Goal: Task Accomplishment & Management: Manage account settings

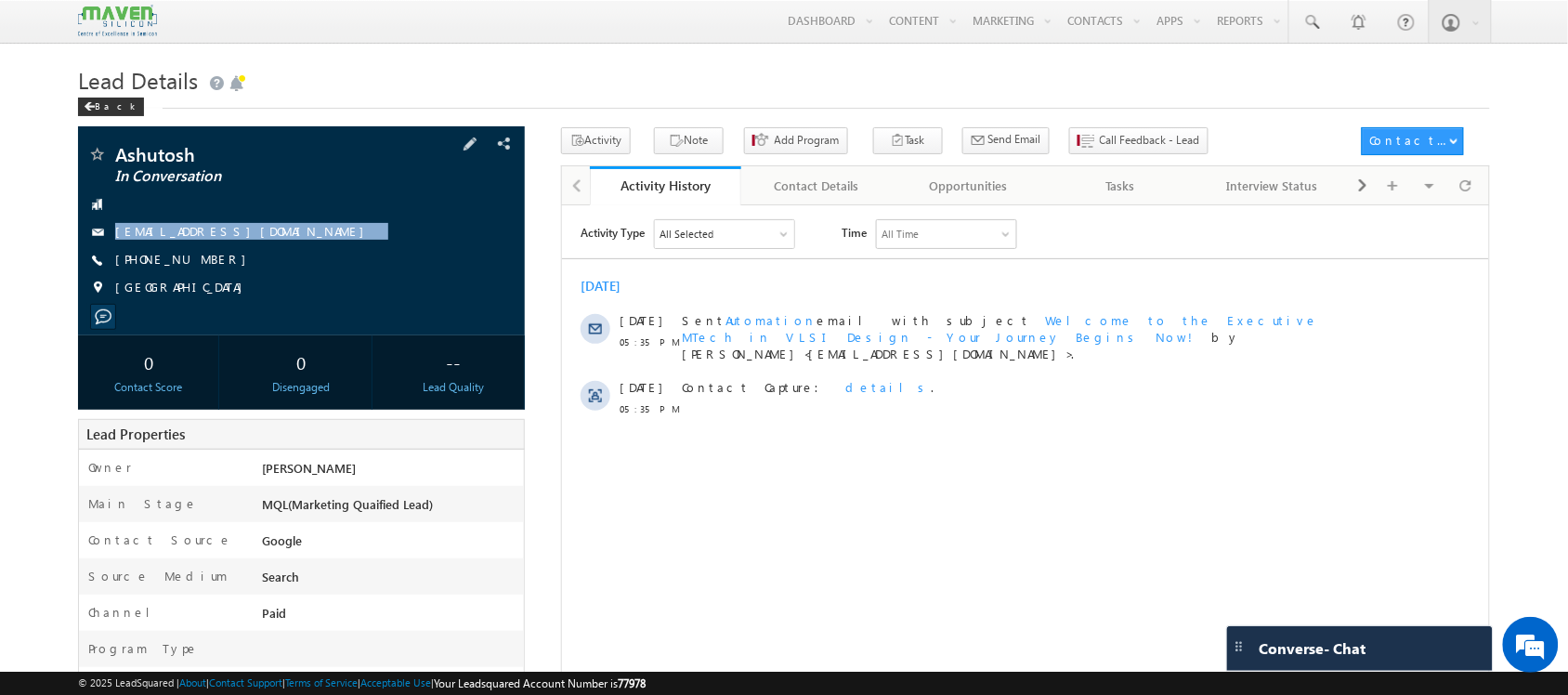
drag, startPoint x: 302, startPoint y: 234, endPoint x: 307, endPoint y: 257, distance: 23.5
click at [307, 257] on div "Ashutosh In Conversation [EMAIL_ADDRESS][DOMAIN_NAME] [PHONE_NUMBER]" at bounding box center [300, 226] width 427 height 162
copy div "[EMAIL_ADDRESS][DOMAIN_NAME]"
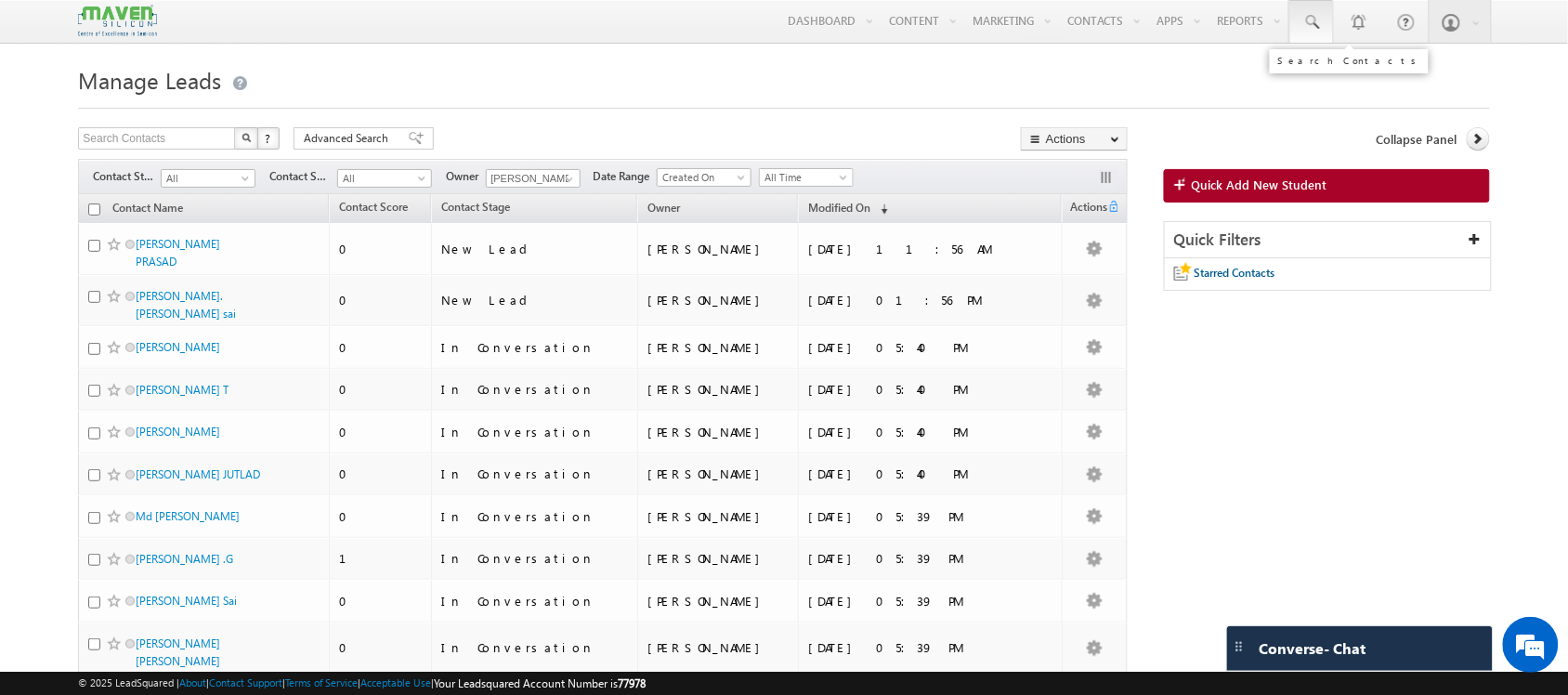
click at [1306, 42] on link at bounding box center [1312, 21] width 45 height 43
click at [1433, 91] on div at bounding box center [1425, 73] width 287 height 54
click at [1403, 79] on input "text" at bounding box center [1424, 72] width 251 height 22
paste input "niya70685@gmail.com"
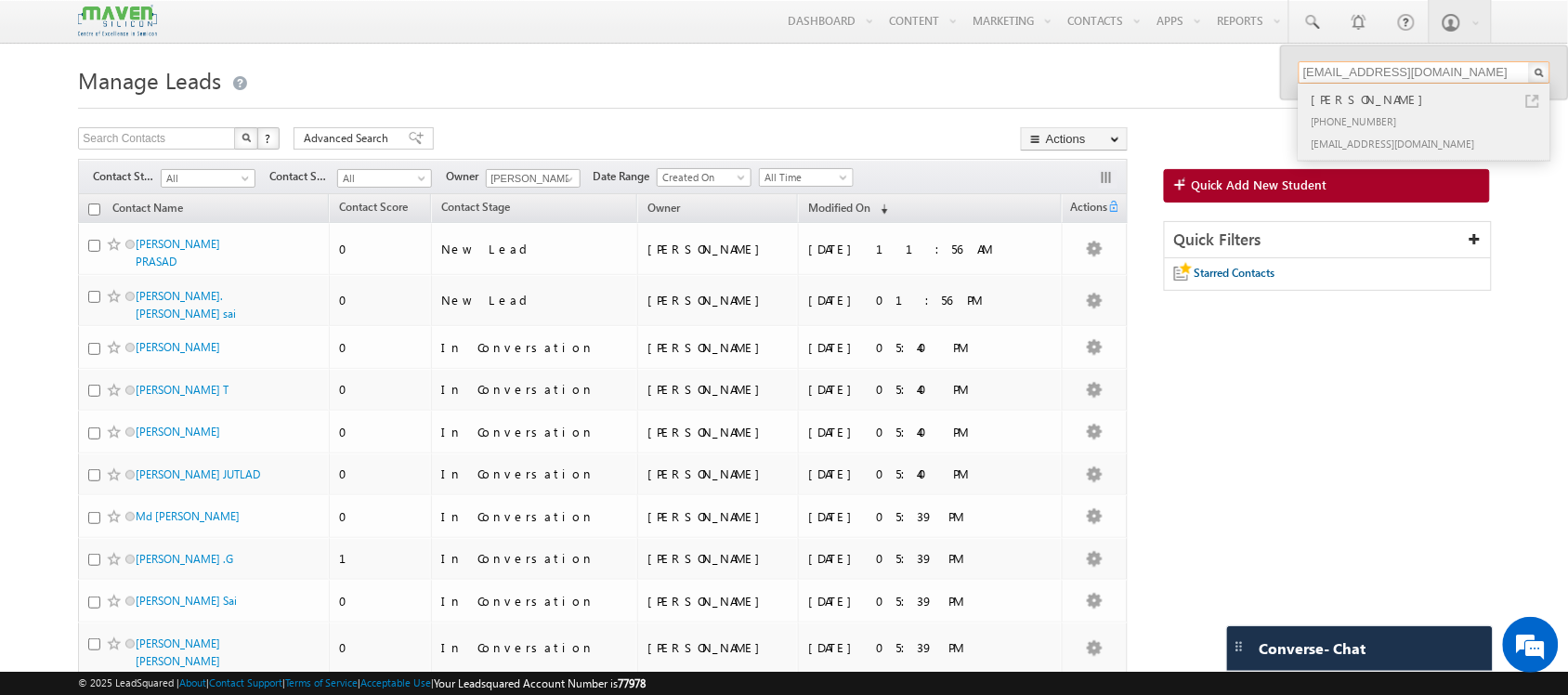
type input "niya70685@gmail.com"
click at [1339, 95] on div "Neha yadav" at bounding box center [1432, 98] width 249 height 20
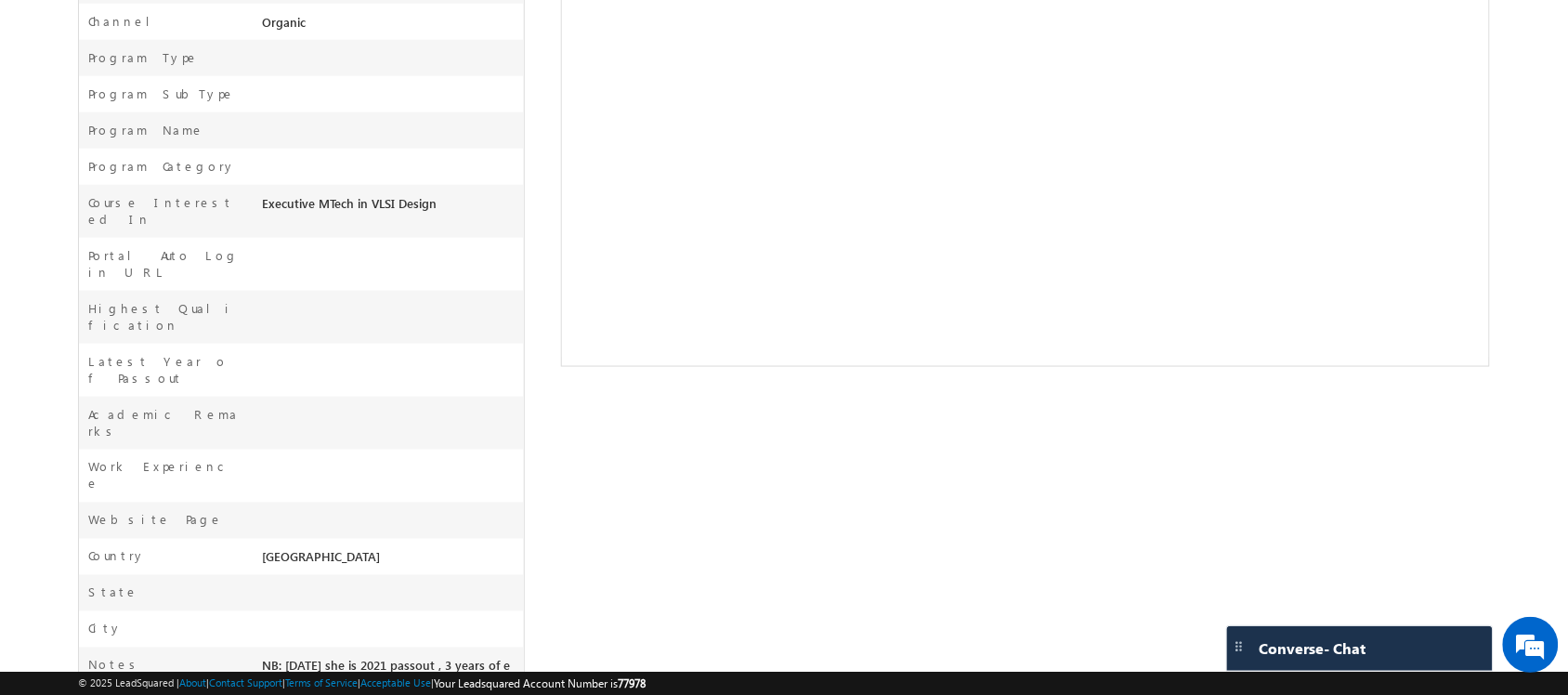
scroll to position [11, 0]
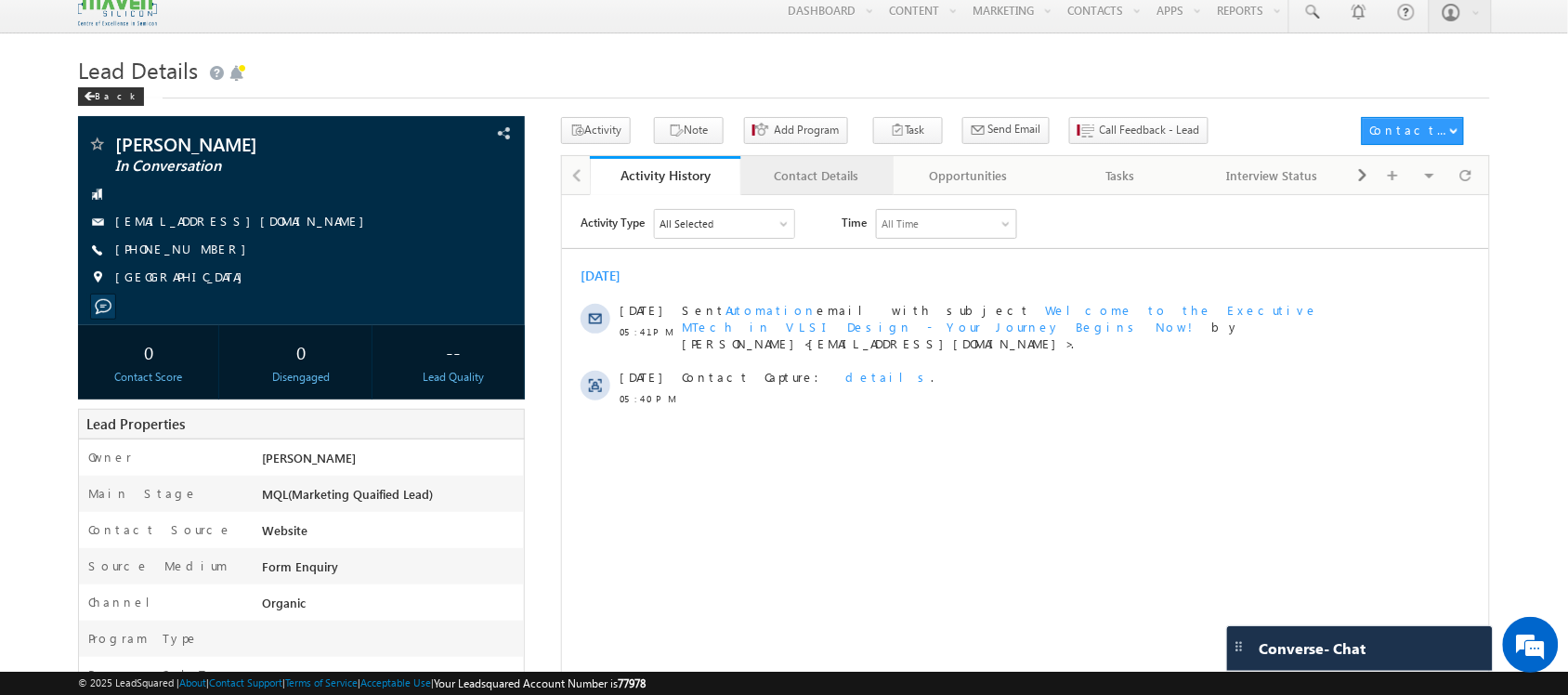
click at [809, 185] on div "Contact Details" at bounding box center [817, 175] width 120 height 22
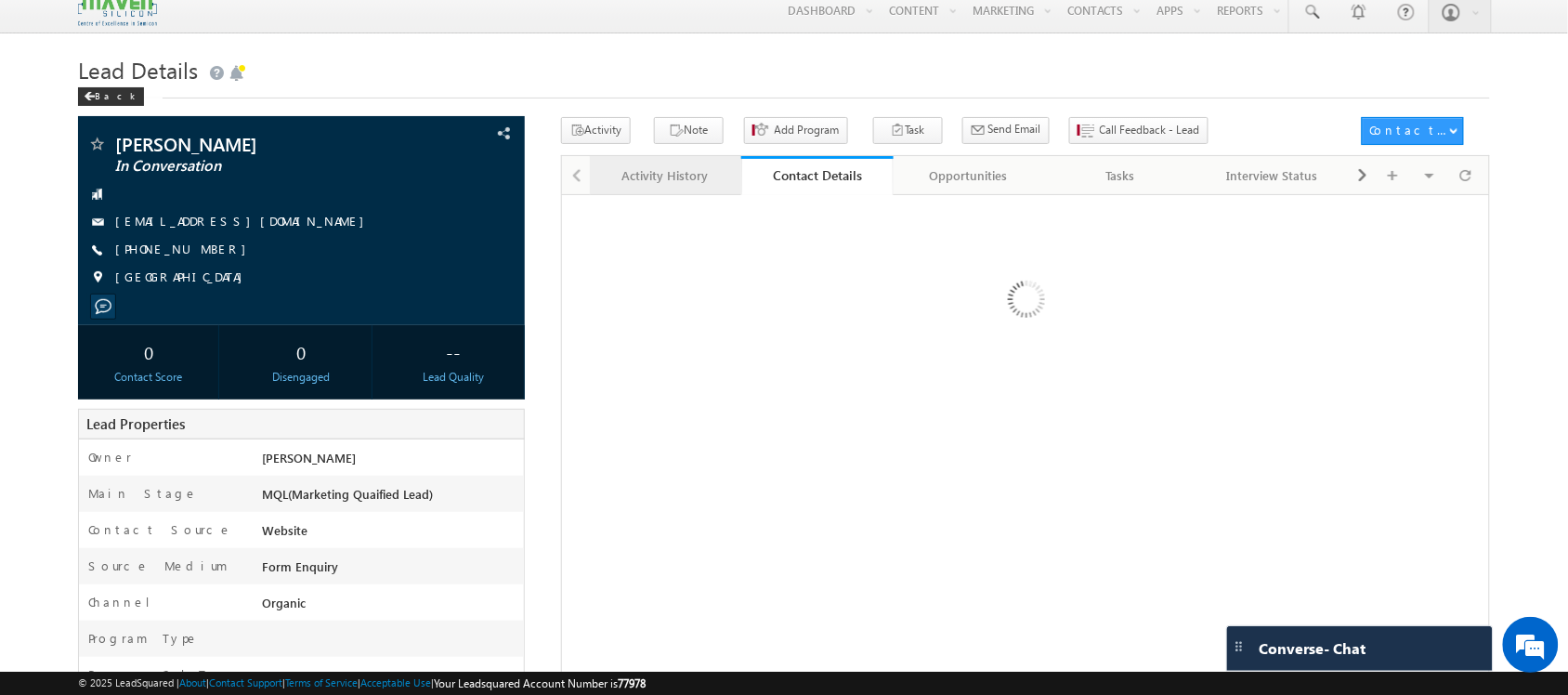
click at [670, 184] on div "Activity History" at bounding box center [665, 175] width 120 height 22
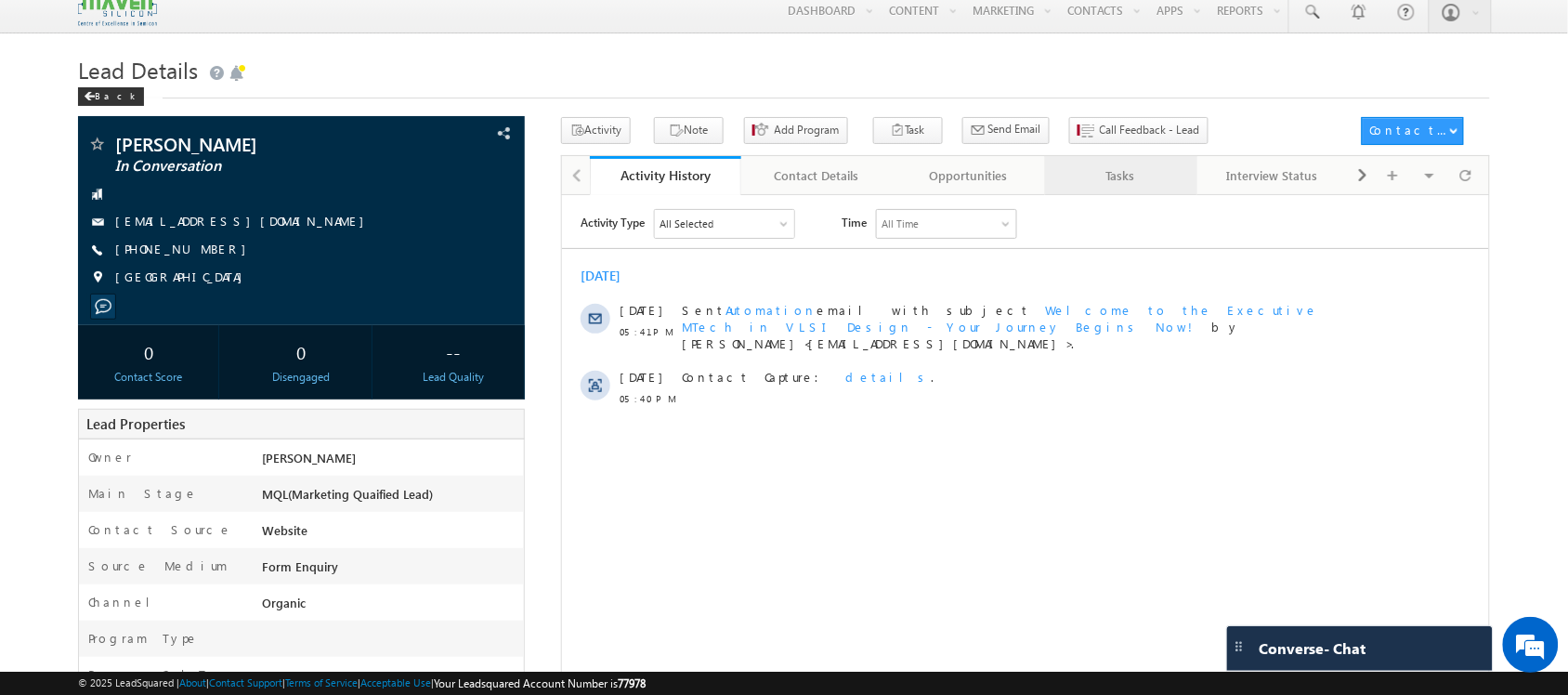
click at [1136, 186] on div "Tasks" at bounding box center [1121, 175] width 120 height 22
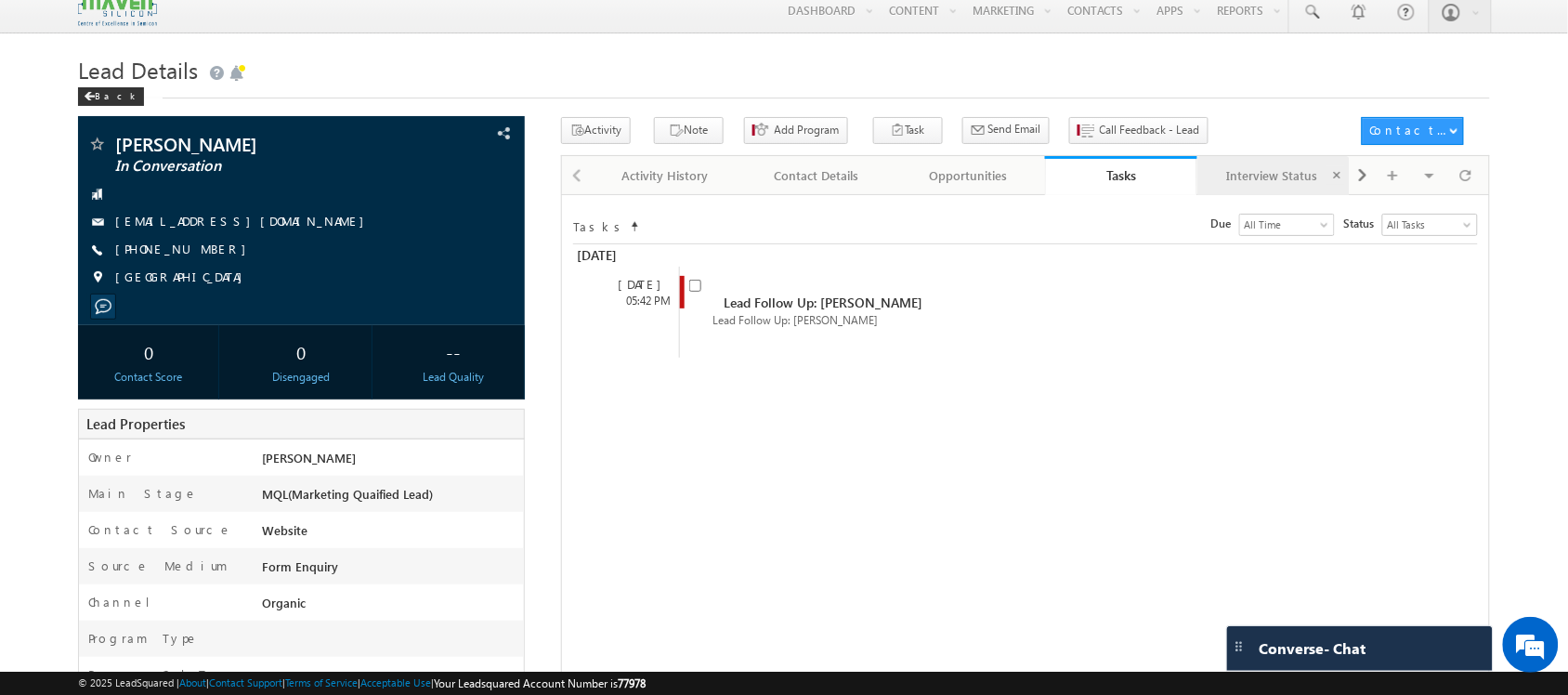
scroll to position [0, 0]
click at [1339, 172] on span at bounding box center [1336, 175] width 18 height 18
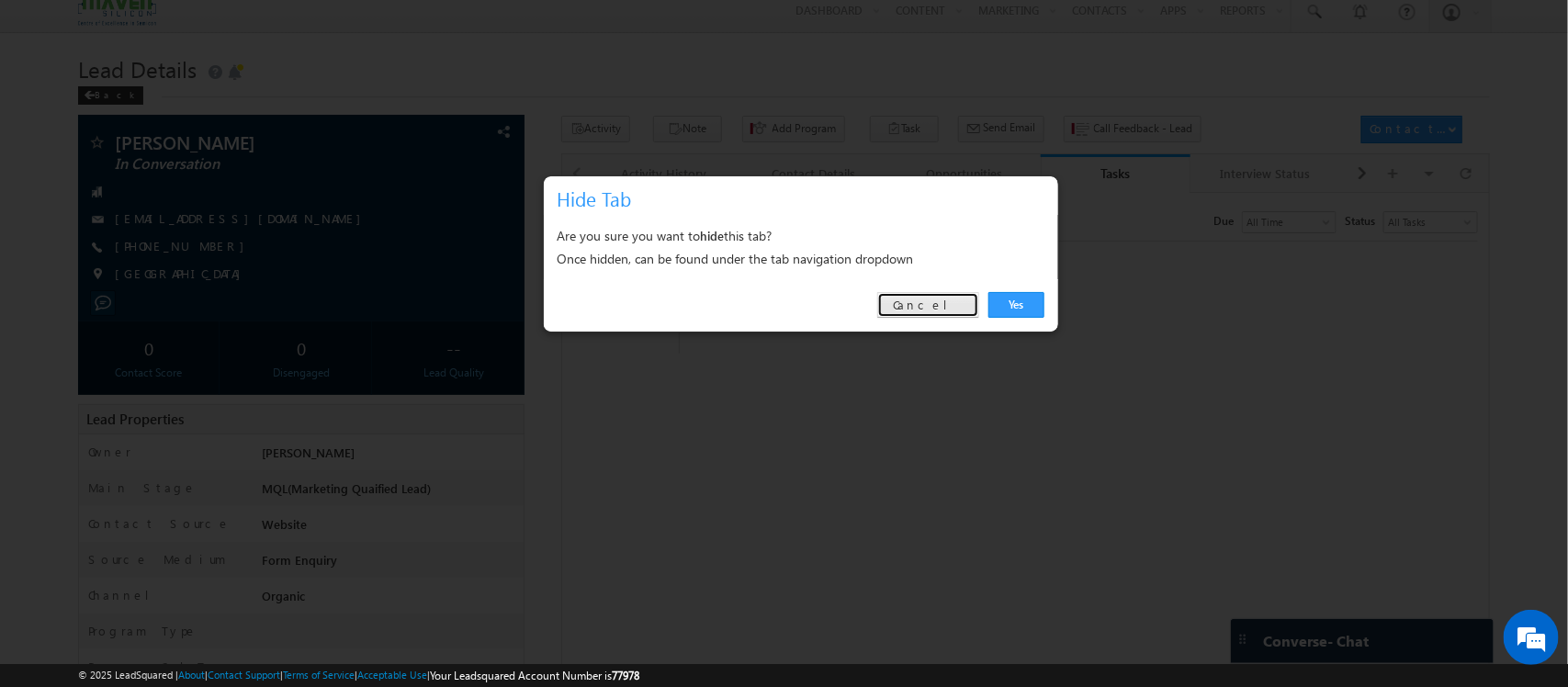
click at [930, 304] on link "Cancel" at bounding box center [928, 304] width 102 height 26
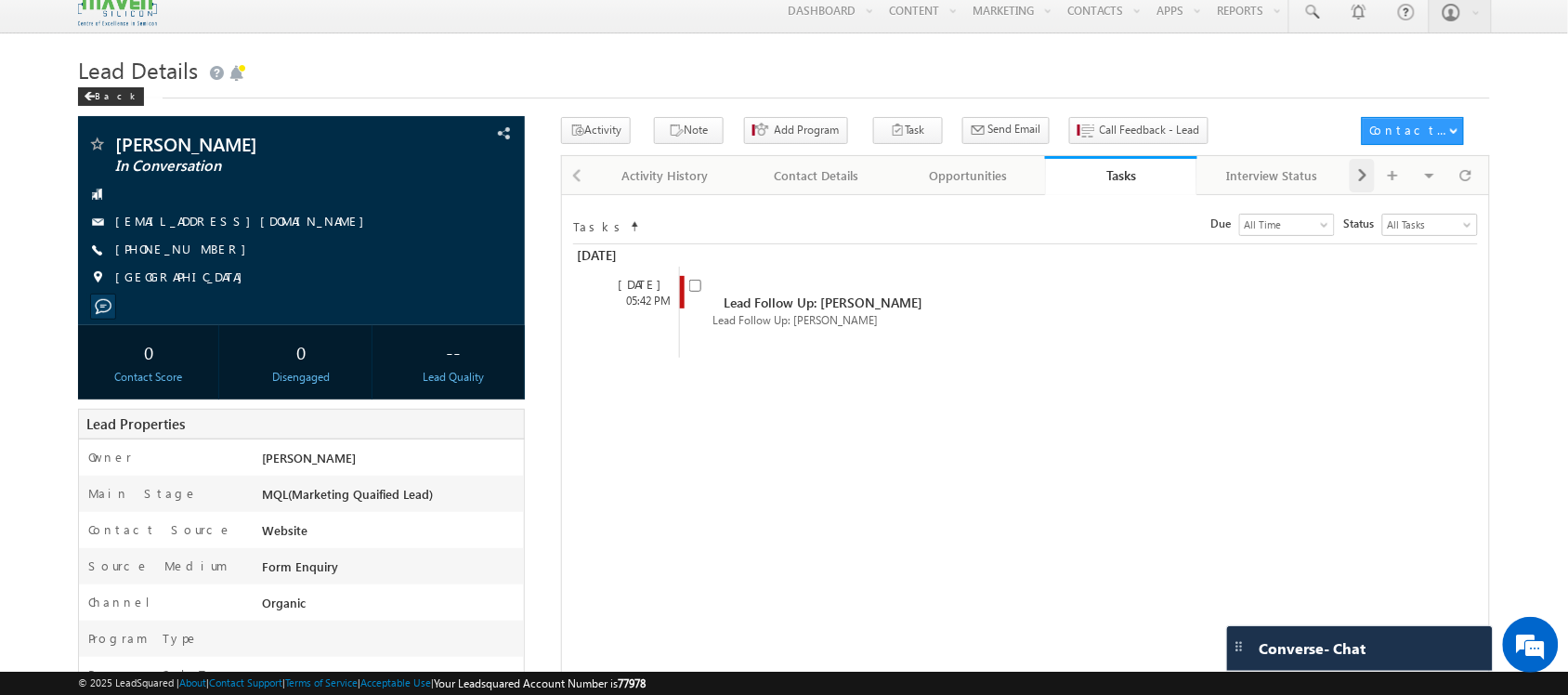
click at [1360, 182] on span at bounding box center [1363, 175] width 11 height 33
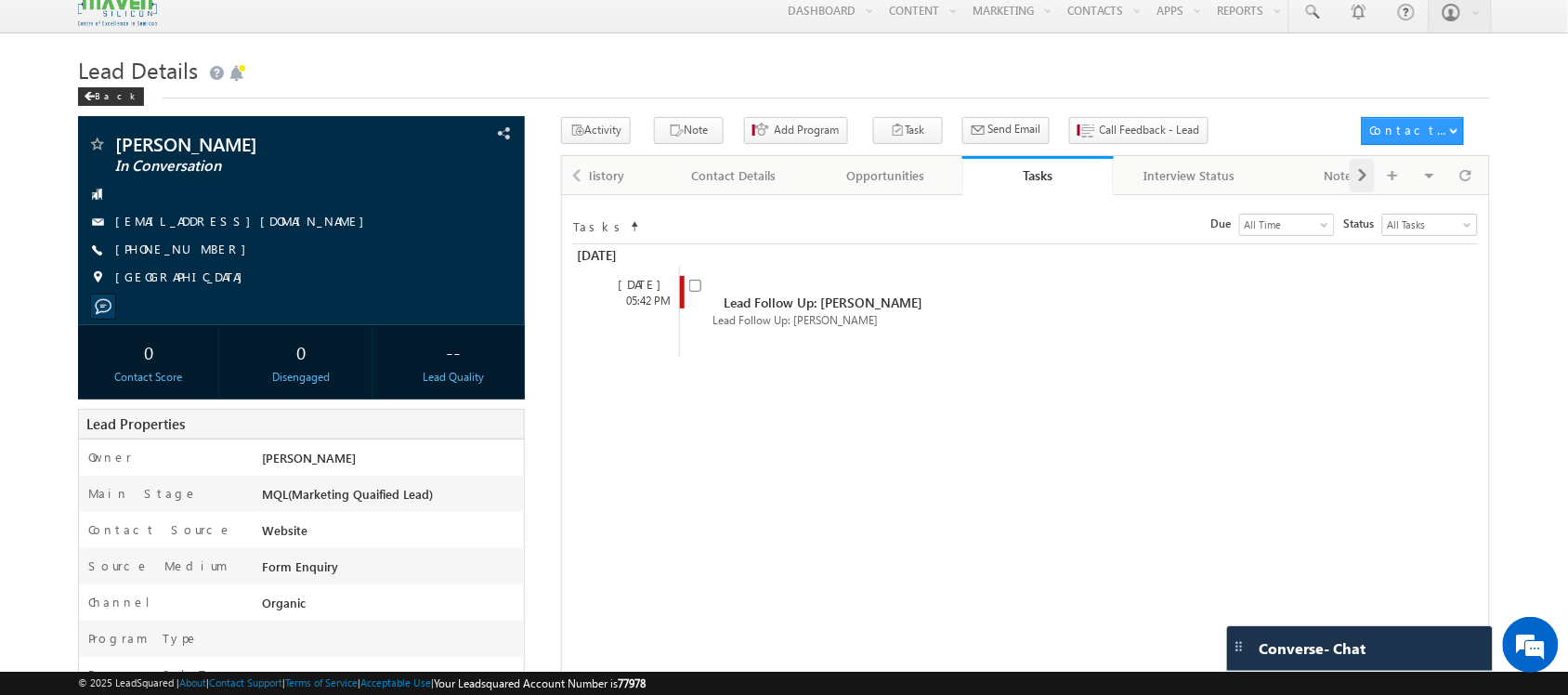
click at [1360, 182] on span at bounding box center [1363, 175] width 11 height 33
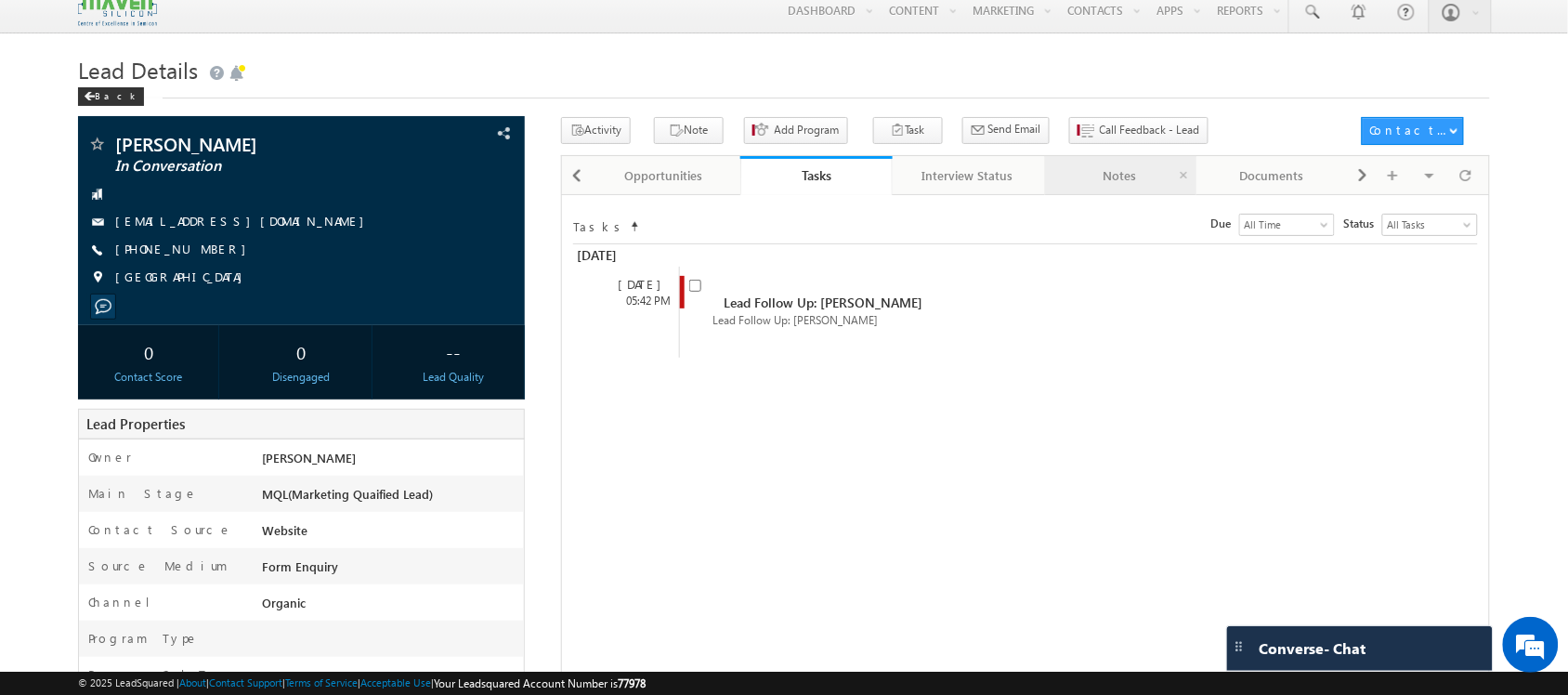
click at [1135, 183] on div "Notes" at bounding box center [1121, 175] width 120 height 22
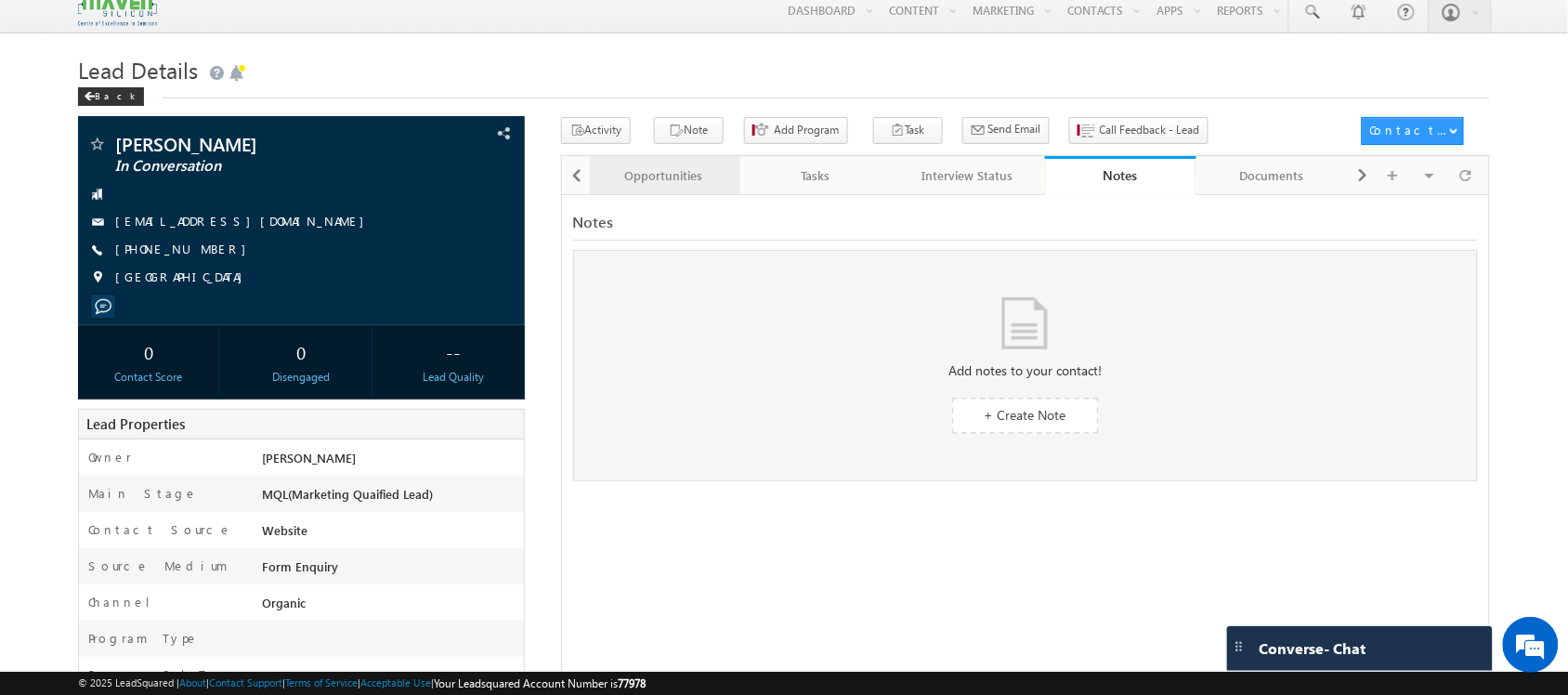
click at [678, 163] on link "Opportunities" at bounding box center [664, 175] width 152 height 39
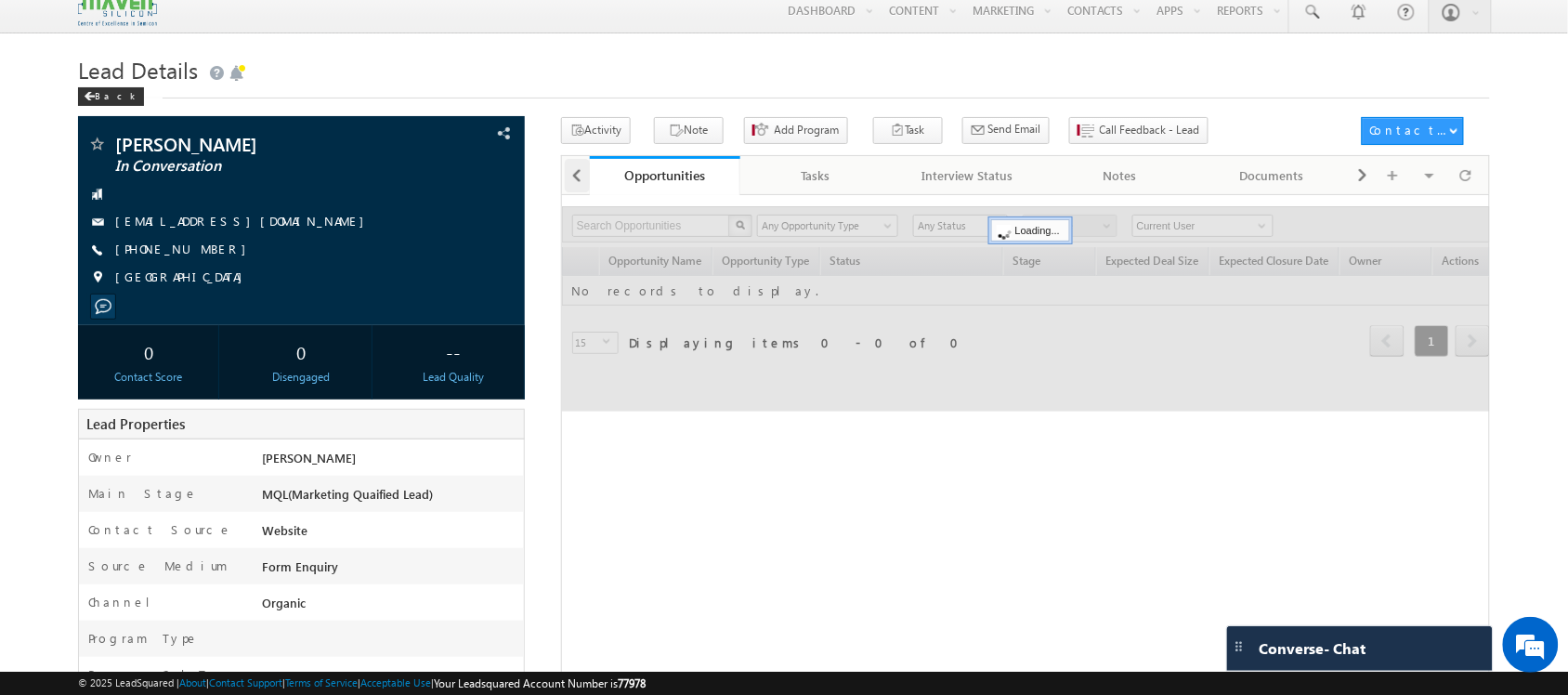
click at [577, 178] on span at bounding box center [577, 175] width 11 height 33
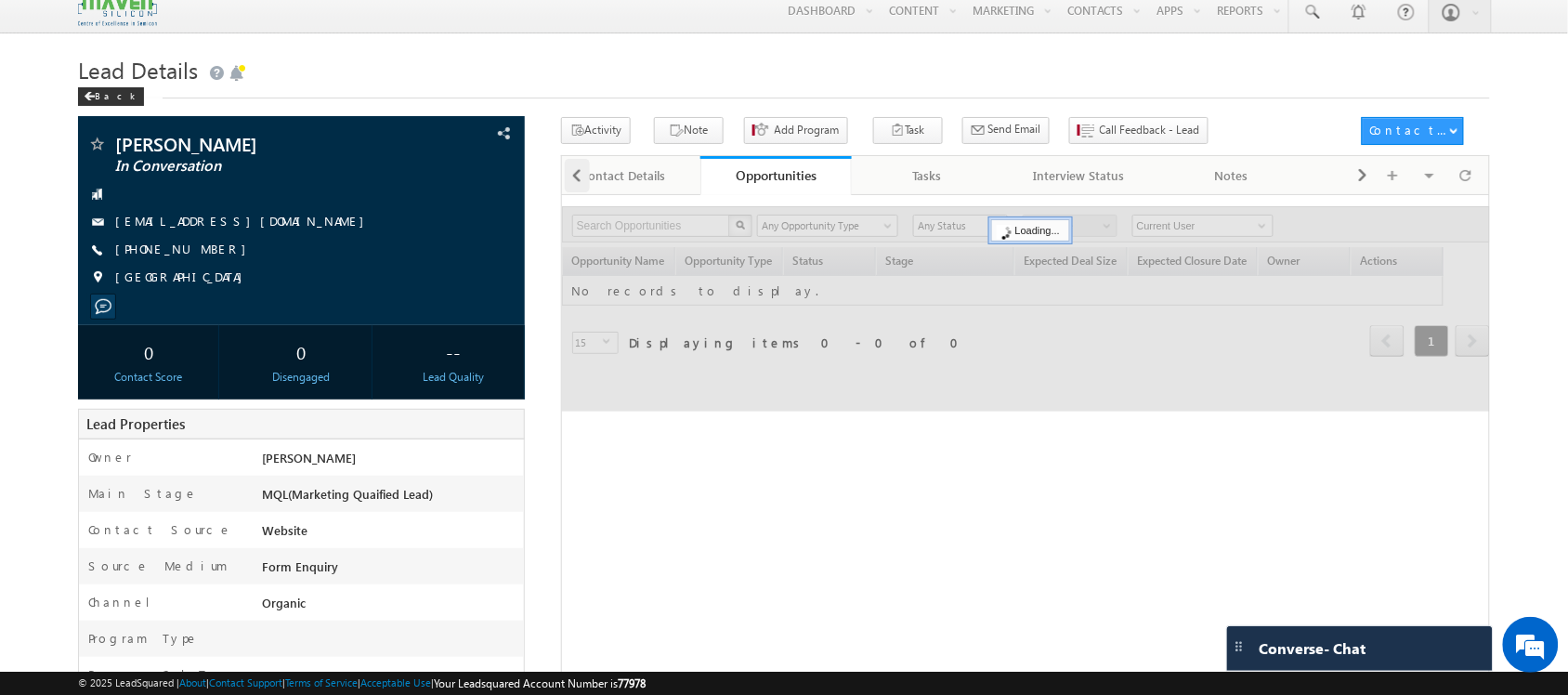
click at [577, 178] on span at bounding box center [577, 175] width 11 height 33
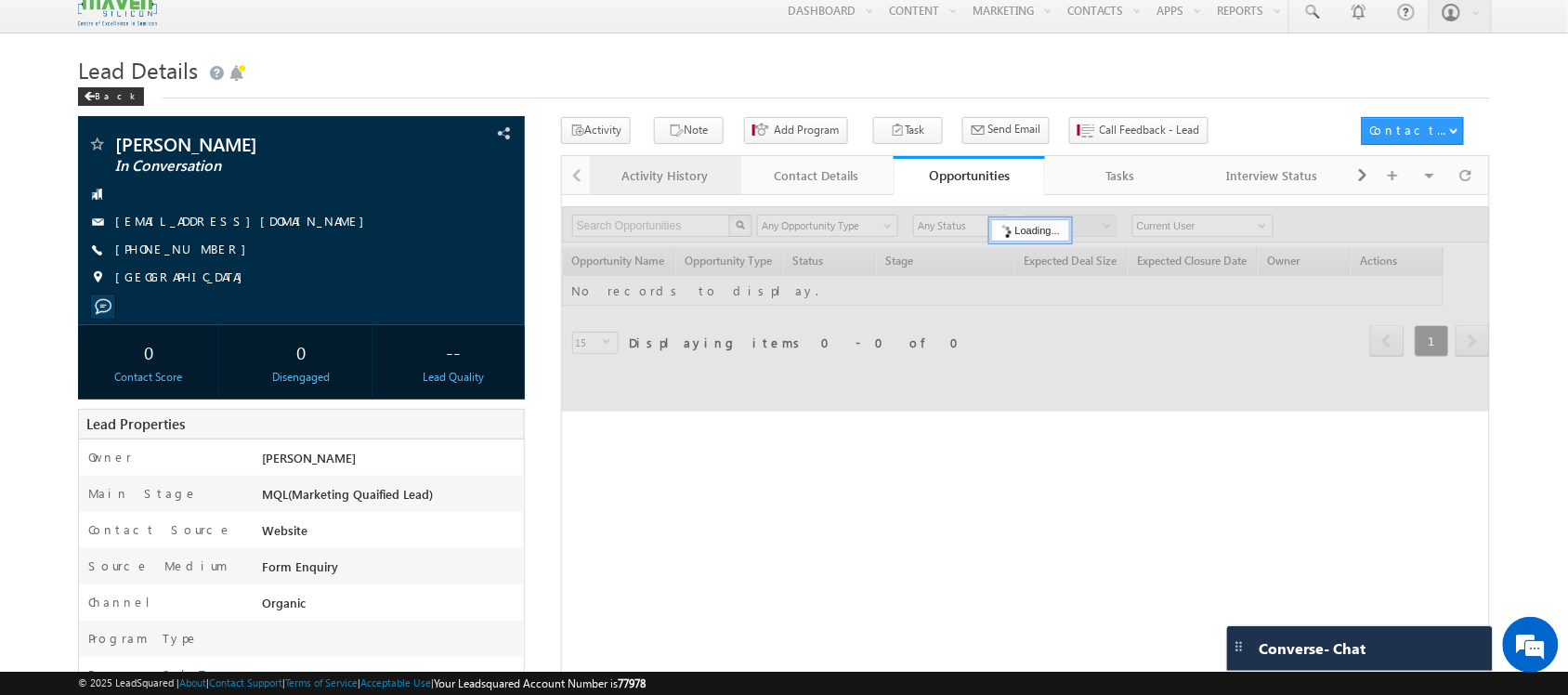
click at [679, 177] on div "Activity History" at bounding box center [665, 175] width 120 height 22
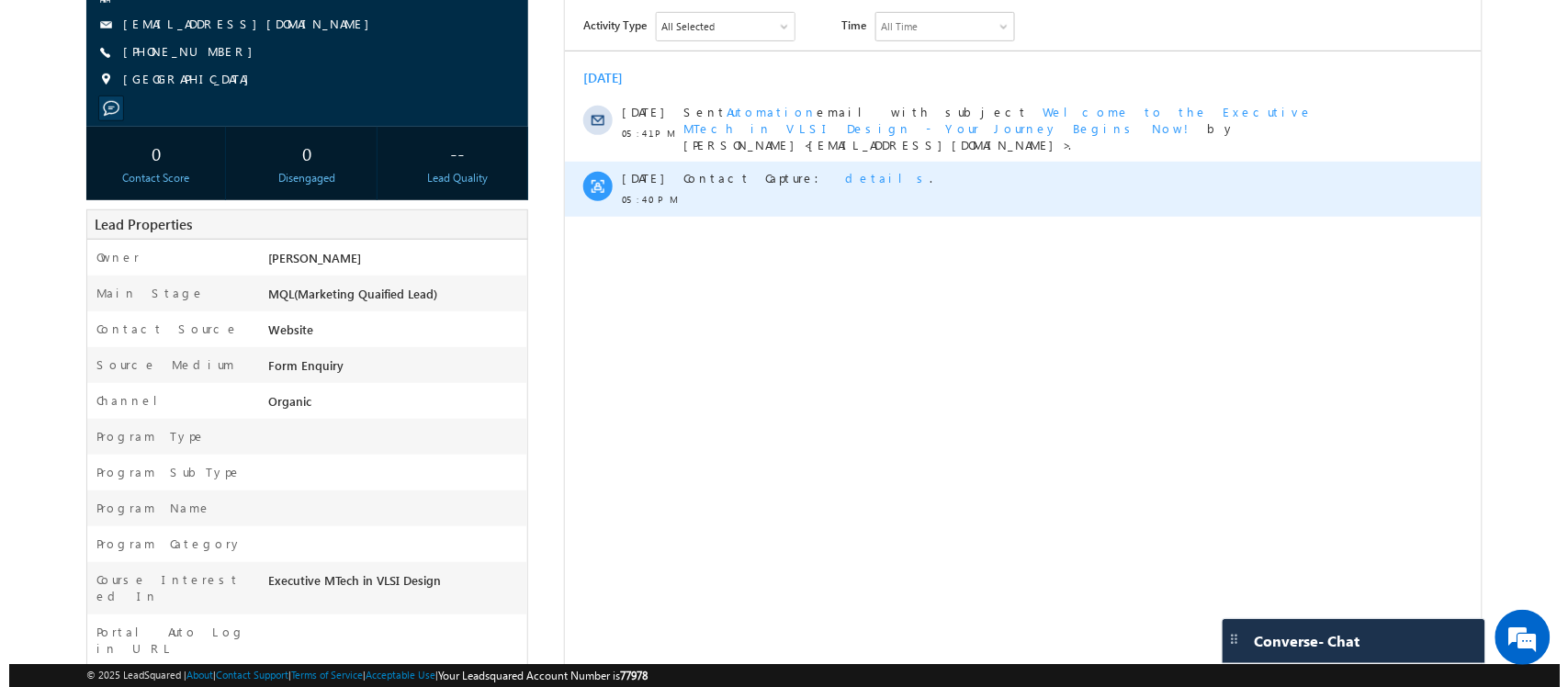
scroll to position [240, 0]
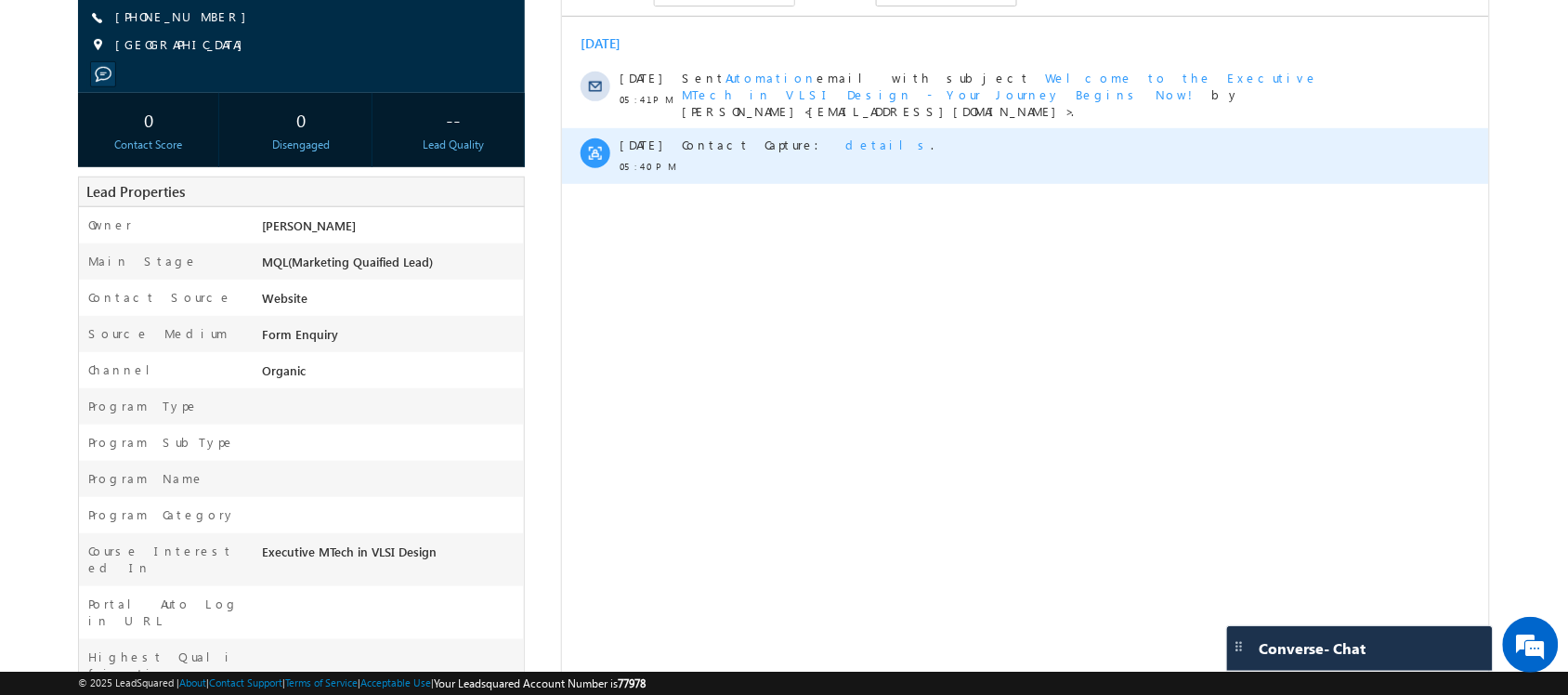
click at [772, 137] on div "Contact Capture: details ." at bounding box center [1021, 144] width 682 height 16
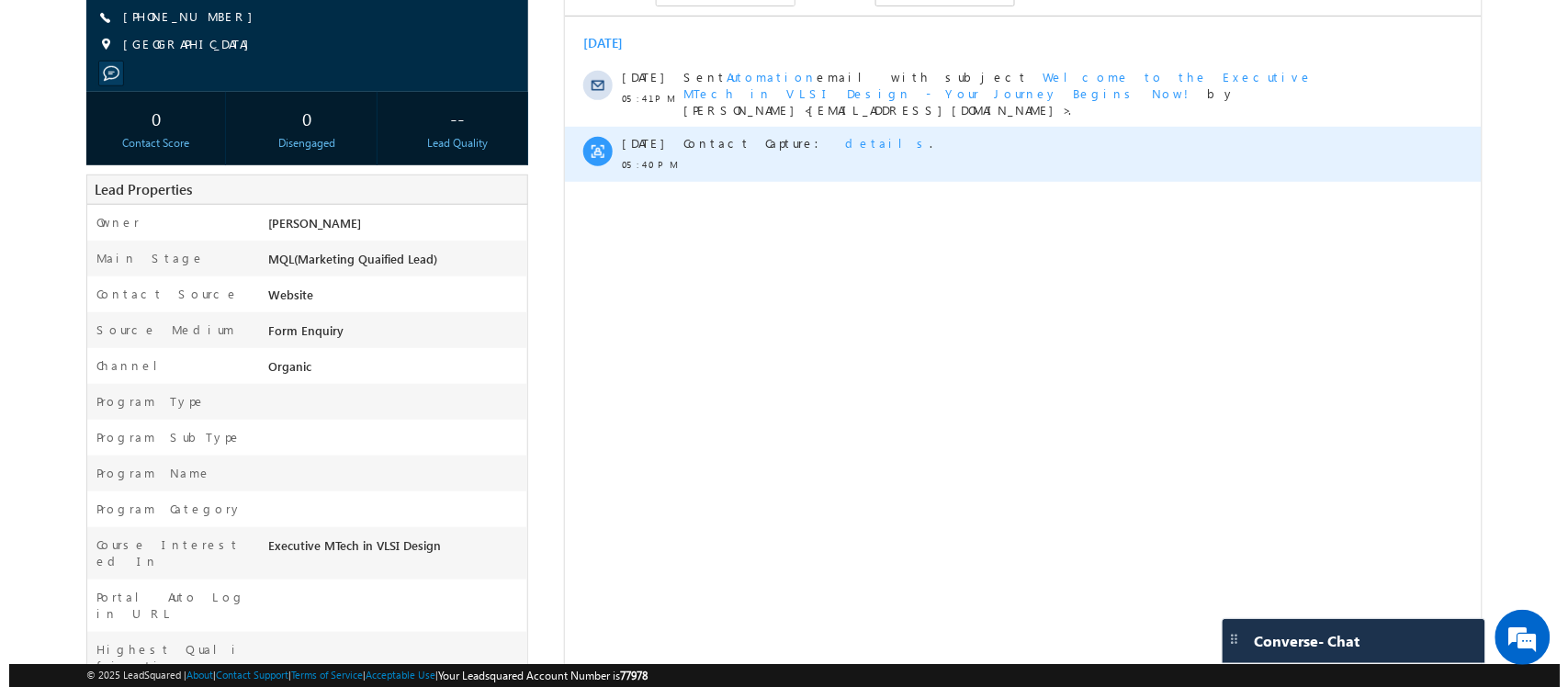
click at [844, 135] on span "details" at bounding box center [886, 143] width 84 height 16
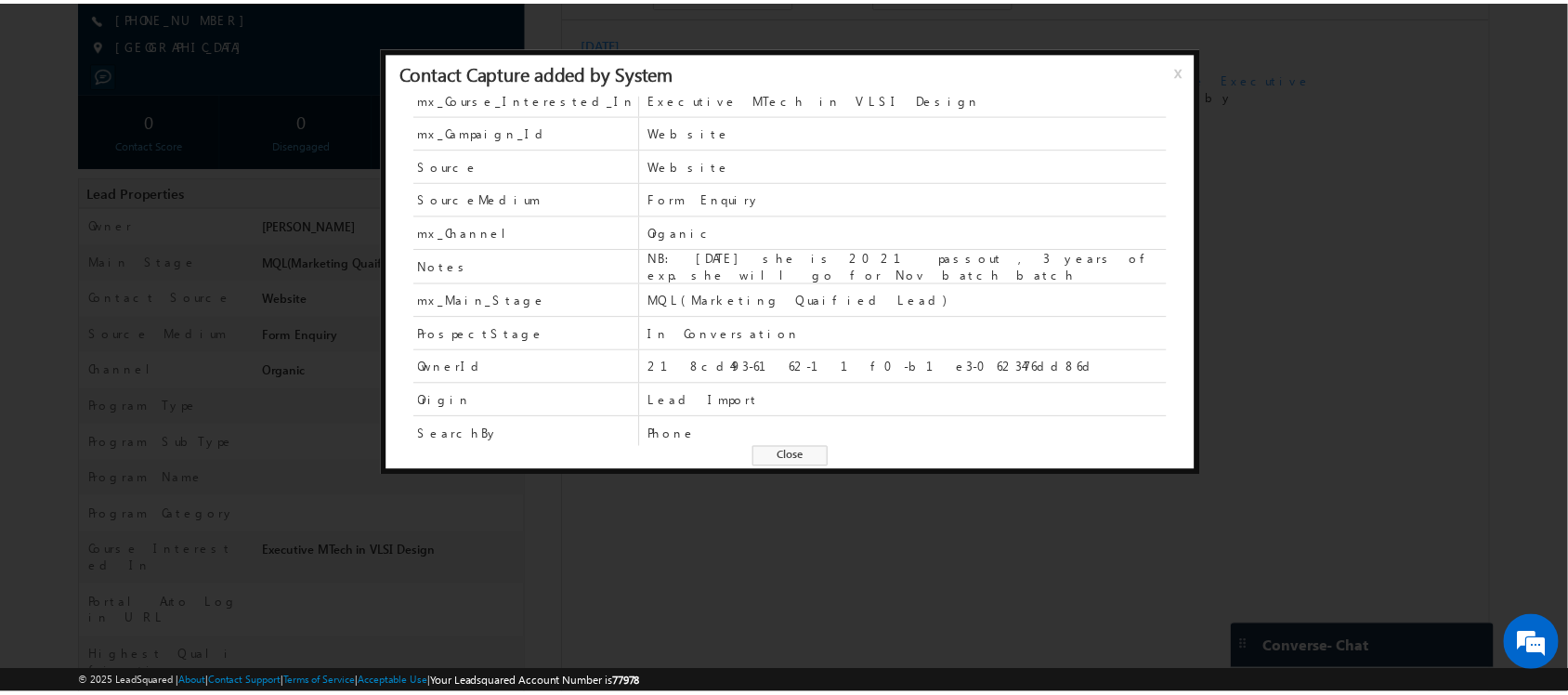
scroll to position [150, 0]
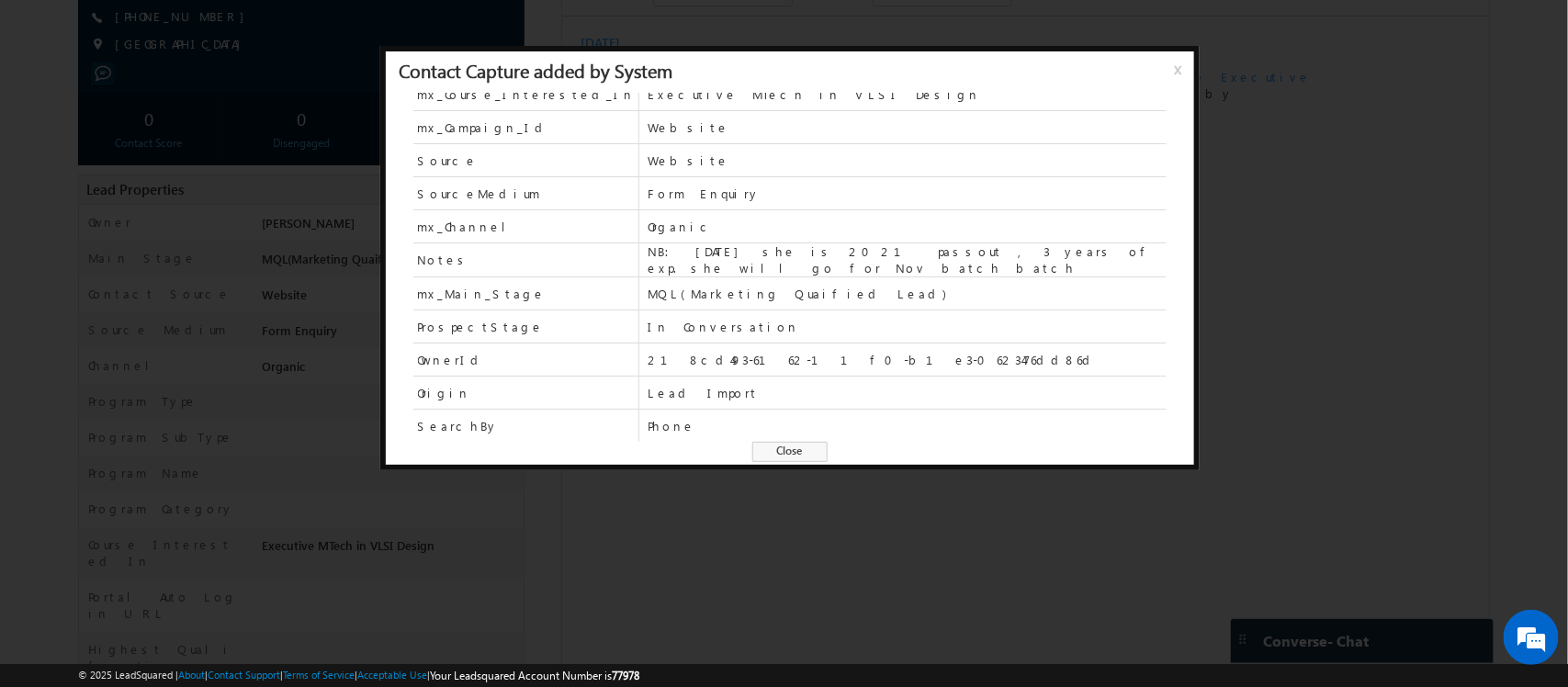
click at [1179, 70] on span "x" at bounding box center [1181, 76] width 15 height 33
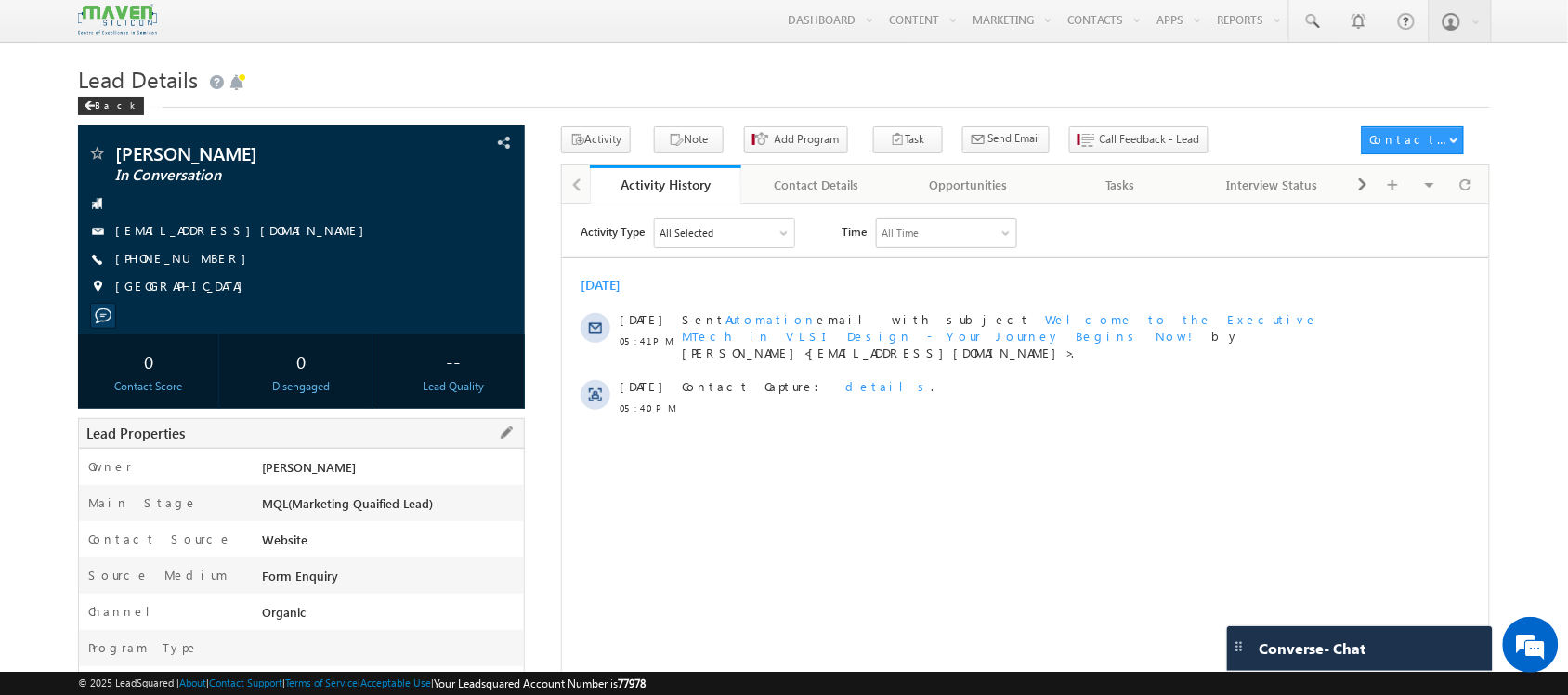
scroll to position [0, 0]
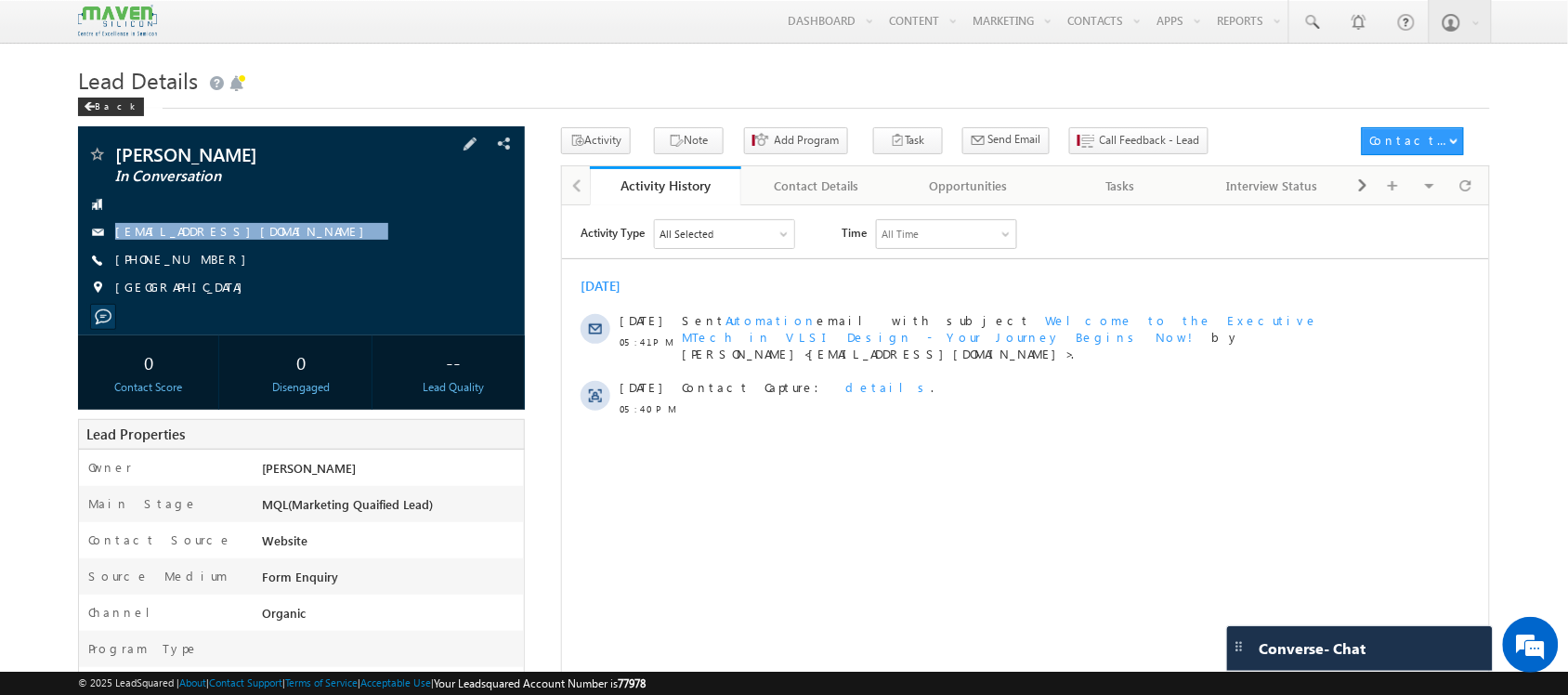
drag, startPoint x: 258, startPoint y: 228, endPoint x: 265, endPoint y: 262, distance: 34.7
click at [265, 262] on div "Neha yadav In Conversation niya70685@gmail.com +91-9027170760 India" at bounding box center [300, 226] width 427 height 162
copy div "niya70685@gmail.com"
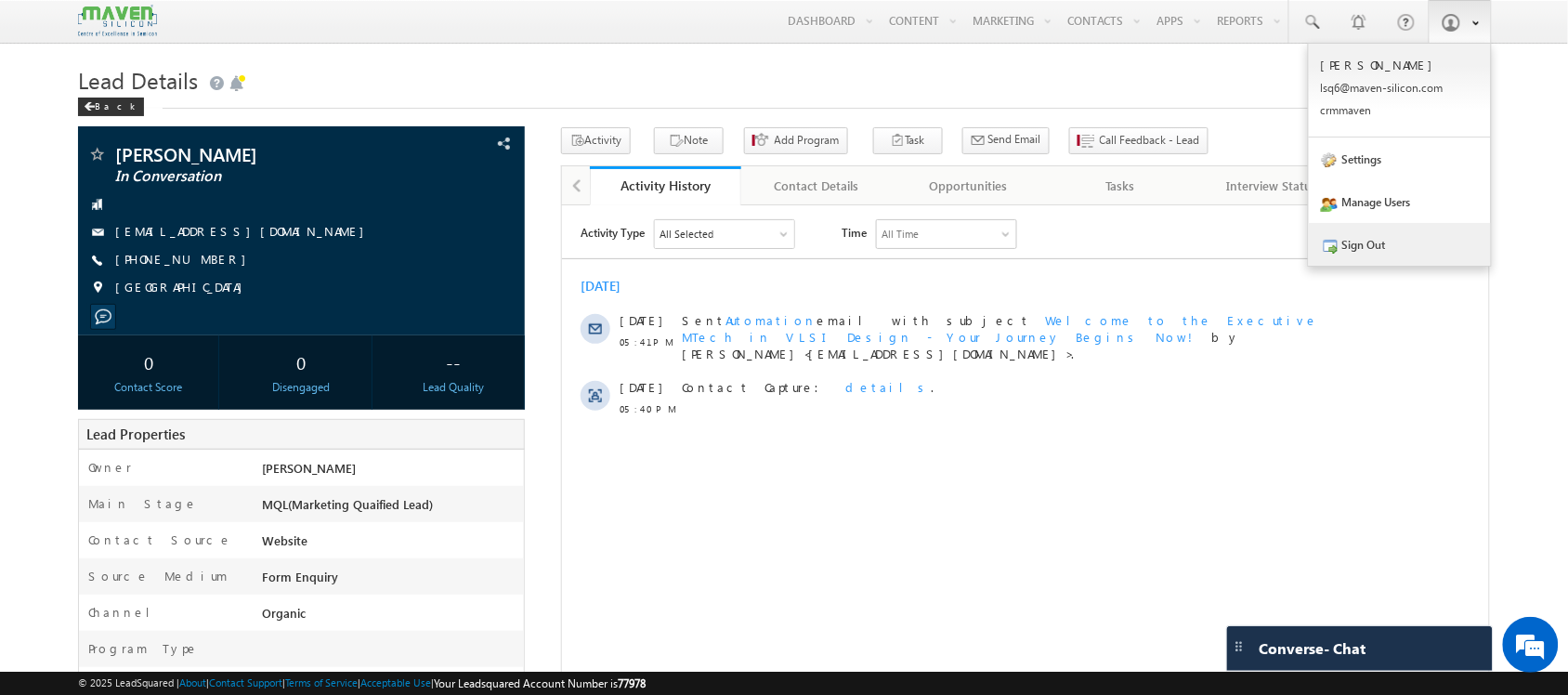
click at [1390, 262] on link "Sign Out" at bounding box center [1400, 244] width 182 height 43
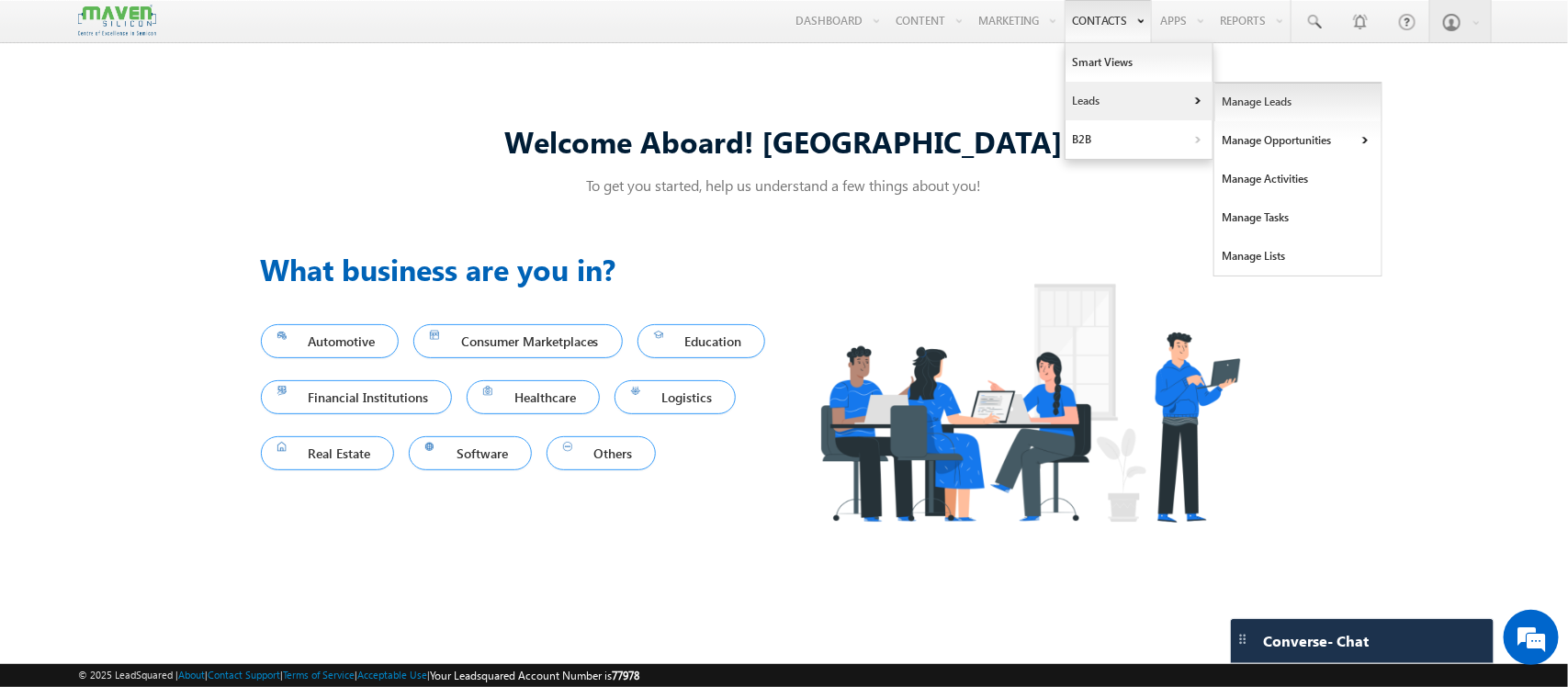
click at [1245, 106] on link "Manage Leads" at bounding box center [1299, 101] width 168 height 39
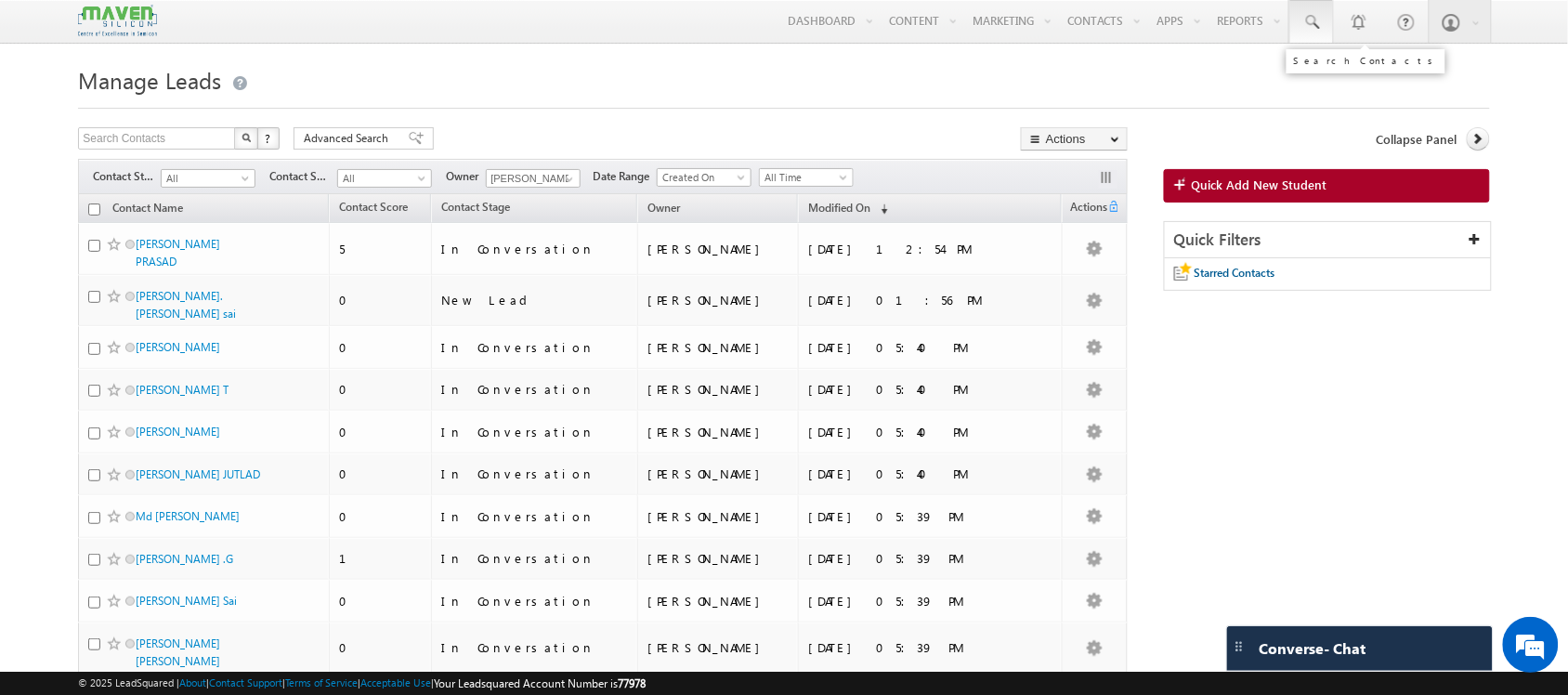
click at [1322, 10] on link at bounding box center [1312, 21] width 45 height 43
paste input "mounikachoudary29@gmail.com"
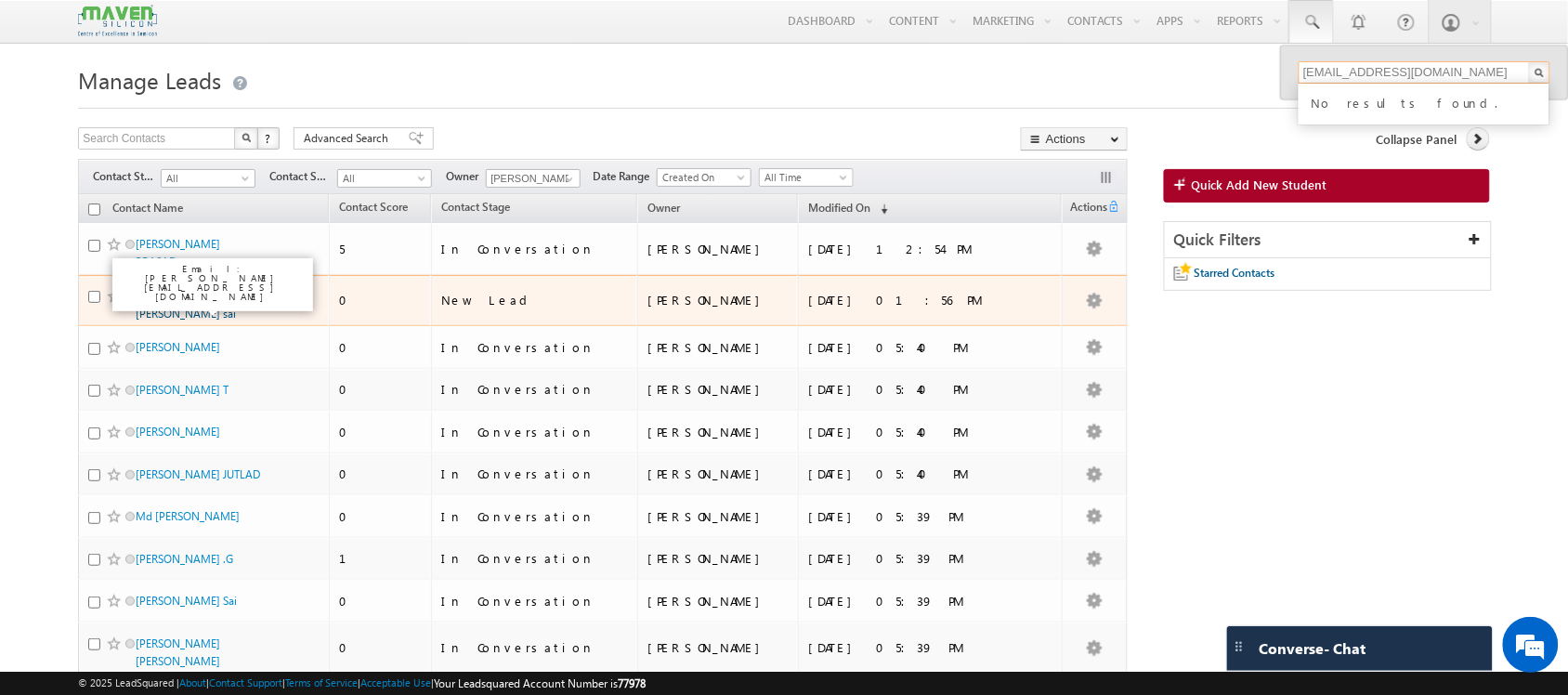
type input "mounikachoudary29@gmail.com"
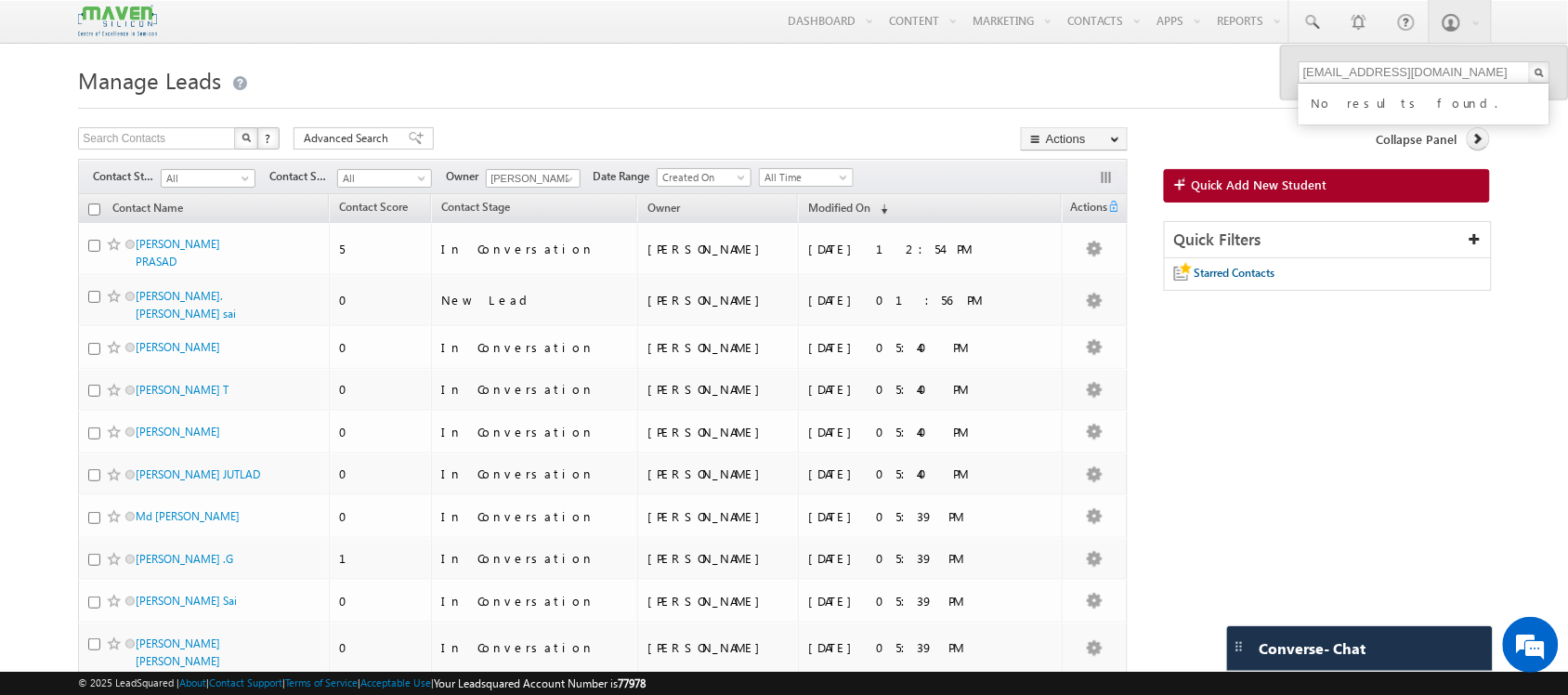
click at [674, 89] on h1 "Manage Leads" at bounding box center [784, 78] width 1411 height 36
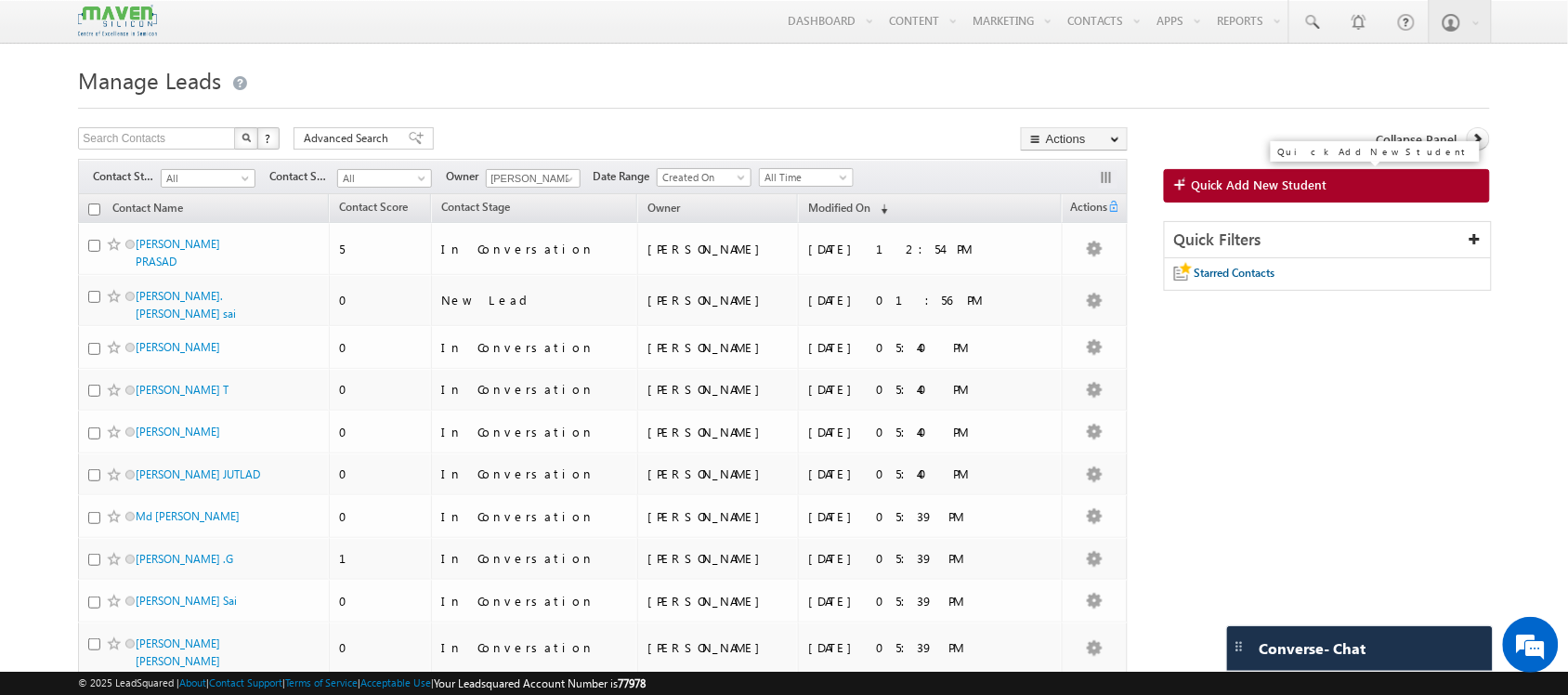
click at [1225, 193] on span "Quick Add New Student" at bounding box center [1260, 185] width 136 height 16
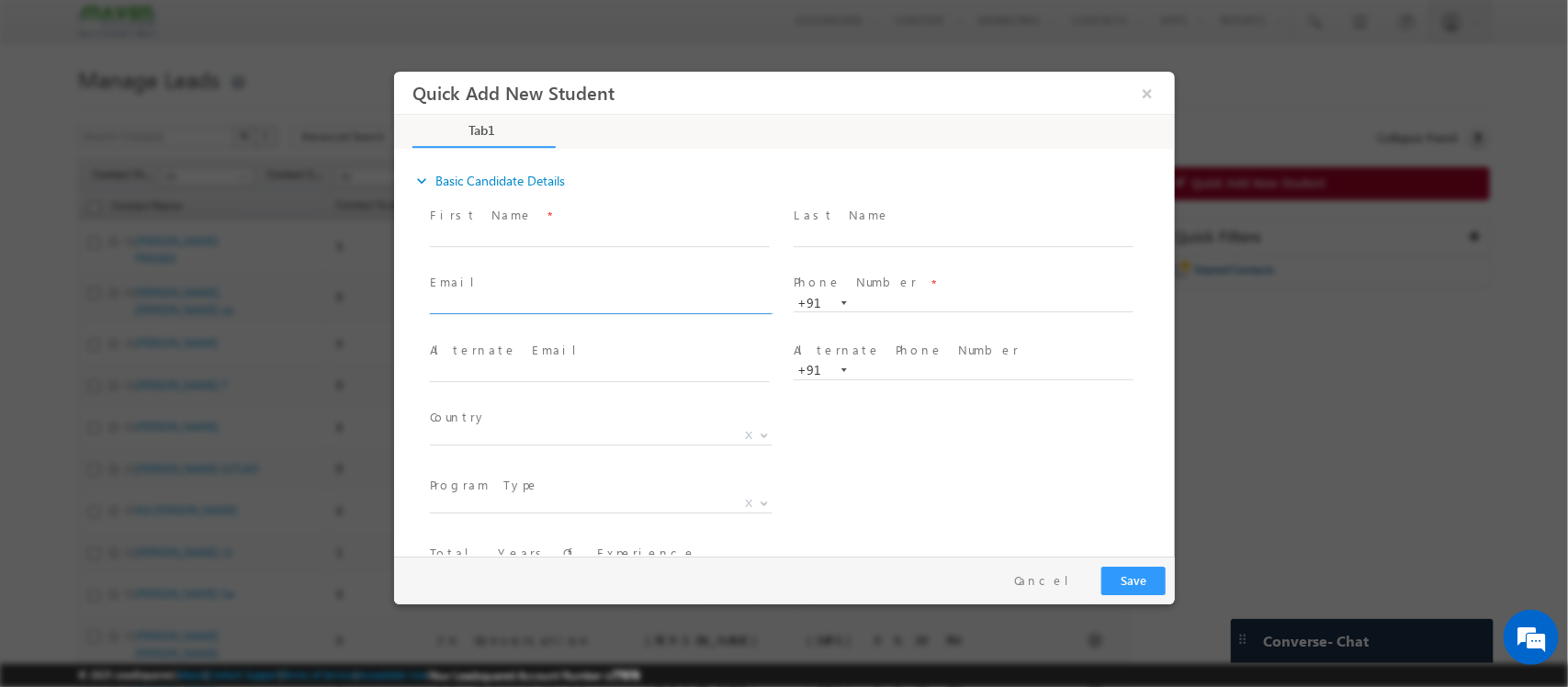
click input "text"
type input "mounikachoudary29@gmail.com"
click at [891, 232] on input "text" at bounding box center [963, 237] width 340 height 18
click at [875, 297] on input "text" at bounding box center [963, 303] width 340 height 18
paste input "6305190588"
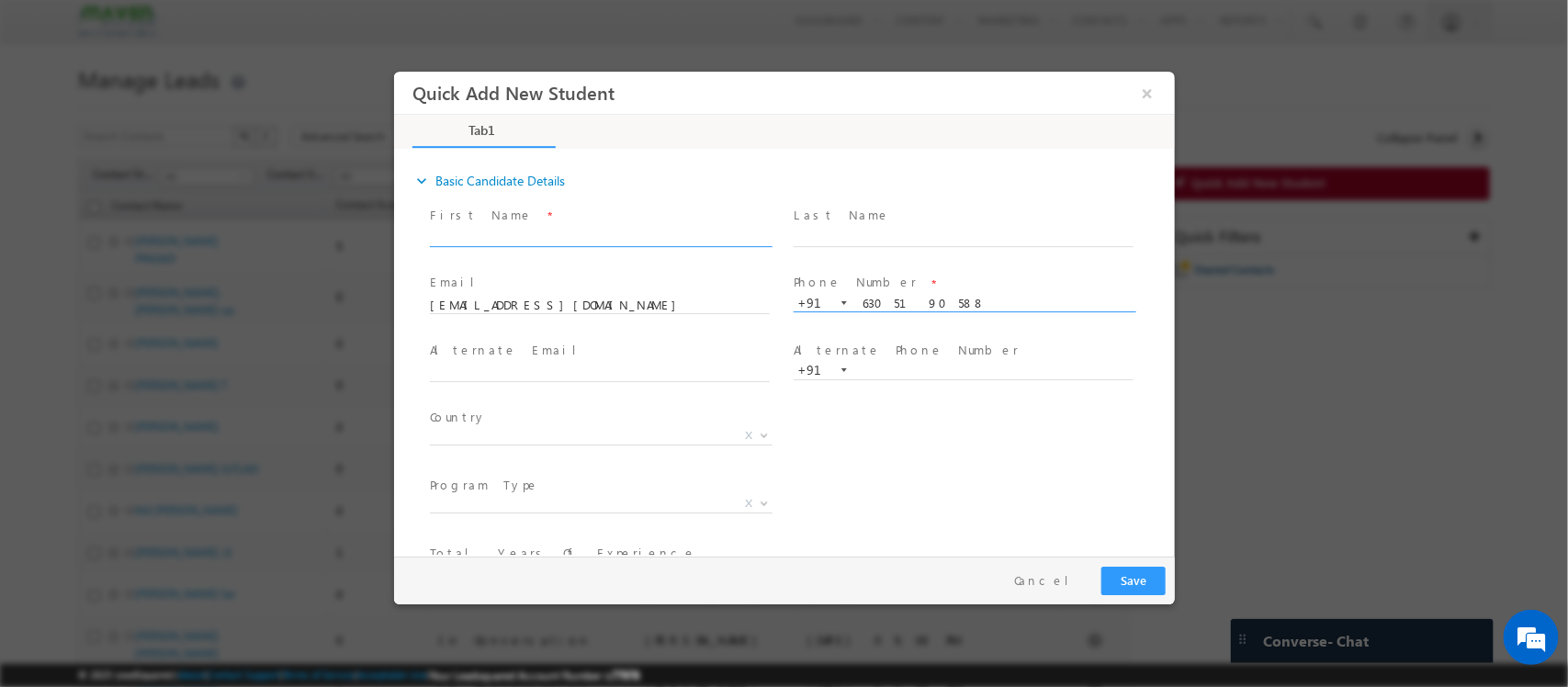
type input "6305190588"
click at [623, 235] on input "text" at bounding box center [599, 237] width 340 height 18
type input "[PERSON_NAME]"
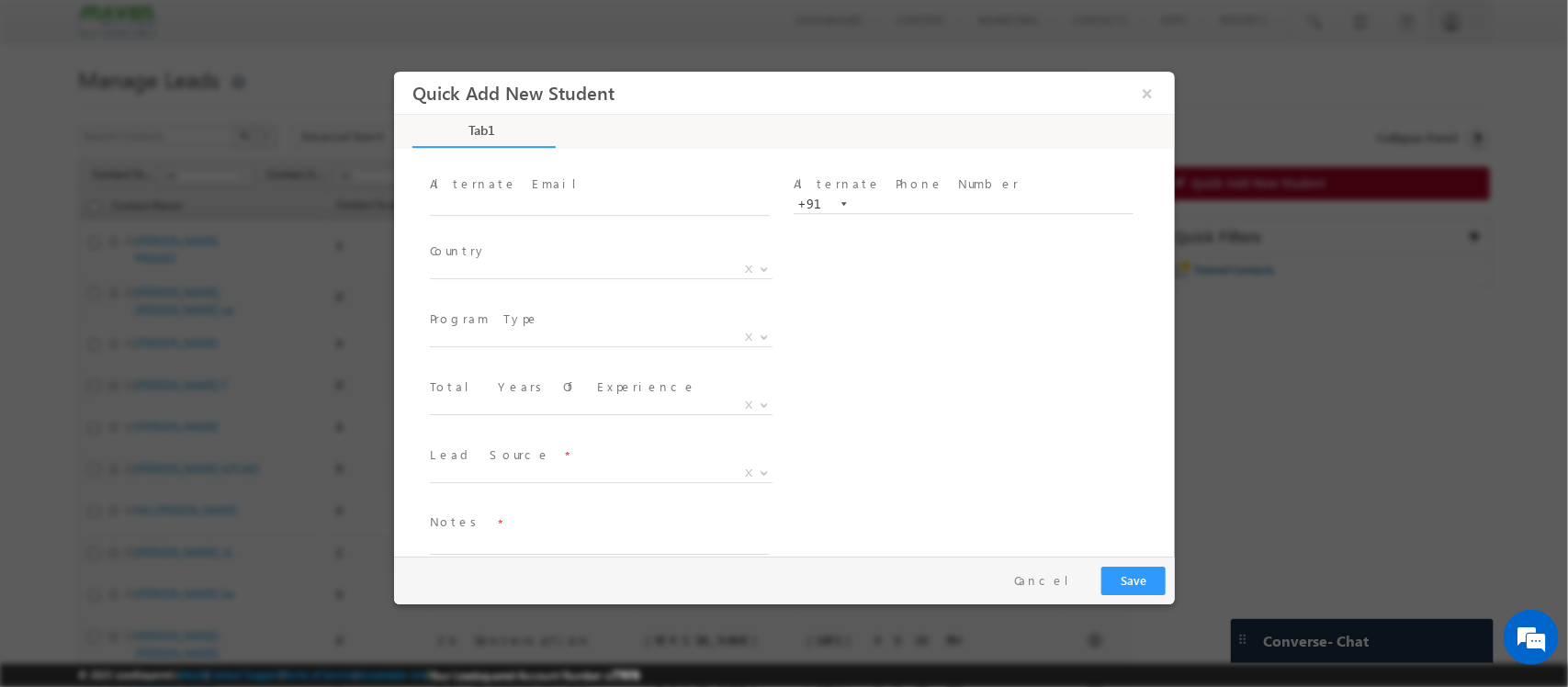
scroll to position [194, 0]
click at [715, 448] on span "X" at bounding box center [600, 446] width 342 height 18
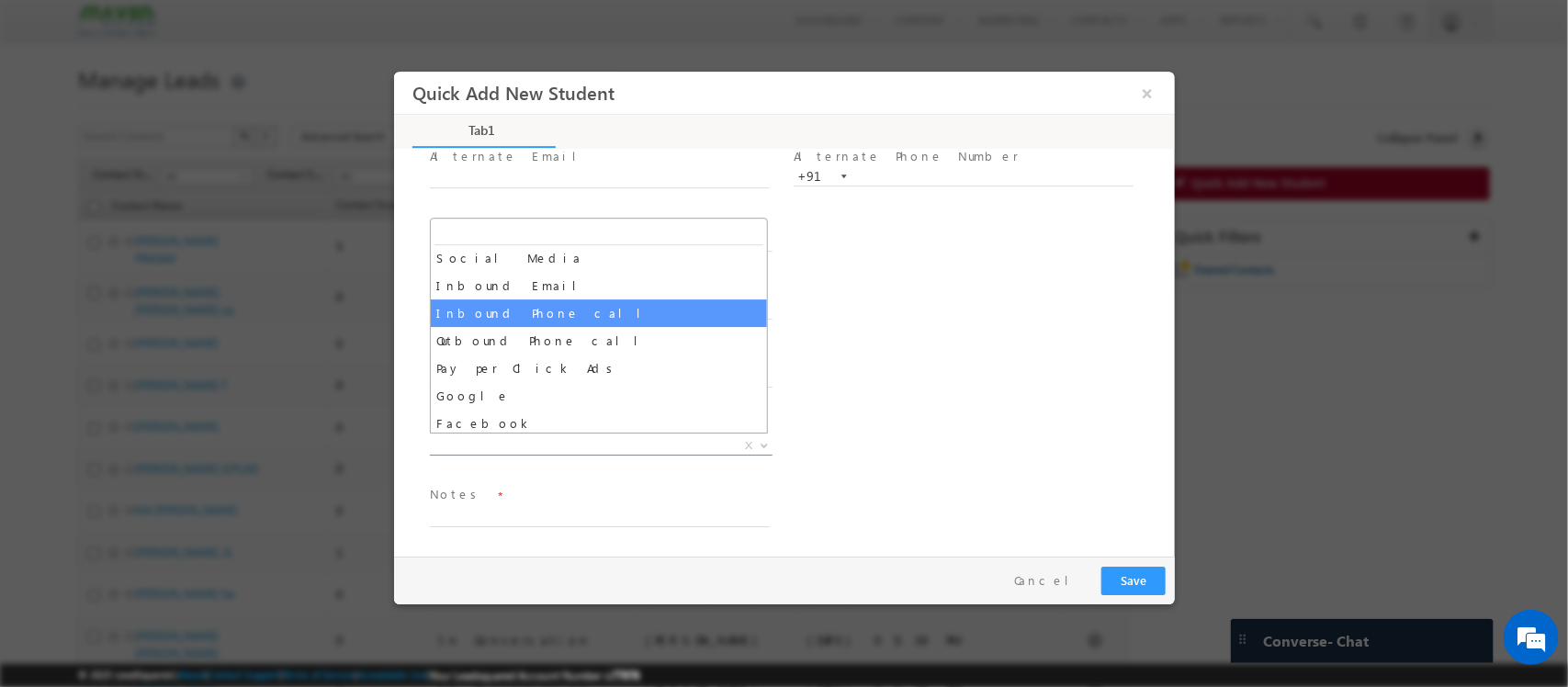
scroll to position [230, 0]
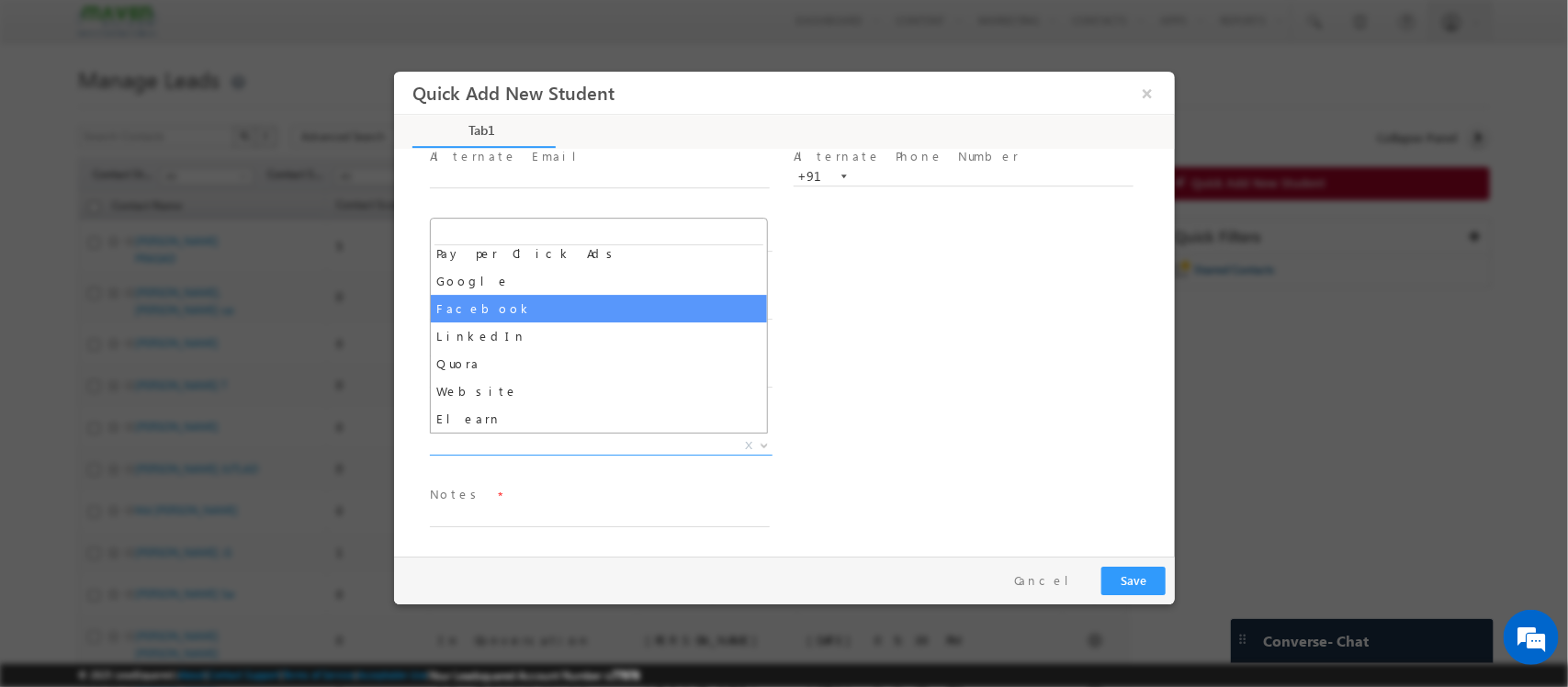
select select "Facebook"
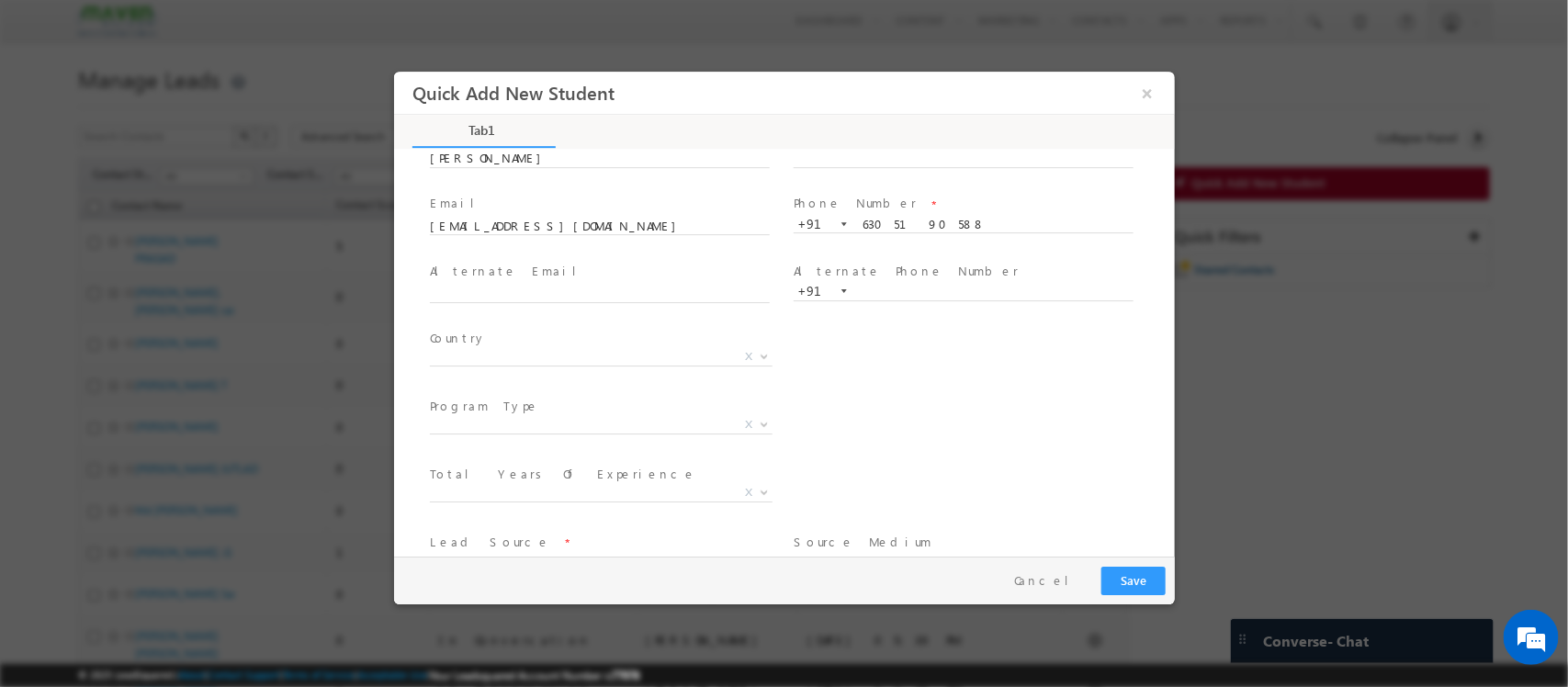
scroll to position [194, 0]
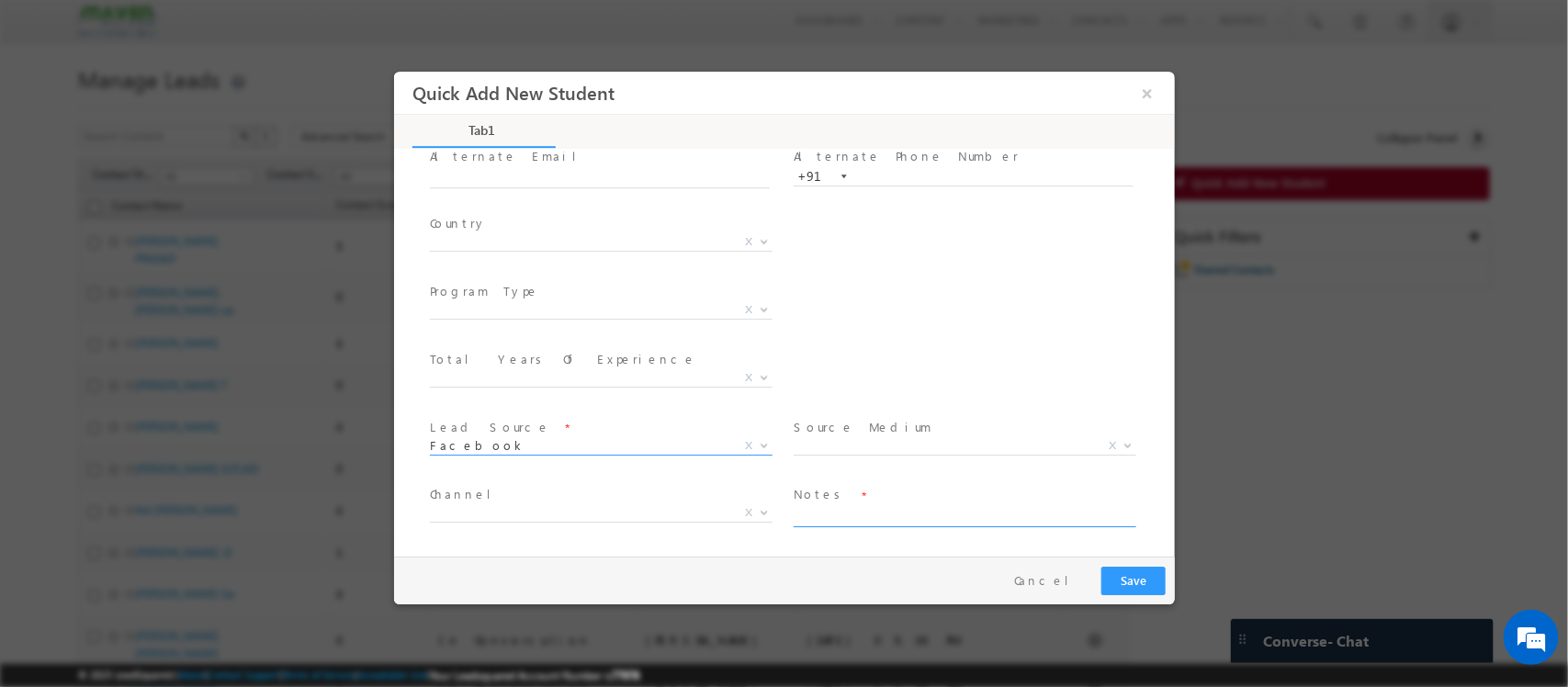
click at [871, 517] on textarea at bounding box center [963, 516] width 340 height 21
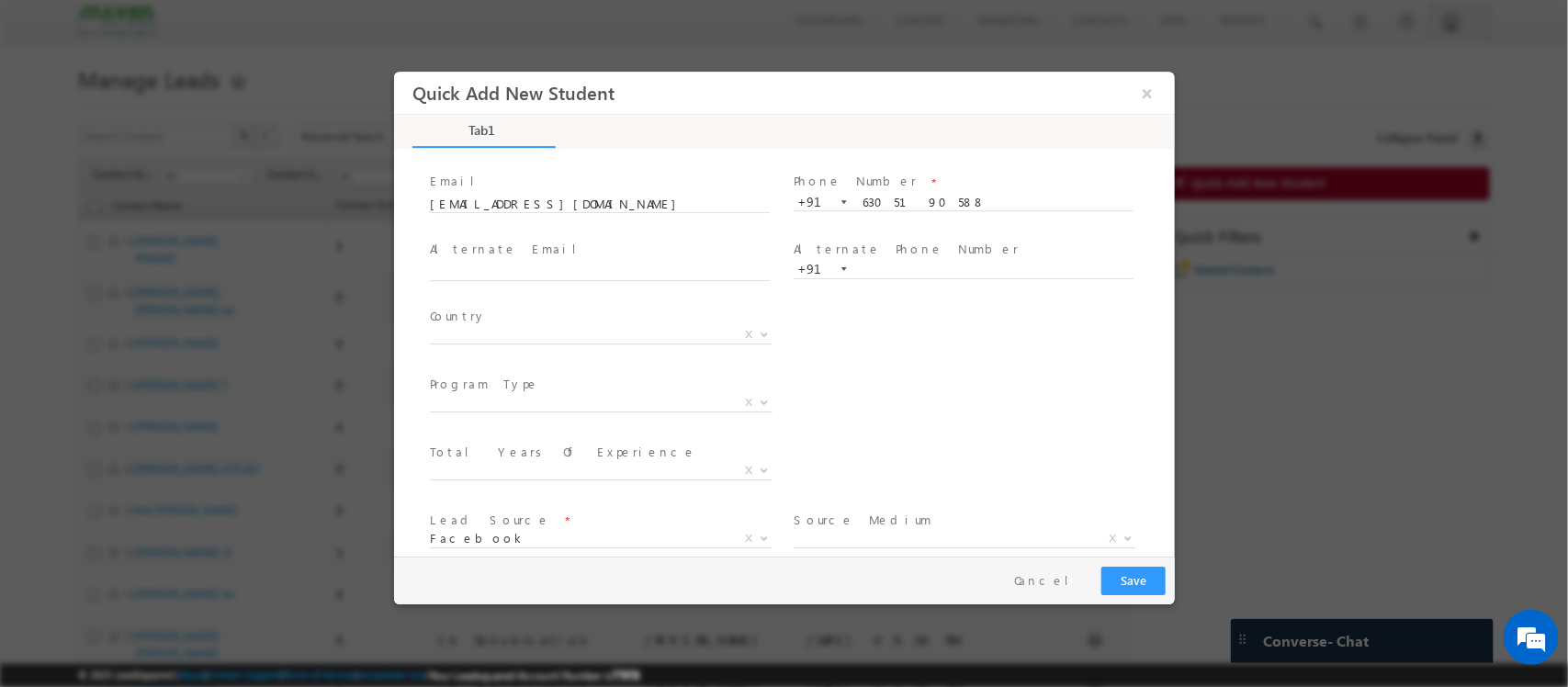
scroll to position [98, 0]
type textarea "lead creation"
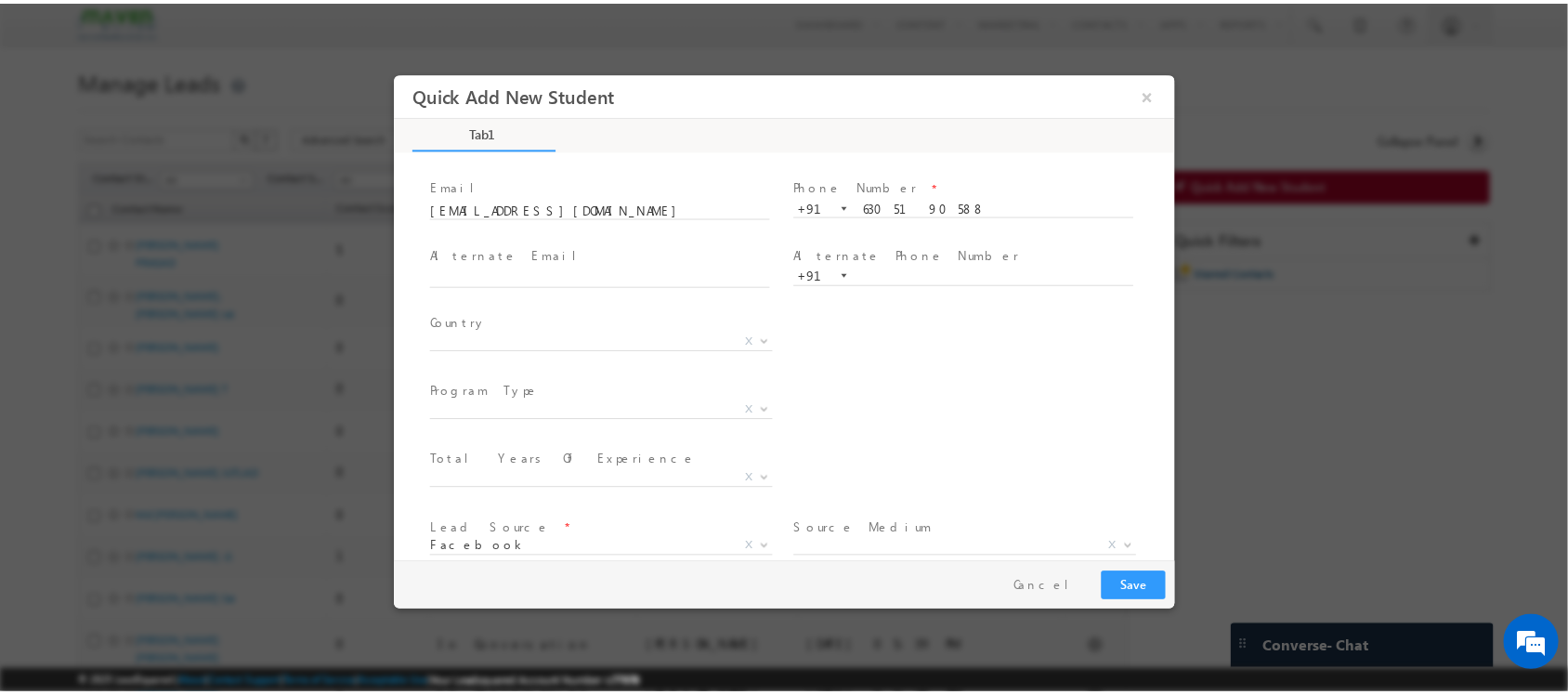
scroll to position [196, 0]
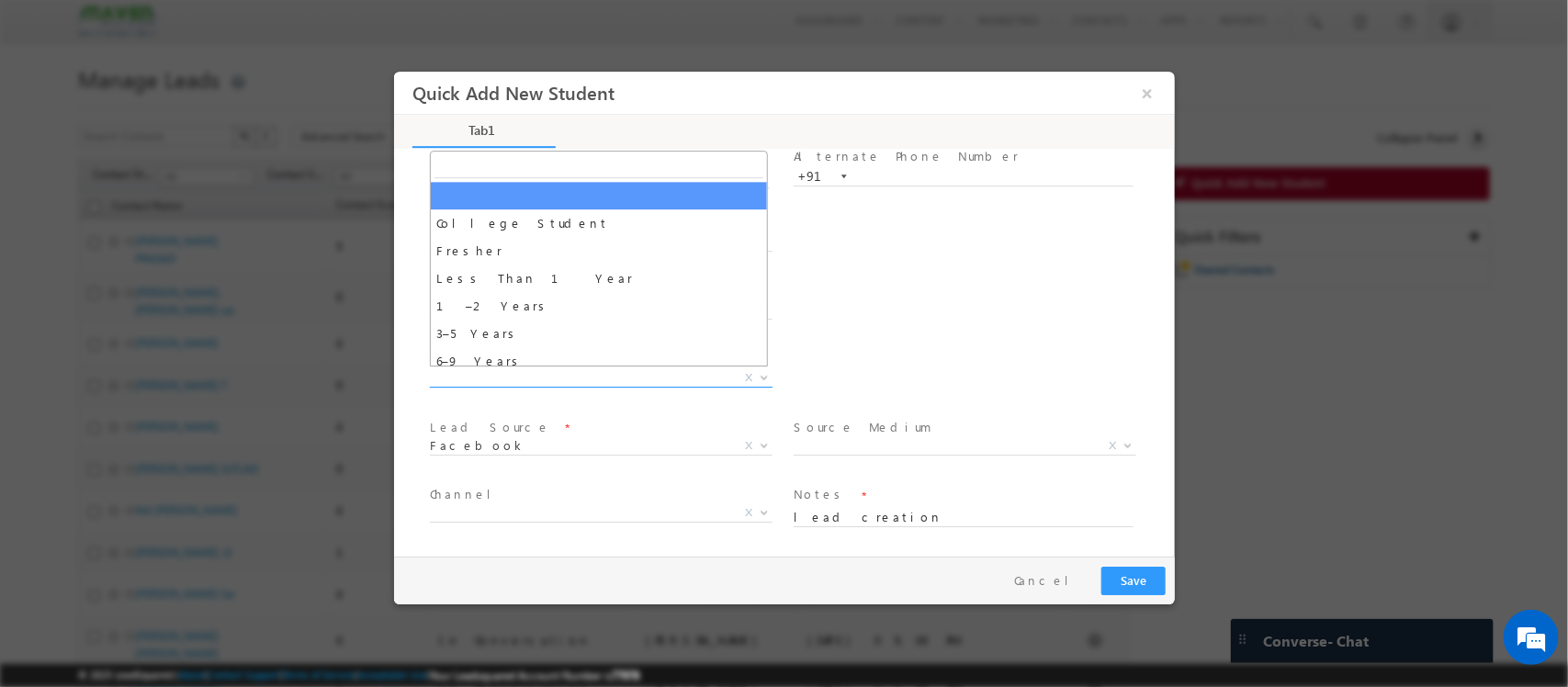
click at [540, 379] on span "X" at bounding box center [600, 378] width 342 height 18
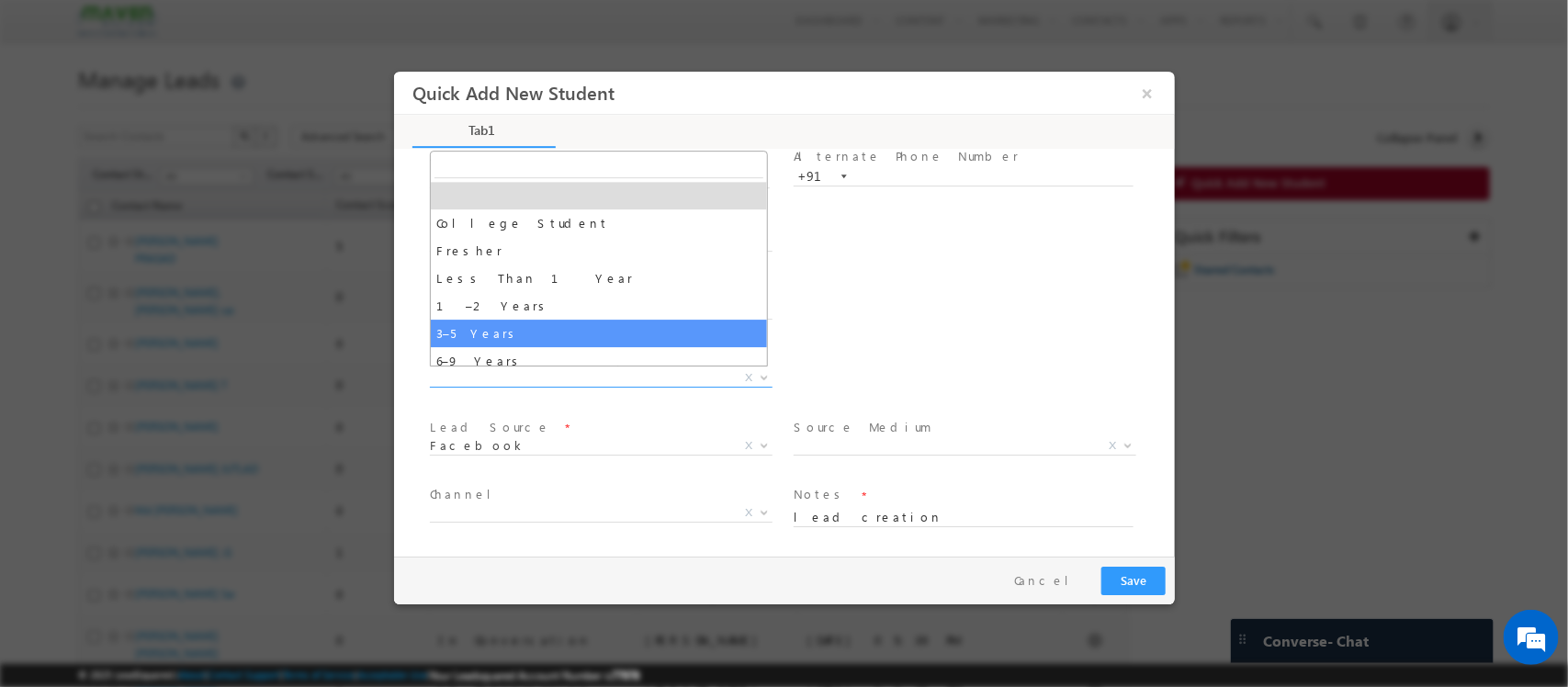
select select "3–5 Years"
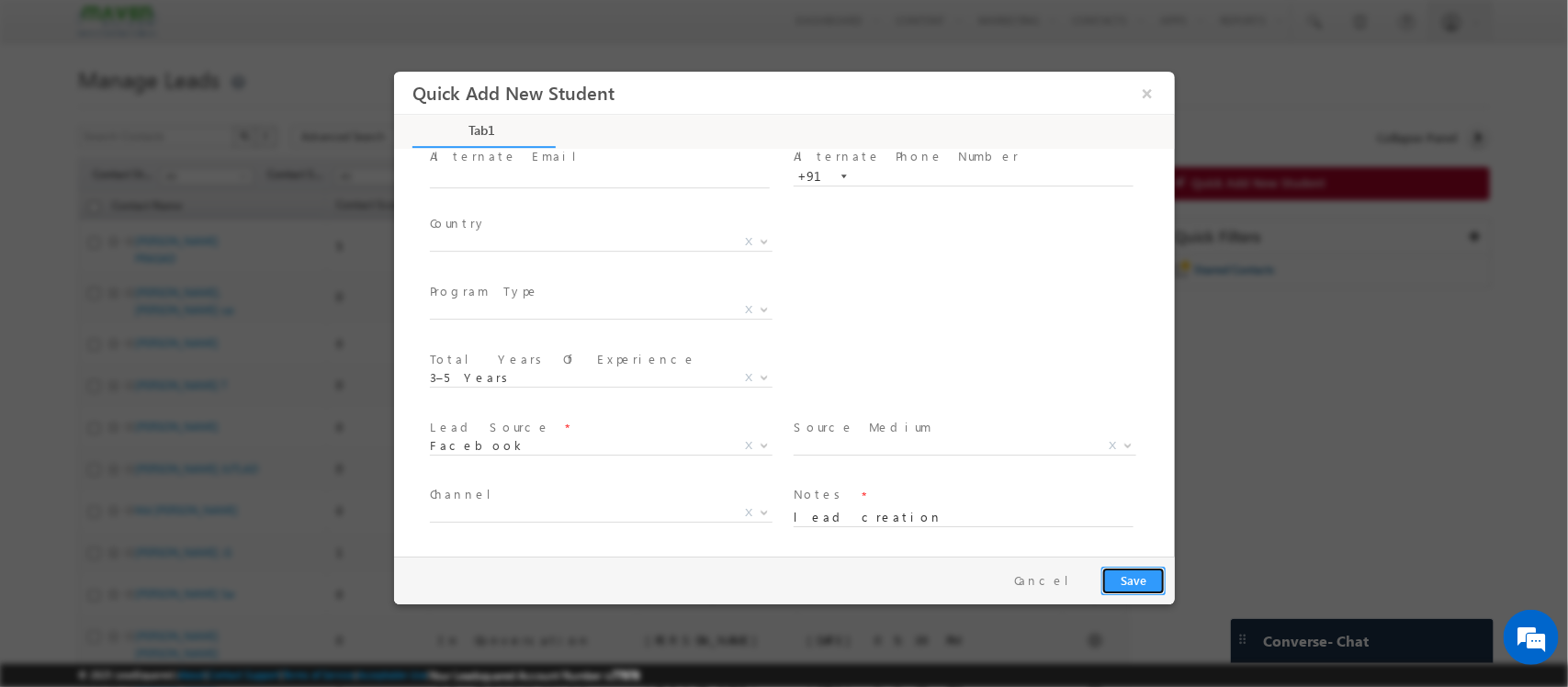
click at [1133, 594] on button "Save" at bounding box center [1132, 581] width 64 height 28
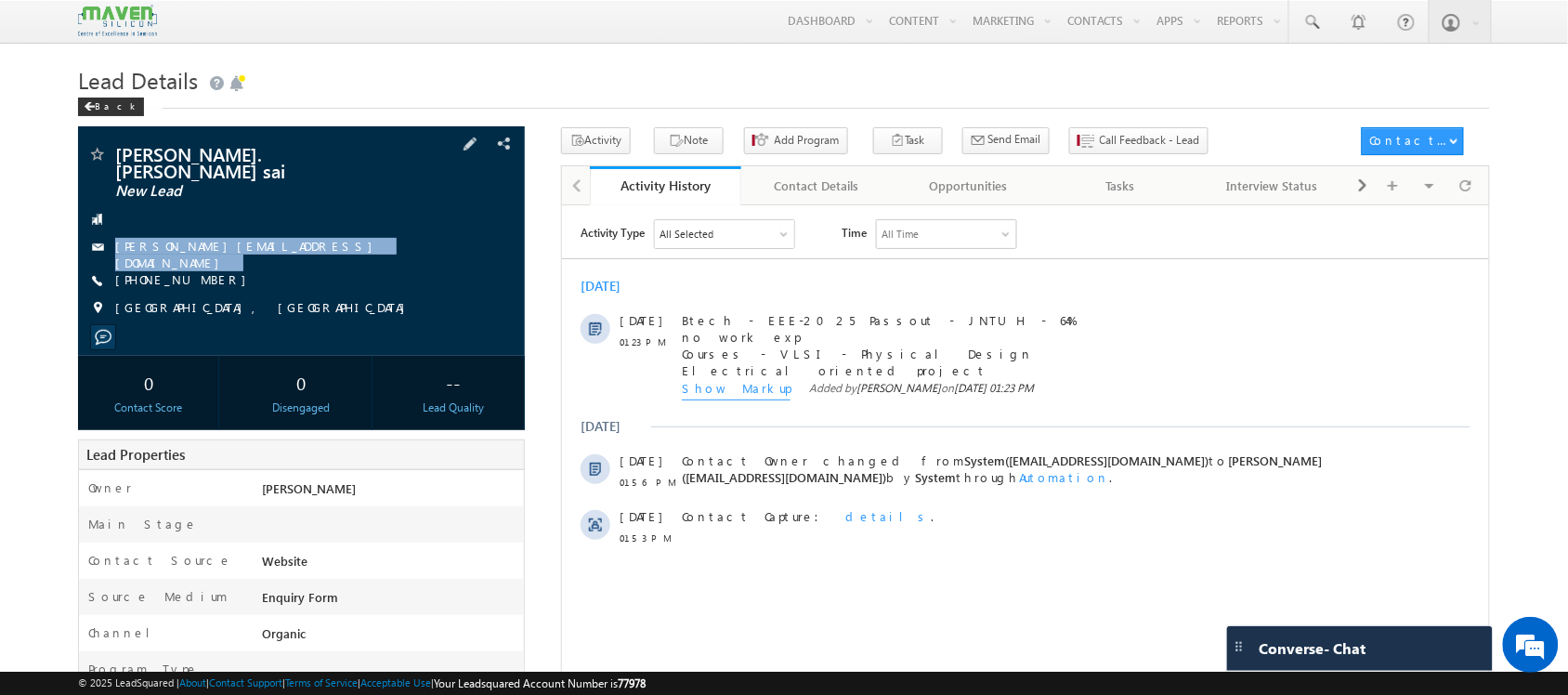
drag, startPoint x: 291, startPoint y: 230, endPoint x: 288, endPoint y: 248, distance: 18.2
click at [288, 248] on div "[PERSON_NAME]. [PERSON_NAME] sai New Lead [PERSON_NAME][EMAIL_ADDRESS][DOMAIN_N…" at bounding box center [300, 236] width 427 height 182
copy div "[PERSON_NAME][EMAIL_ADDRESS][DOMAIN_NAME]"
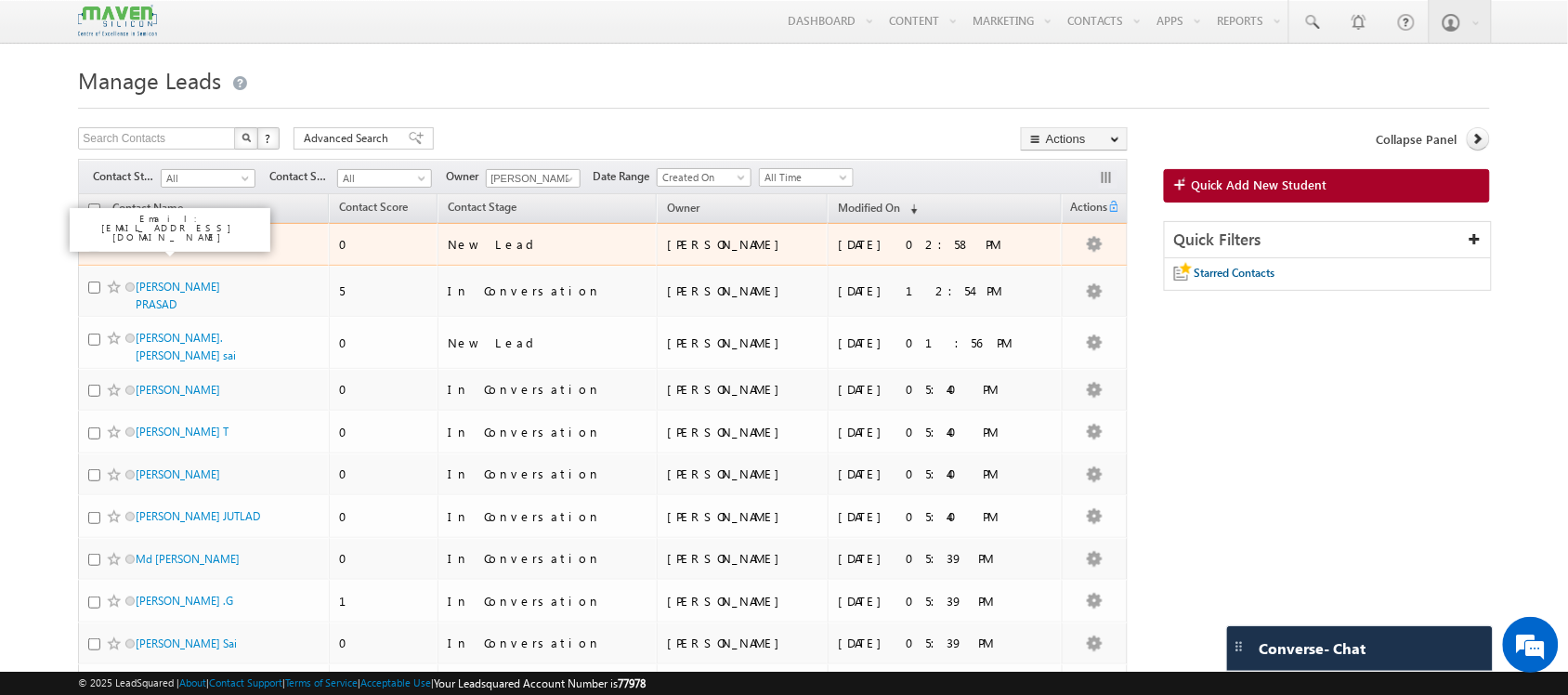
click at [160, 244] on link "[PERSON_NAME]" at bounding box center [178, 244] width 84 height 14
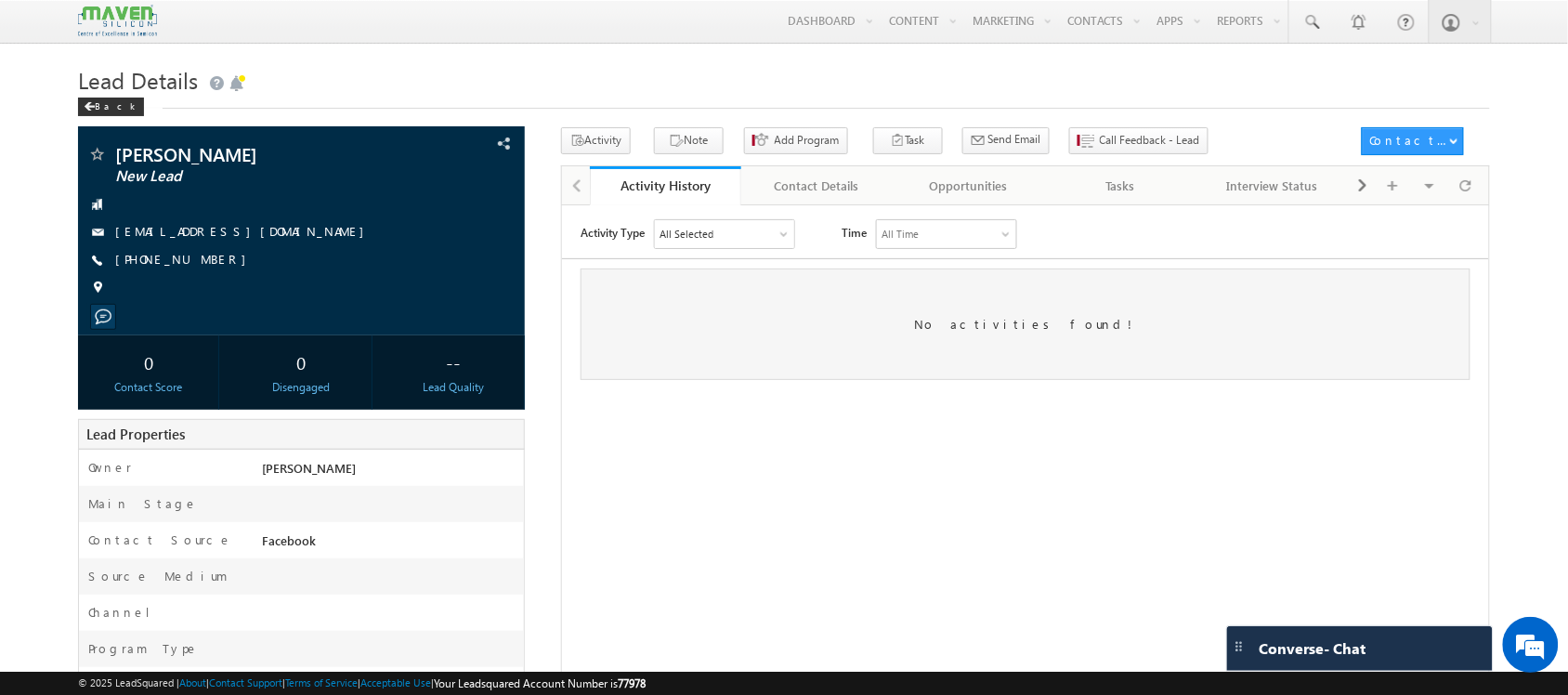
drag, startPoint x: 0, startPoint y: 0, endPoint x: 349, endPoint y: 37, distance: 351.0
click at [349, 37] on div "Menu [GEOGRAPHIC_DATA] lsq6@ maven -sili con.c om crmma ven" at bounding box center [784, 22] width 1411 height 44
click at [1152, 187] on div "Tasks" at bounding box center [1121, 185] width 120 height 22
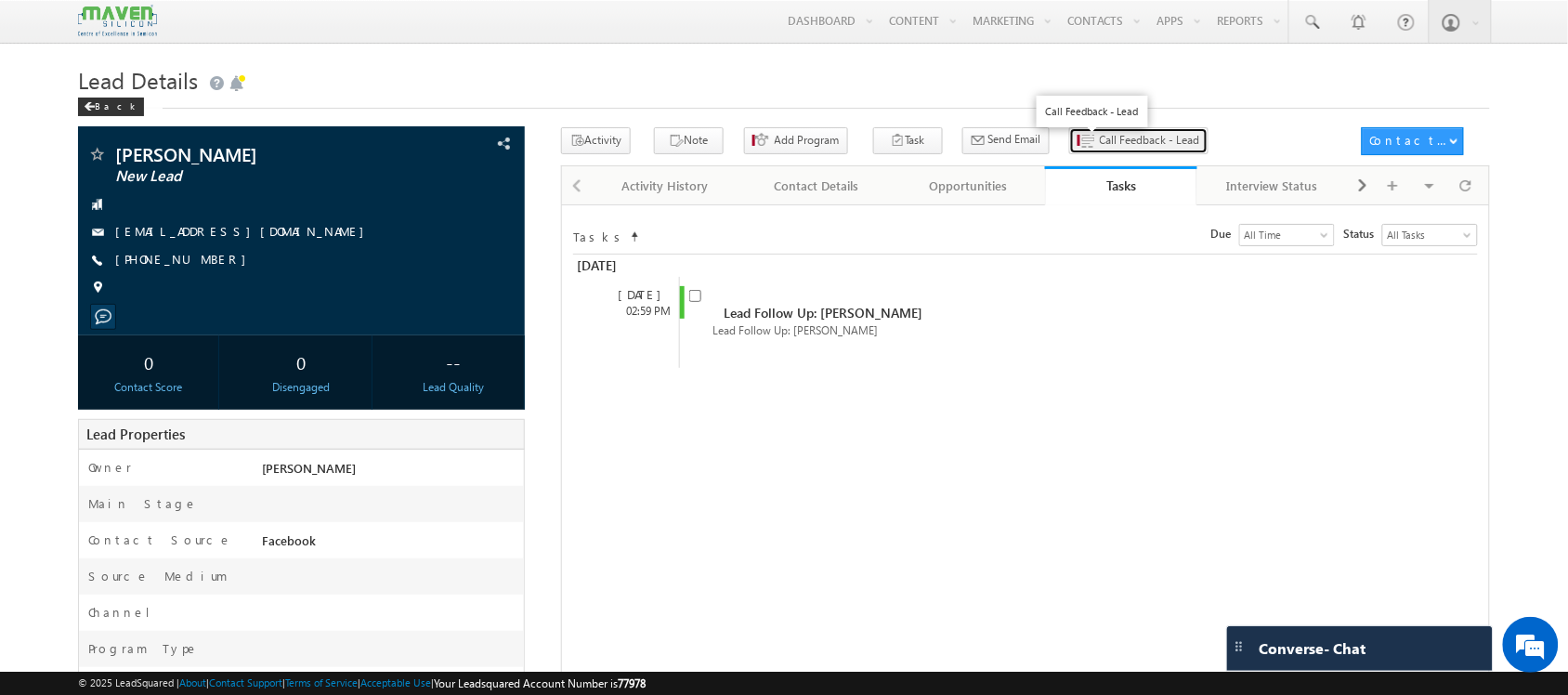
click at [1100, 147] on span "Call Feedback - Lead" at bounding box center [1149, 140] width 100 height 16
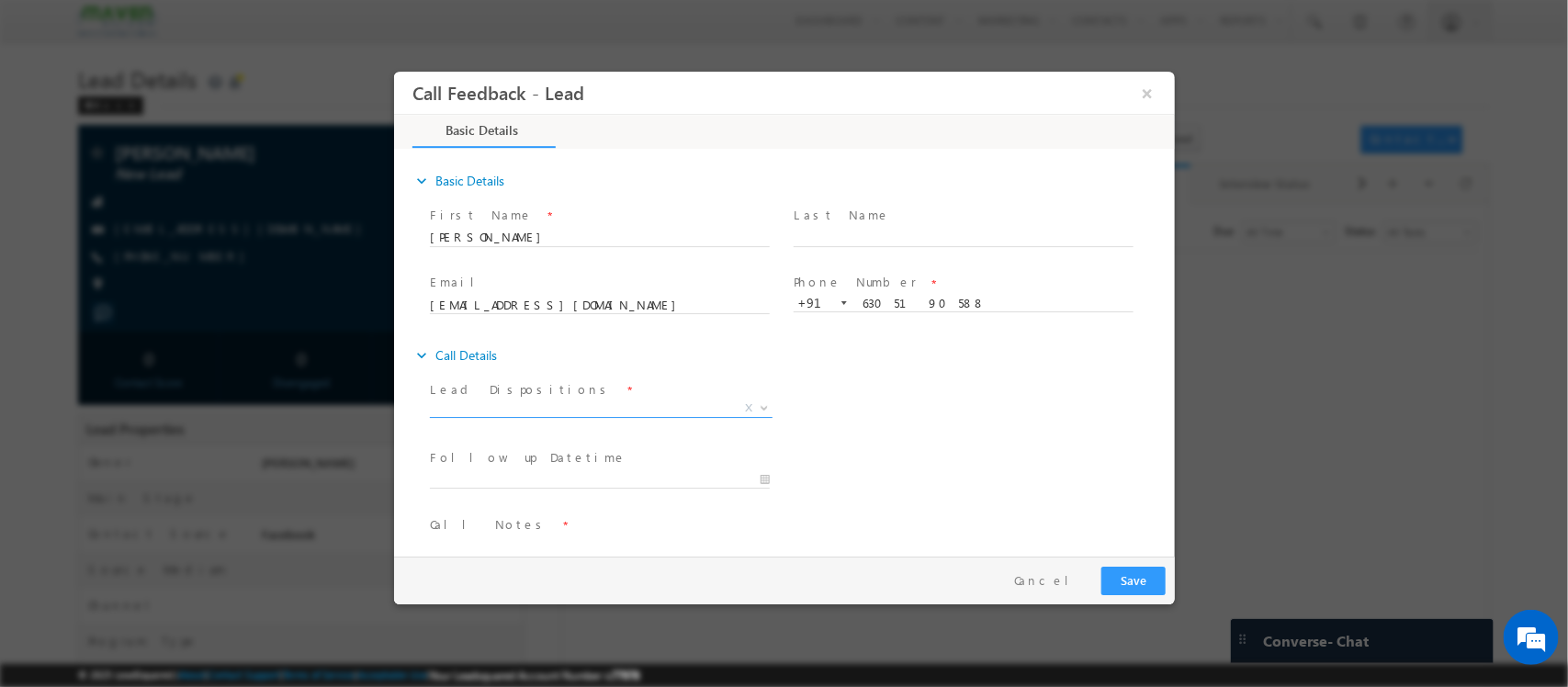
click at [610, 405] on span "X" at bounding box center [600, 408] width 342 height 18
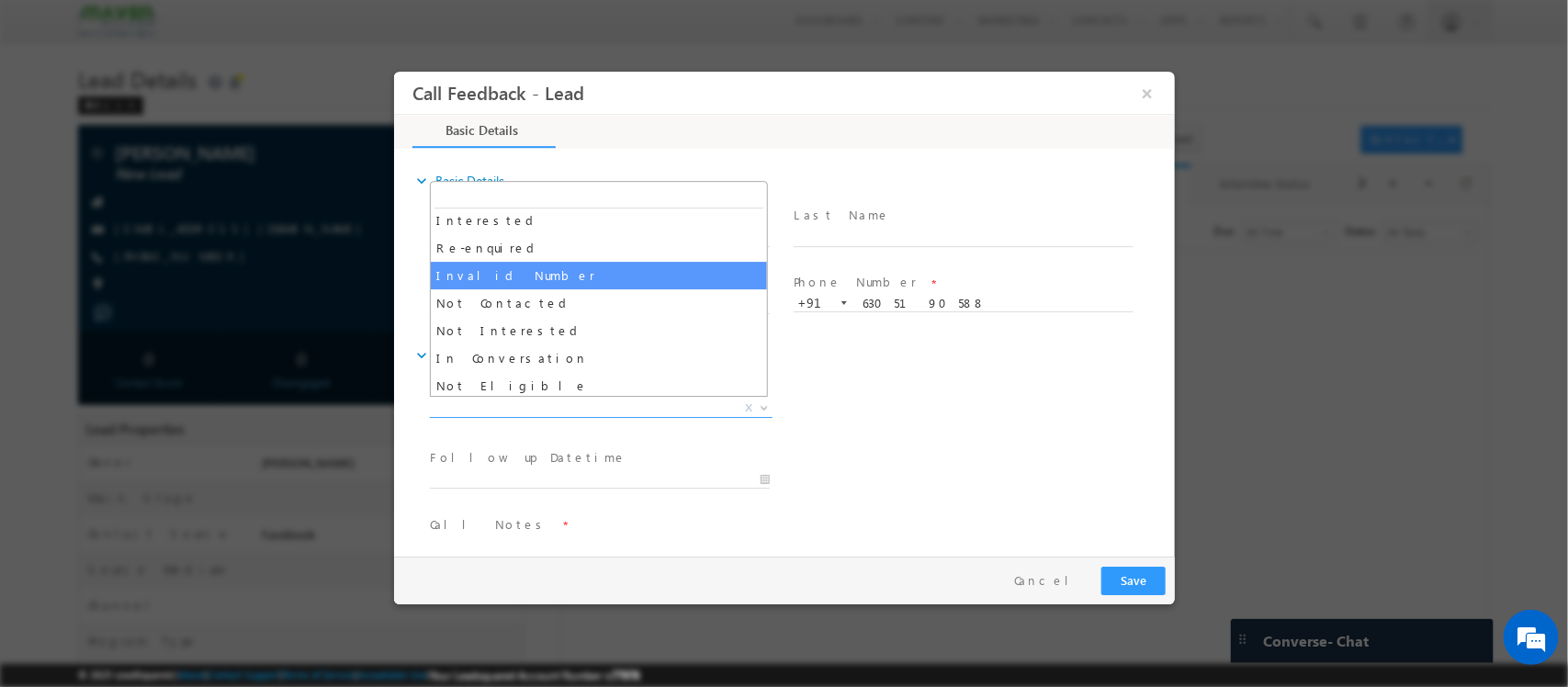
scroll to position [114, 0]
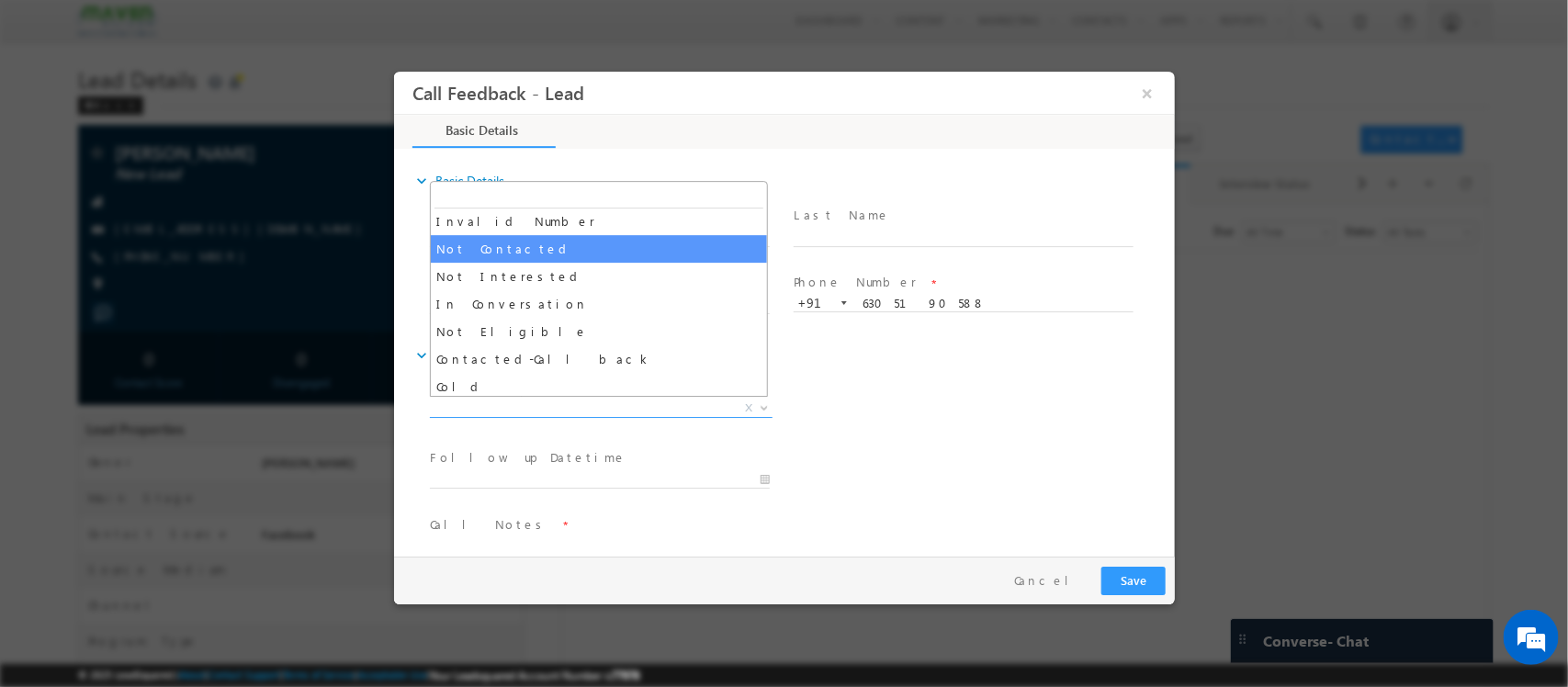
select select "Not Contacted"
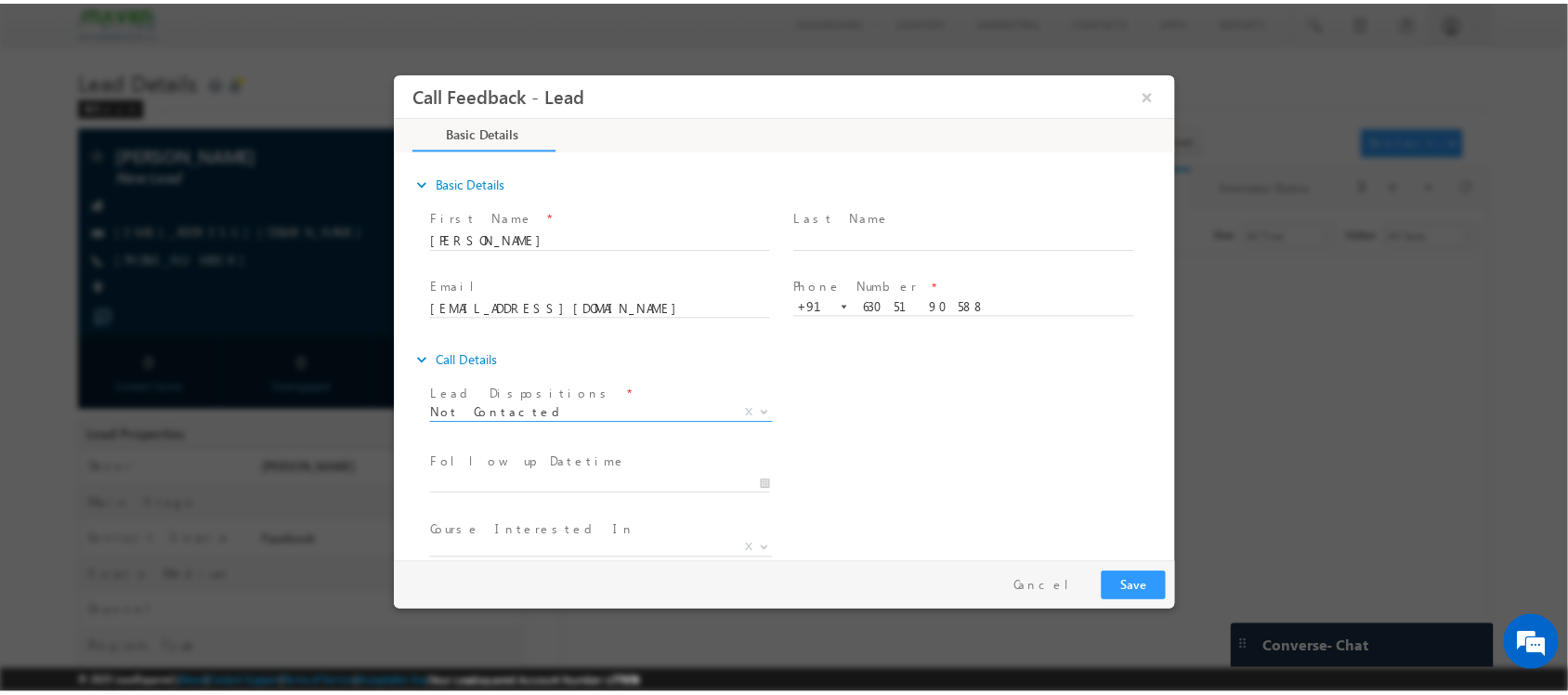
scroll to position [99, 0]
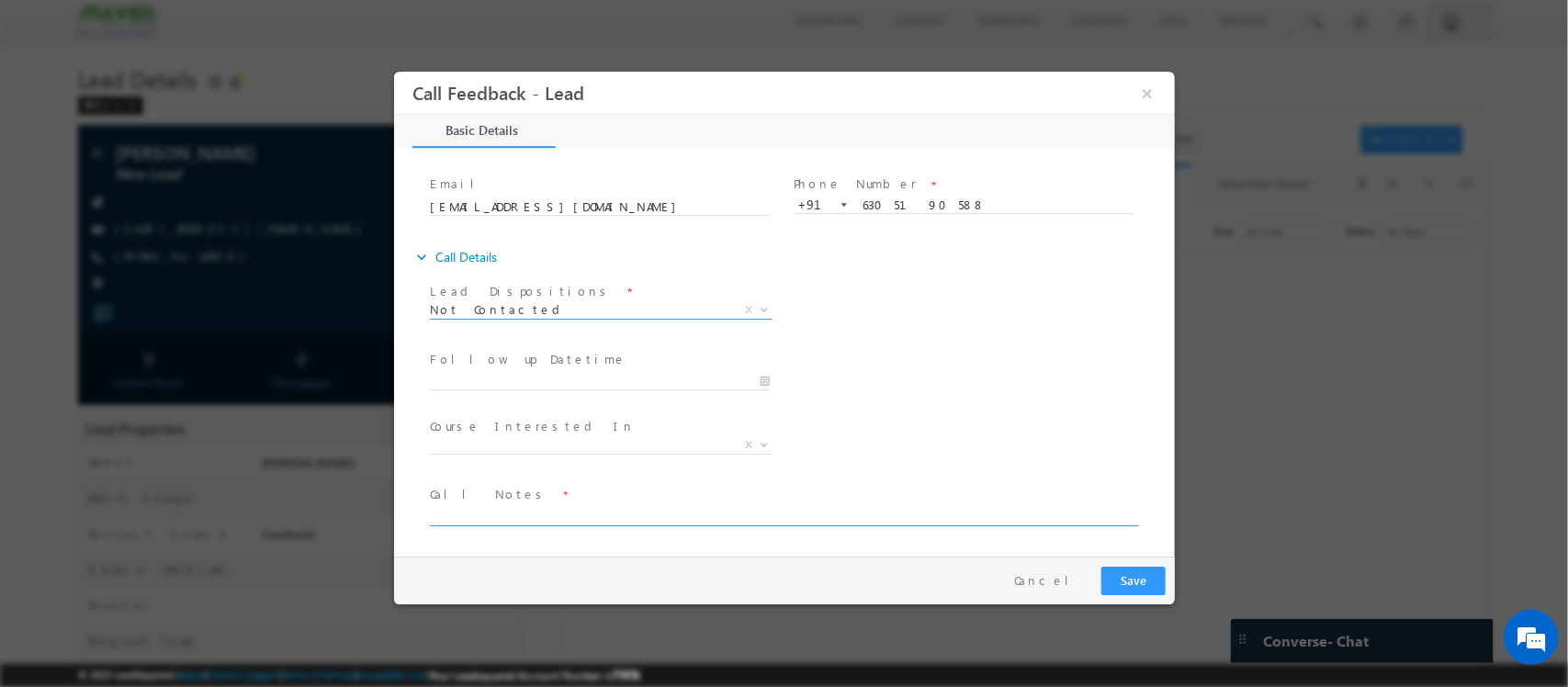
click at [623, 512] on textarea at bounding box center [782, 515] width 706 height 21
type textarea "DNP"
click at [1114, 591] on button "Save" at bounding box center [1132, 581] width 64 height 28
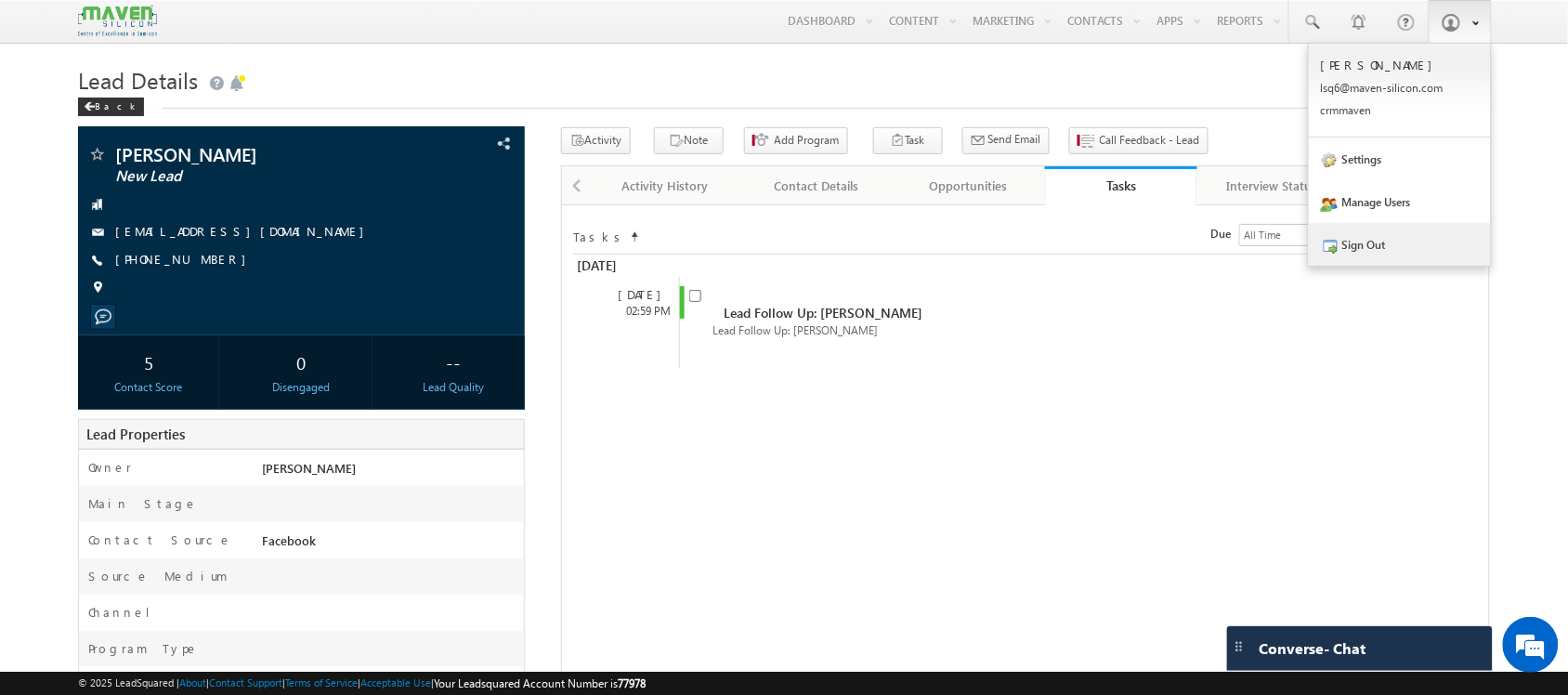
click at [1443, 249] on link "Sign Out" at bounding box center [1400, 244] width 182 height 43
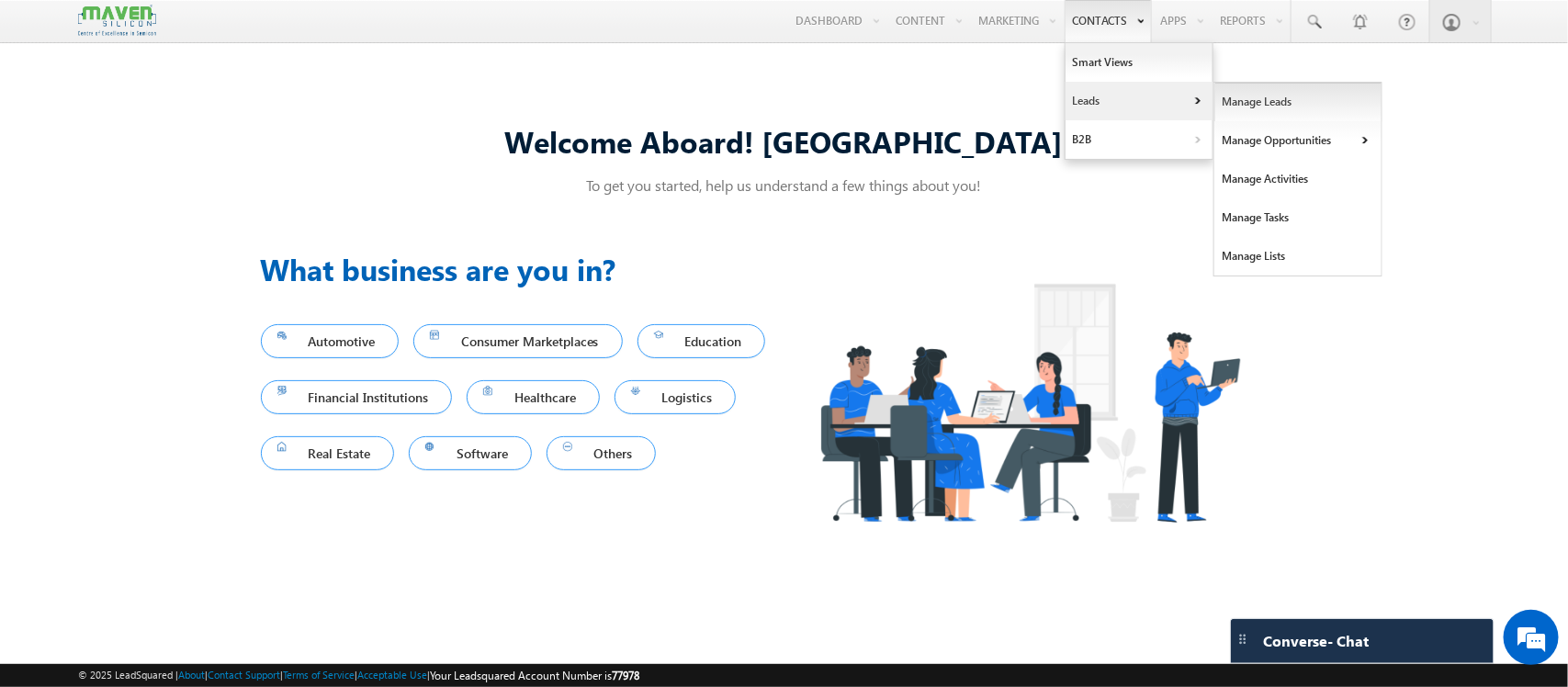
click at [1285, 93] on link "Manage Leads" at bounding box center [1299, 101] width 168 height 39
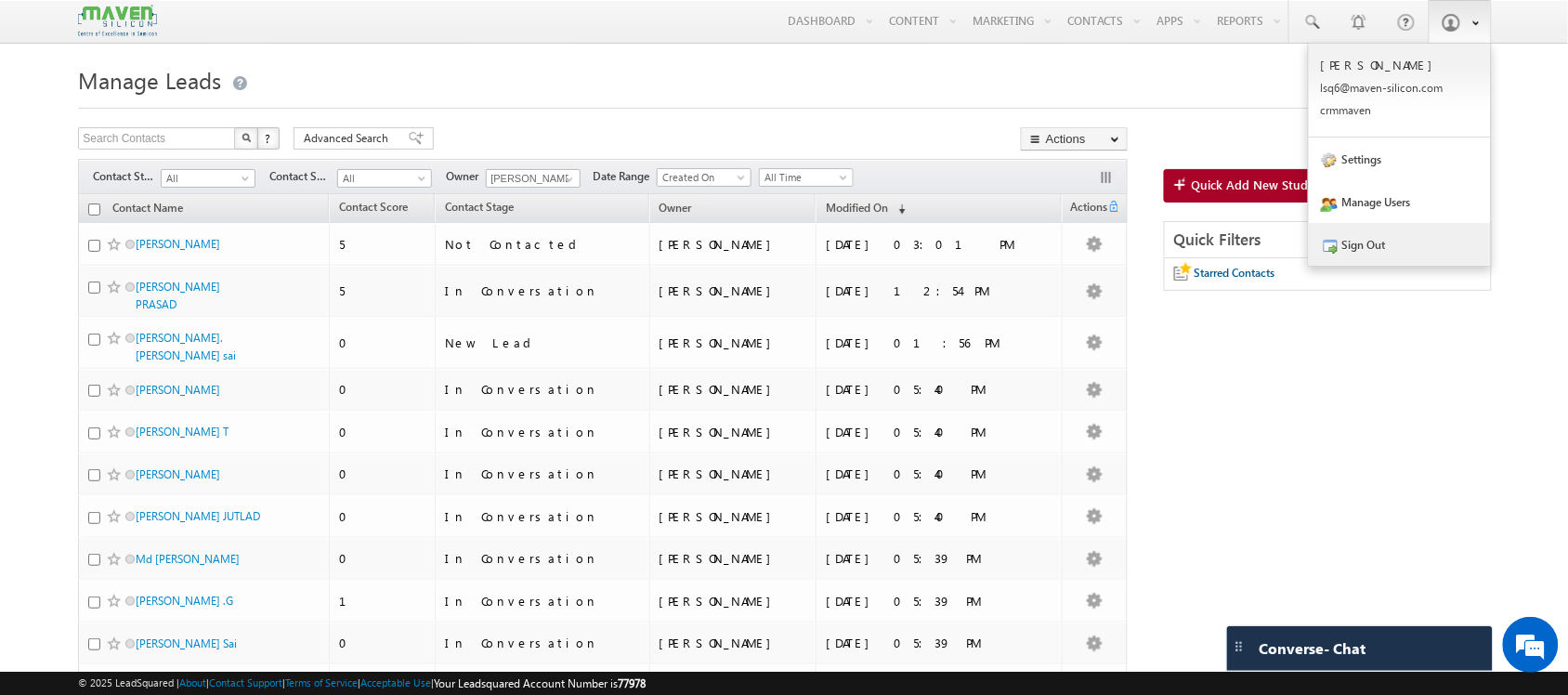
click at [1399, 234] on link "Sign Out" at bounding box center [1400, 244] width 182 height 43
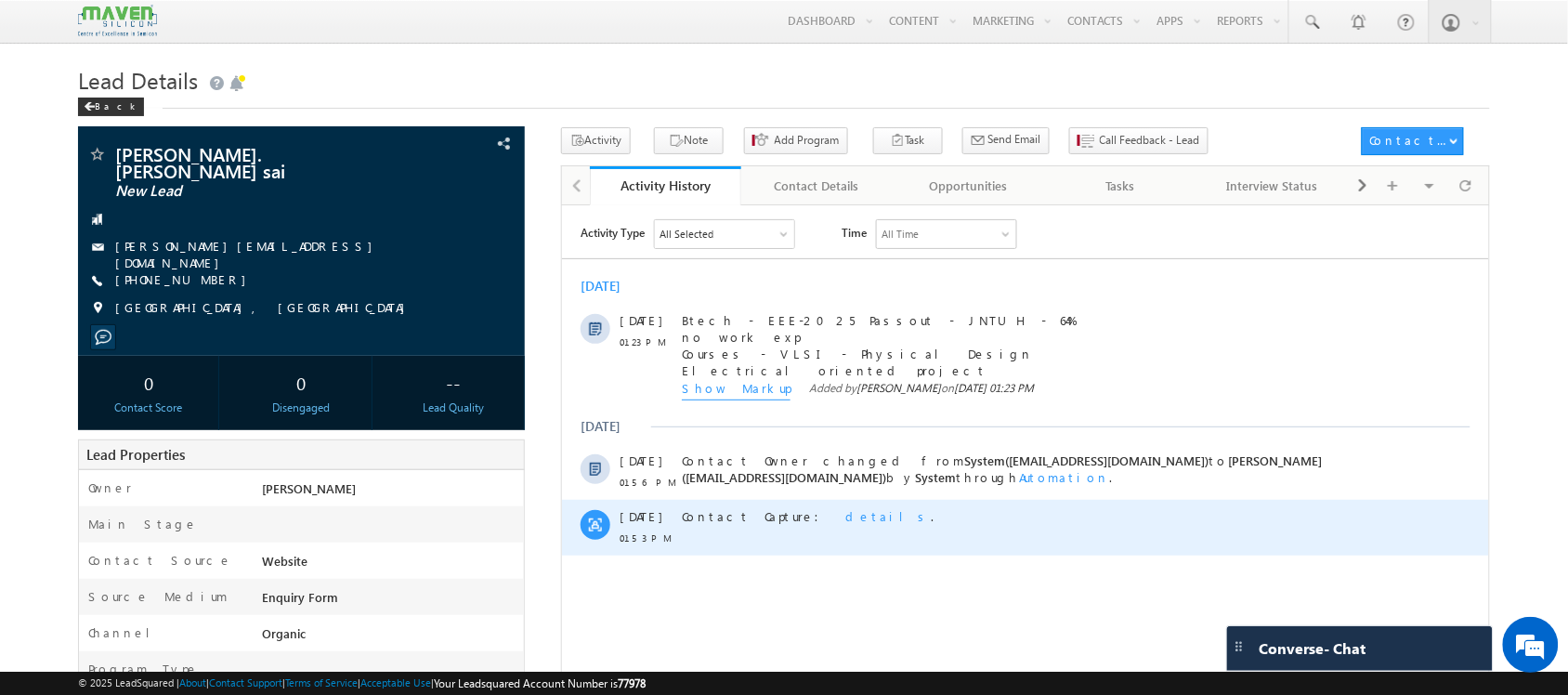
click at [844, 509] on span "details" at bounding box center [886, 515] width 85 height 16
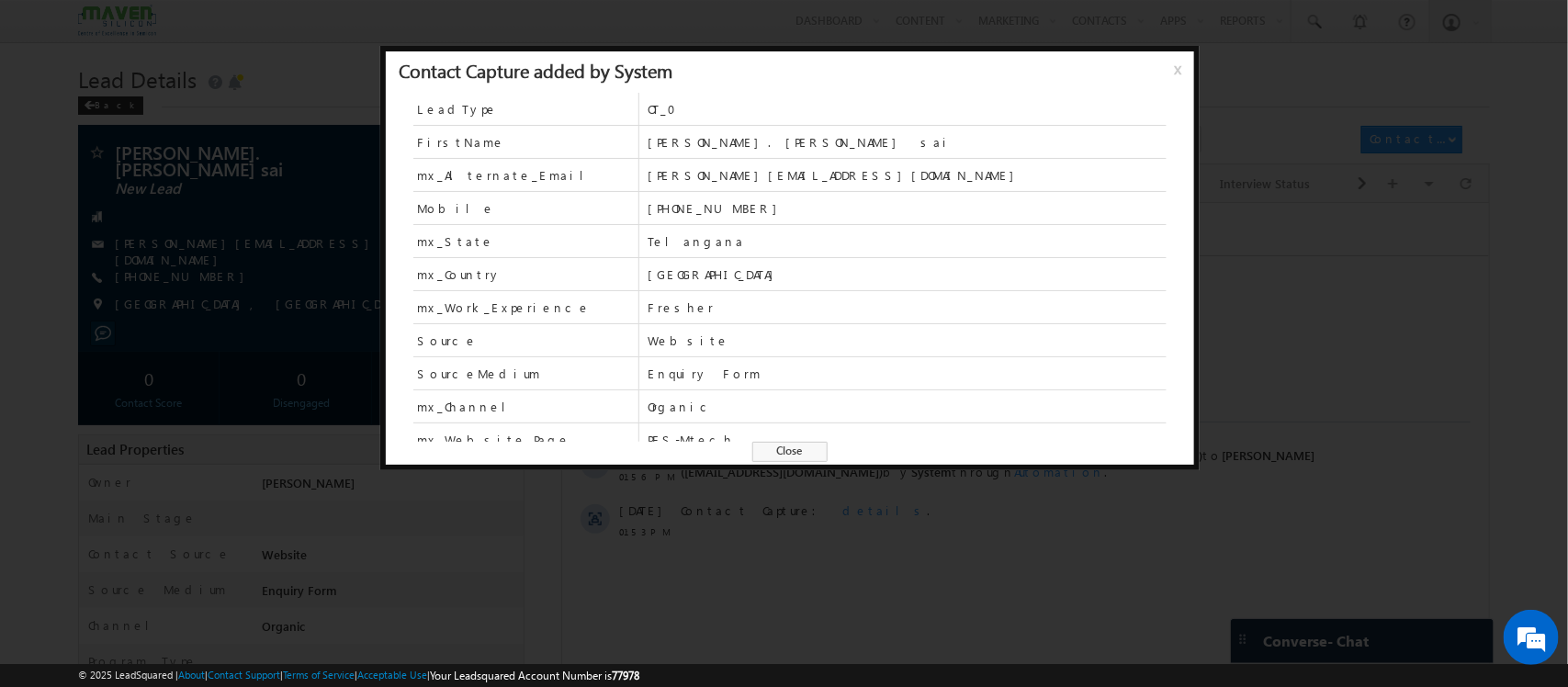
click at [1174, 64] on span "x" at bounding box center [1181, 76] width 15 height 33
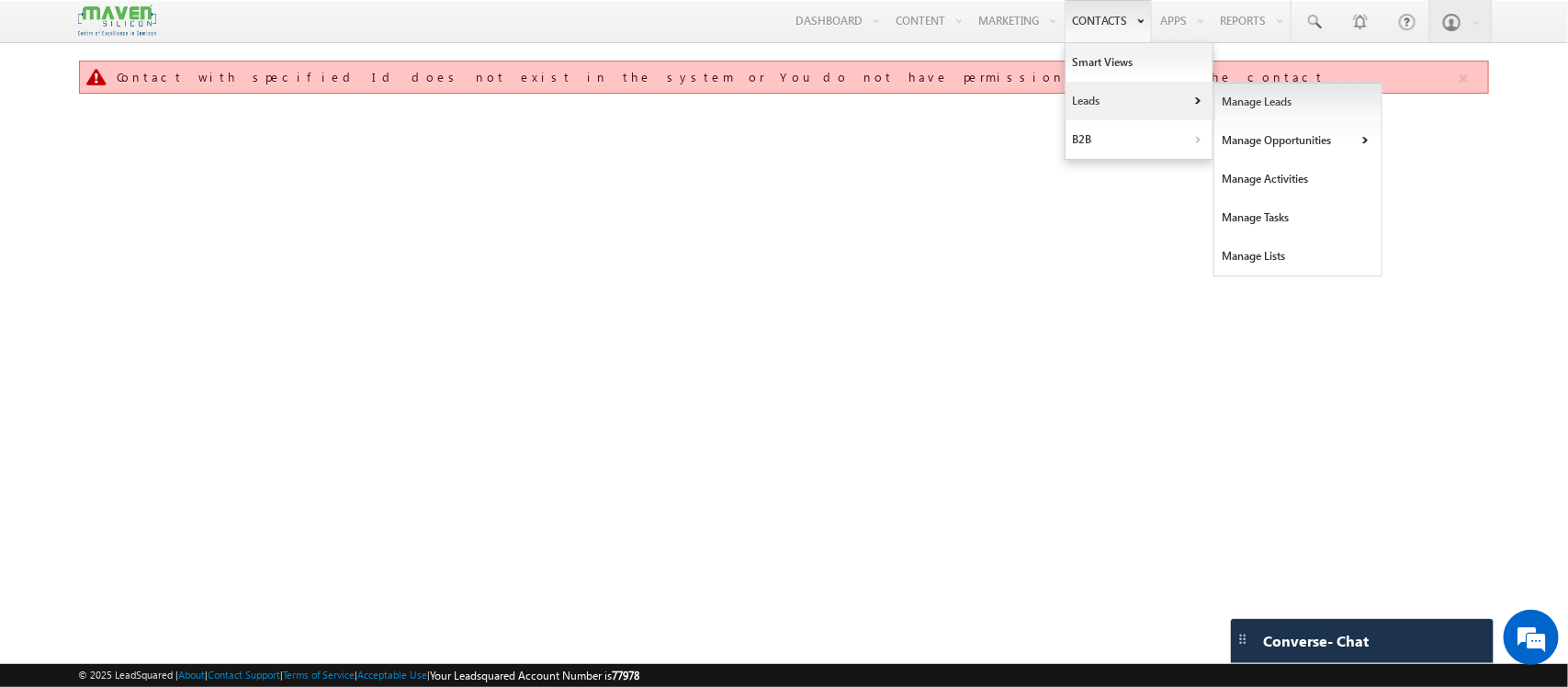
click at [1228, 97] on link "Manage Leads" at bounding box center [1299, 101] width 168 height 39
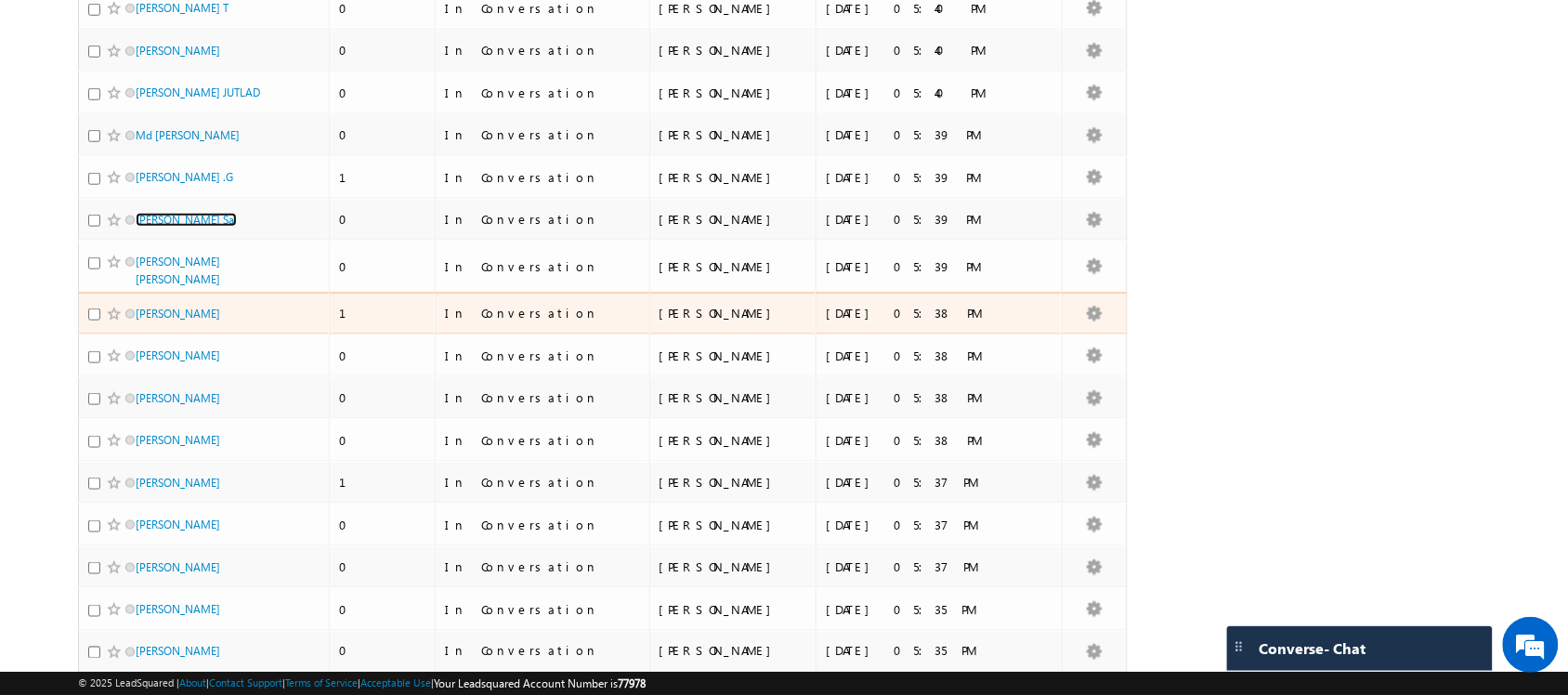
scroll to position [465, 0]
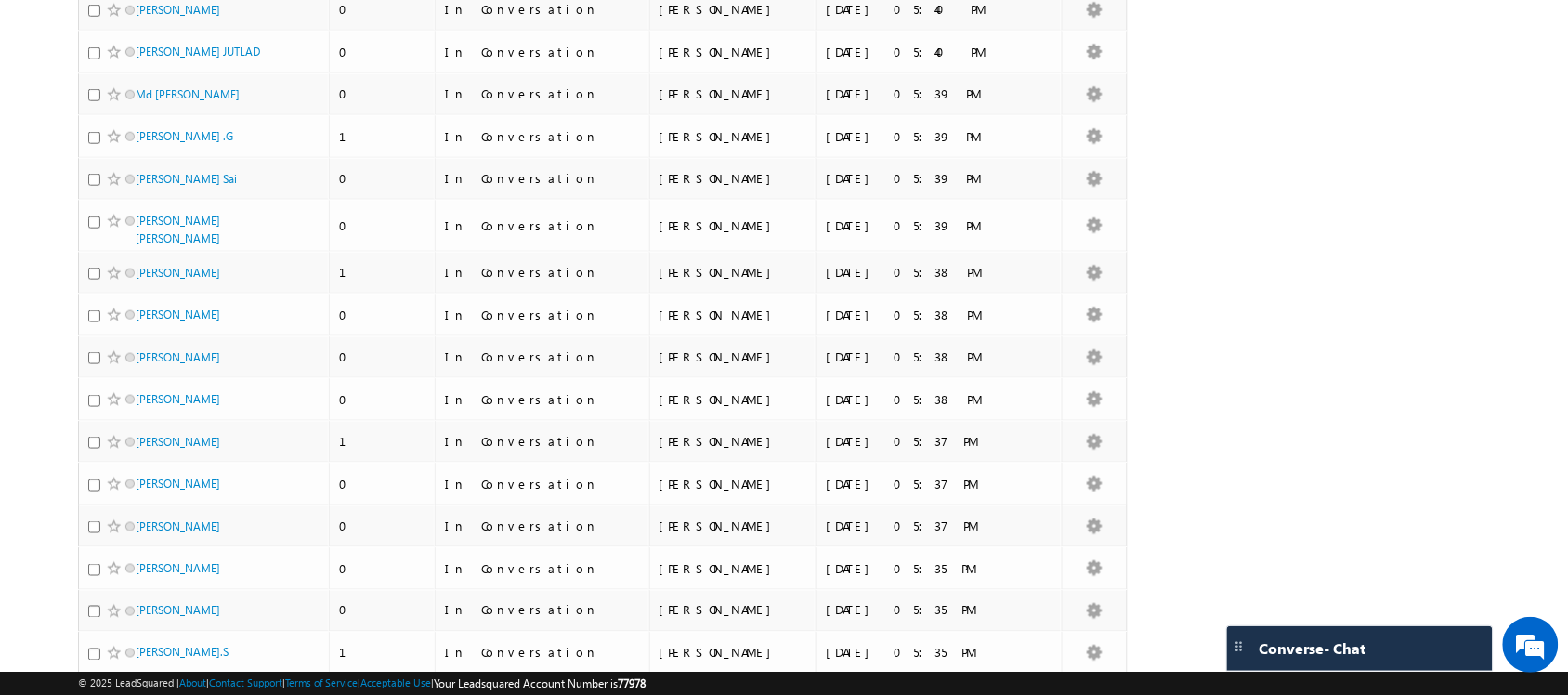
drag, startPoint x: 183, startPoint y: 300, endPoint x: 57, endPoint y: 316, distance: 127.0
click at [57, 316] on body "Menu [GEOGRAPHIC_DATA] lsq6@ maven -sili con.c om" at bounding box center [784, 245] width 1568 height 1420
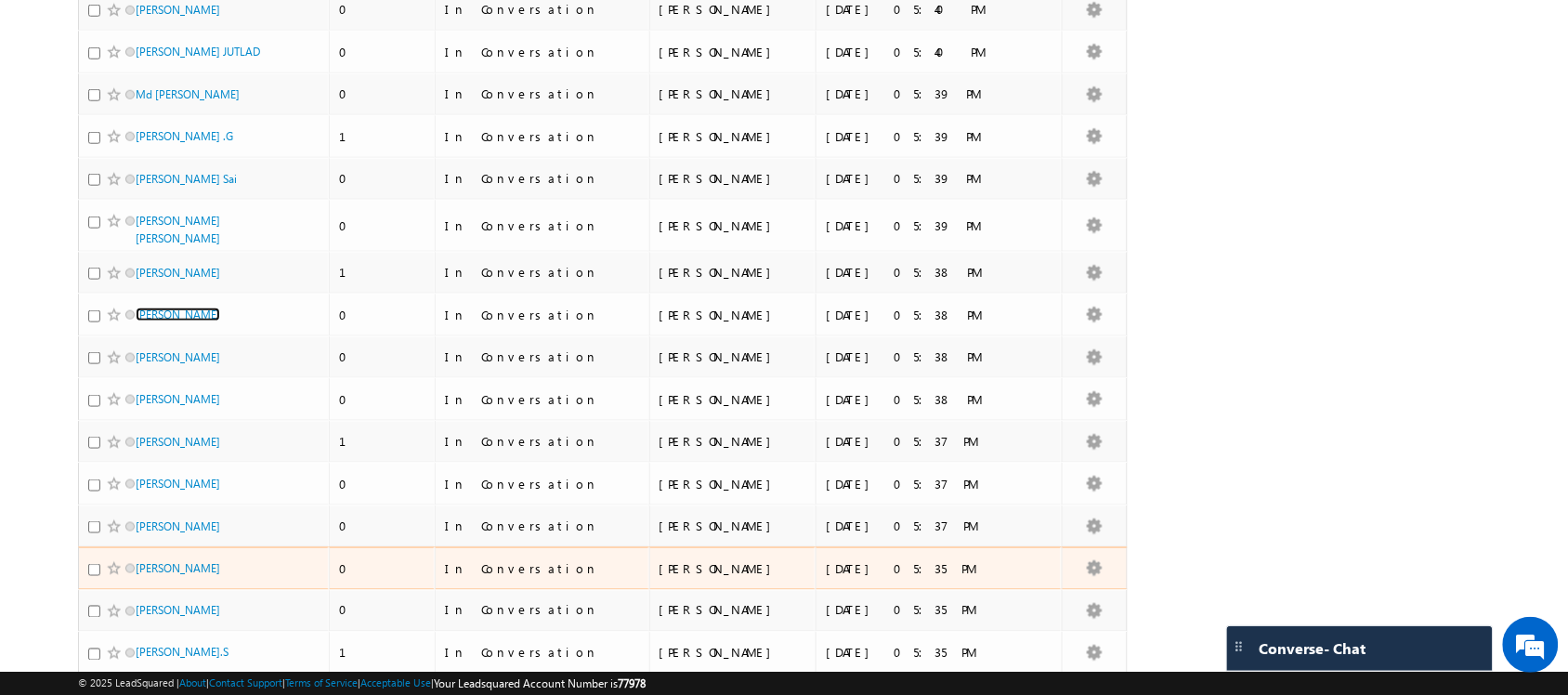
scroll to position [0, 0]
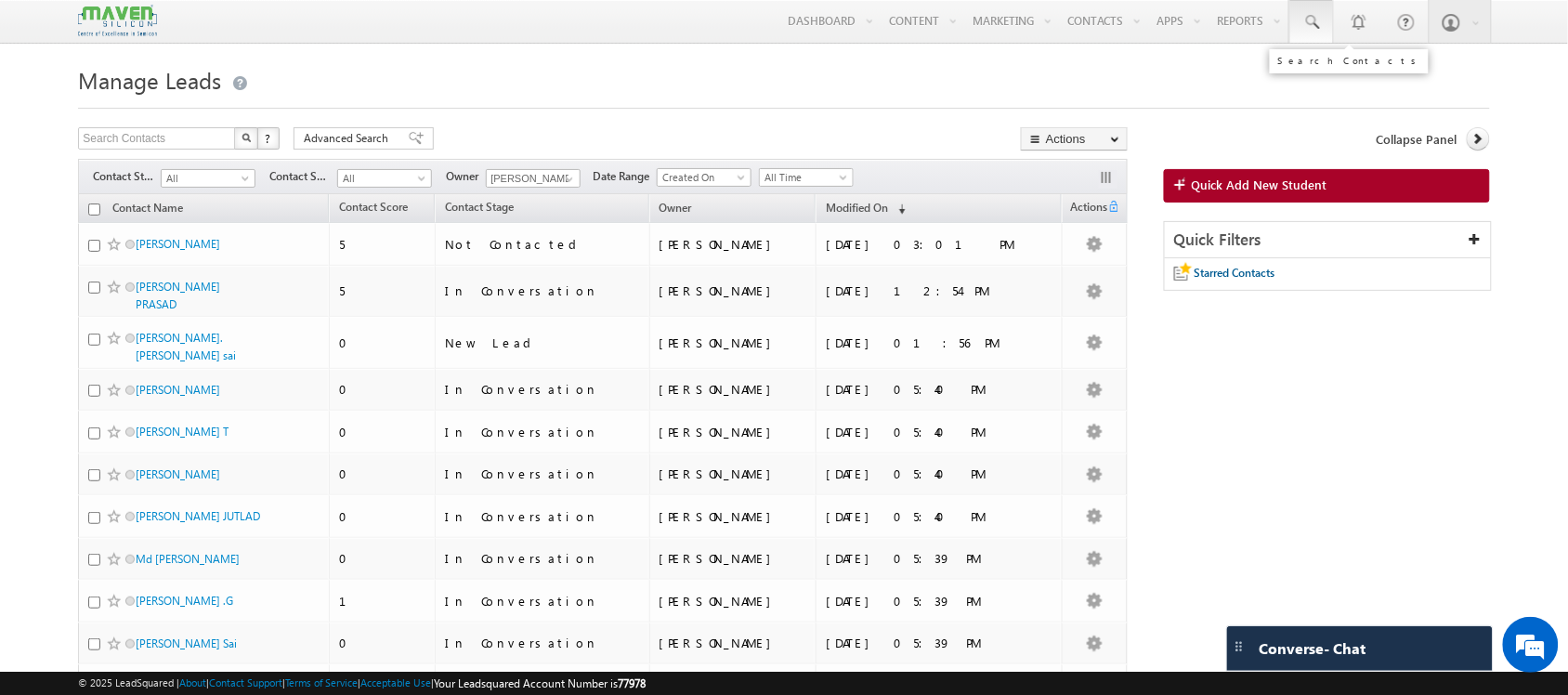
click at [1320, 35] on link at bounding box center [1312, 21] width 45 height 43
paste input "8860374008"
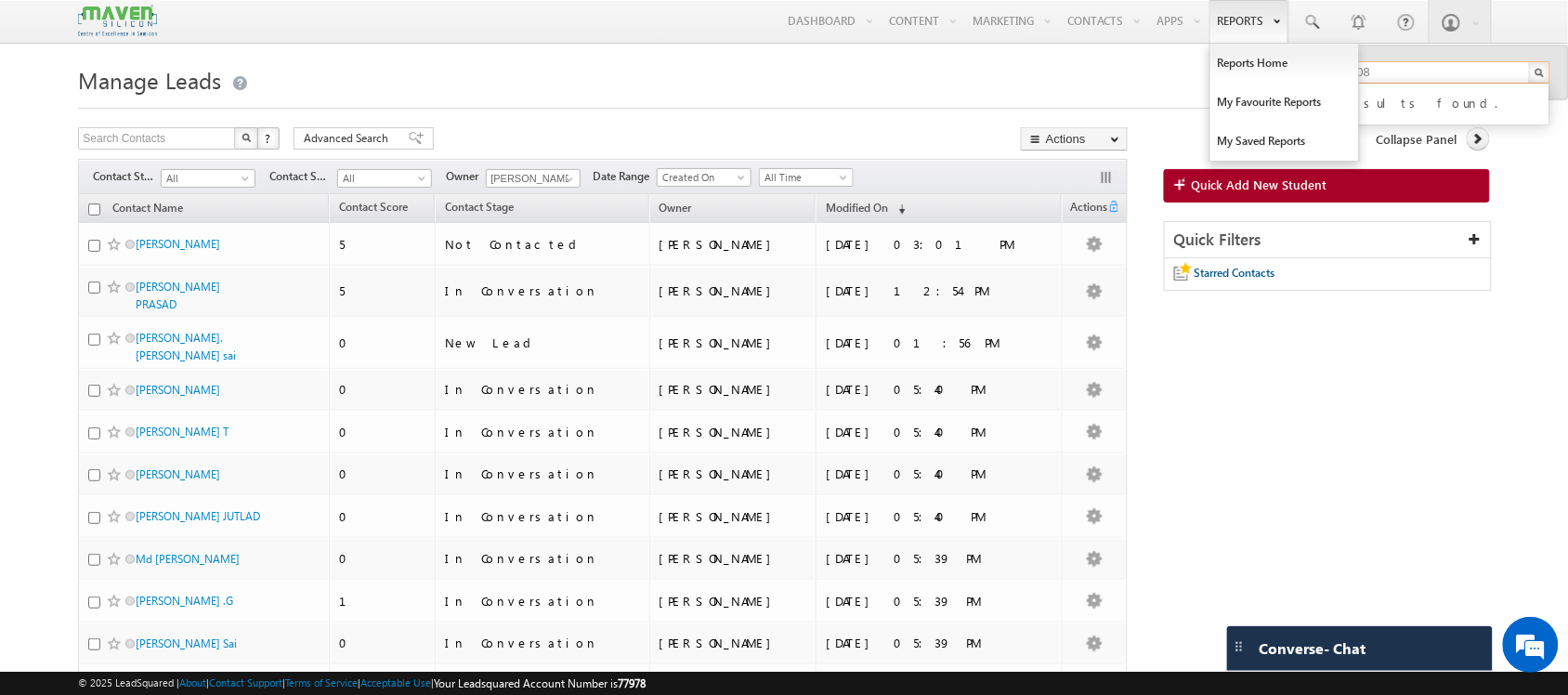
type input "8860374008"
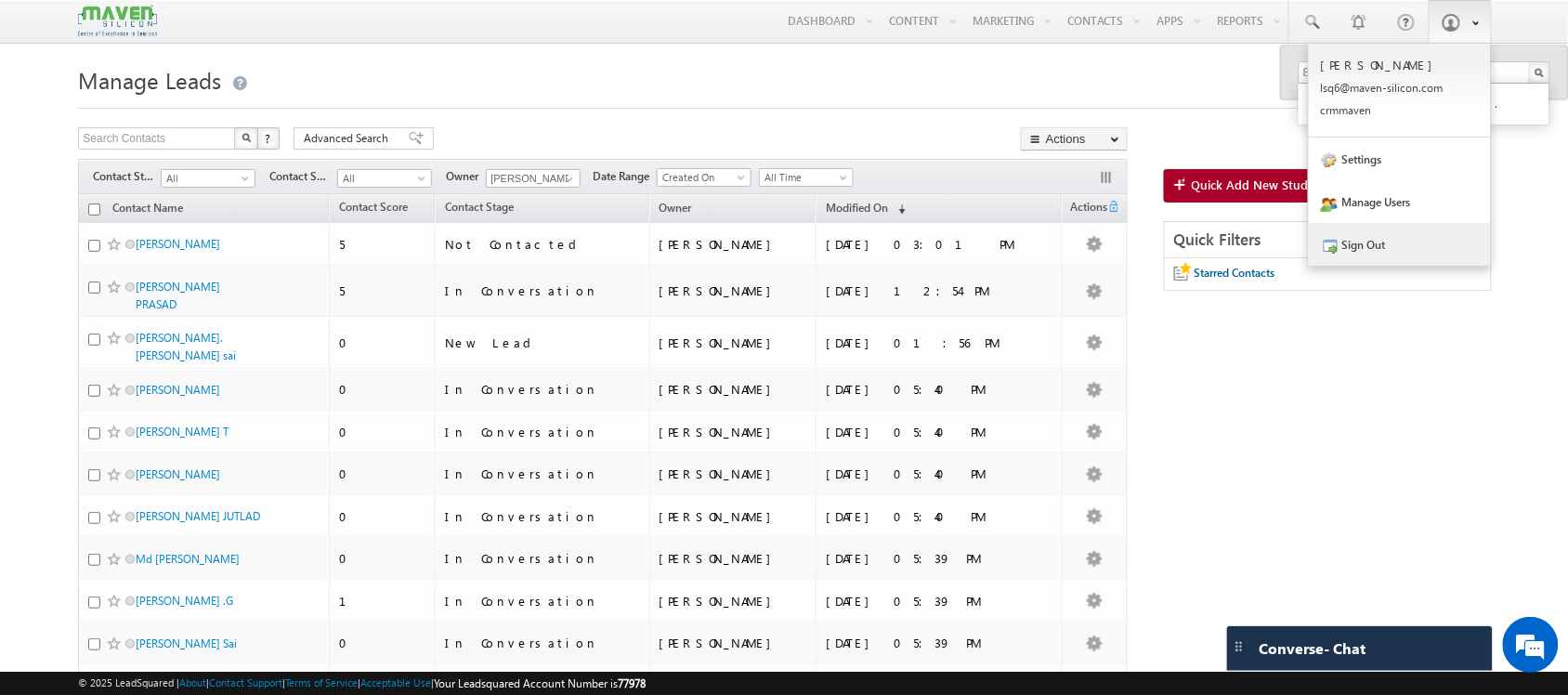
click at [1410, 245] on link "Sign Out" at bounding box center [1400, 244] width 182 height 43
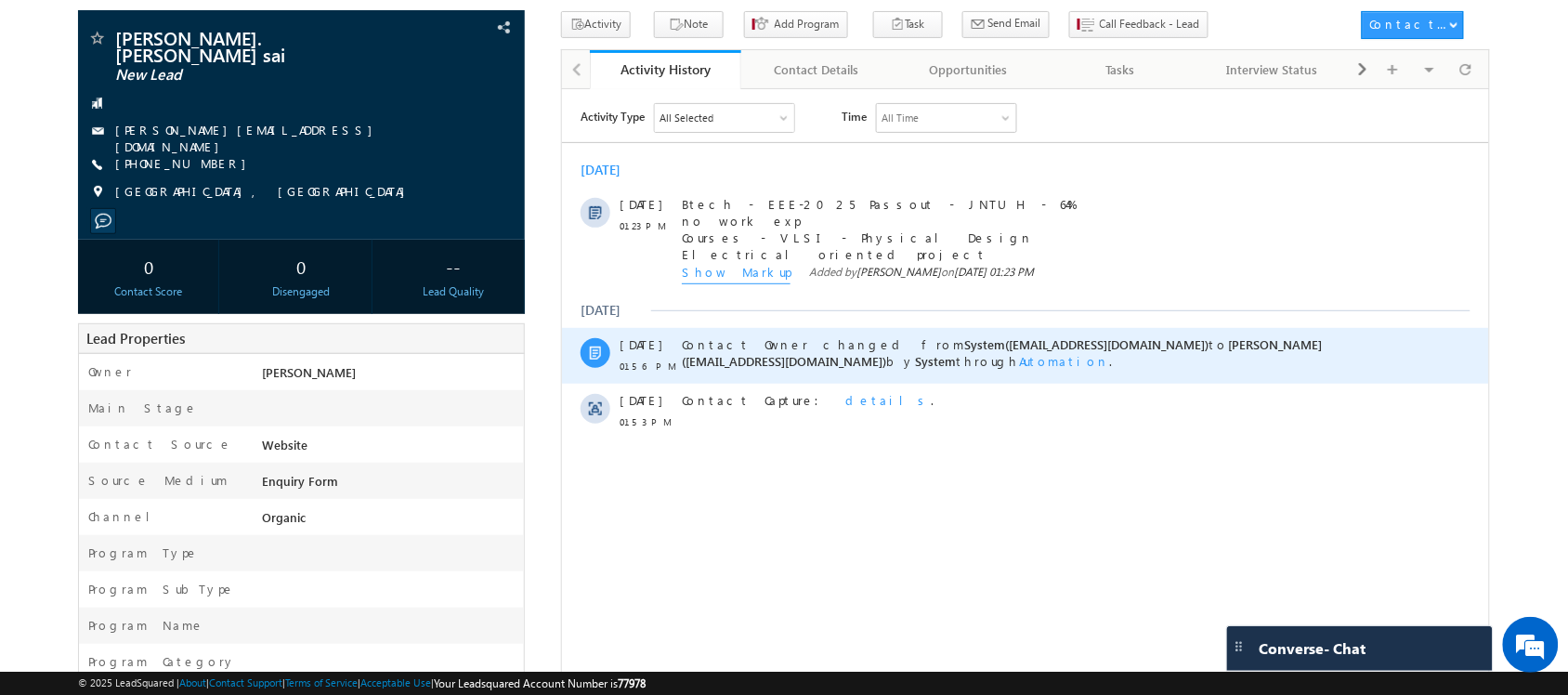
click at [1018, 358] on span "Automation" at bounding box center [1063, 359] width 91 height 16
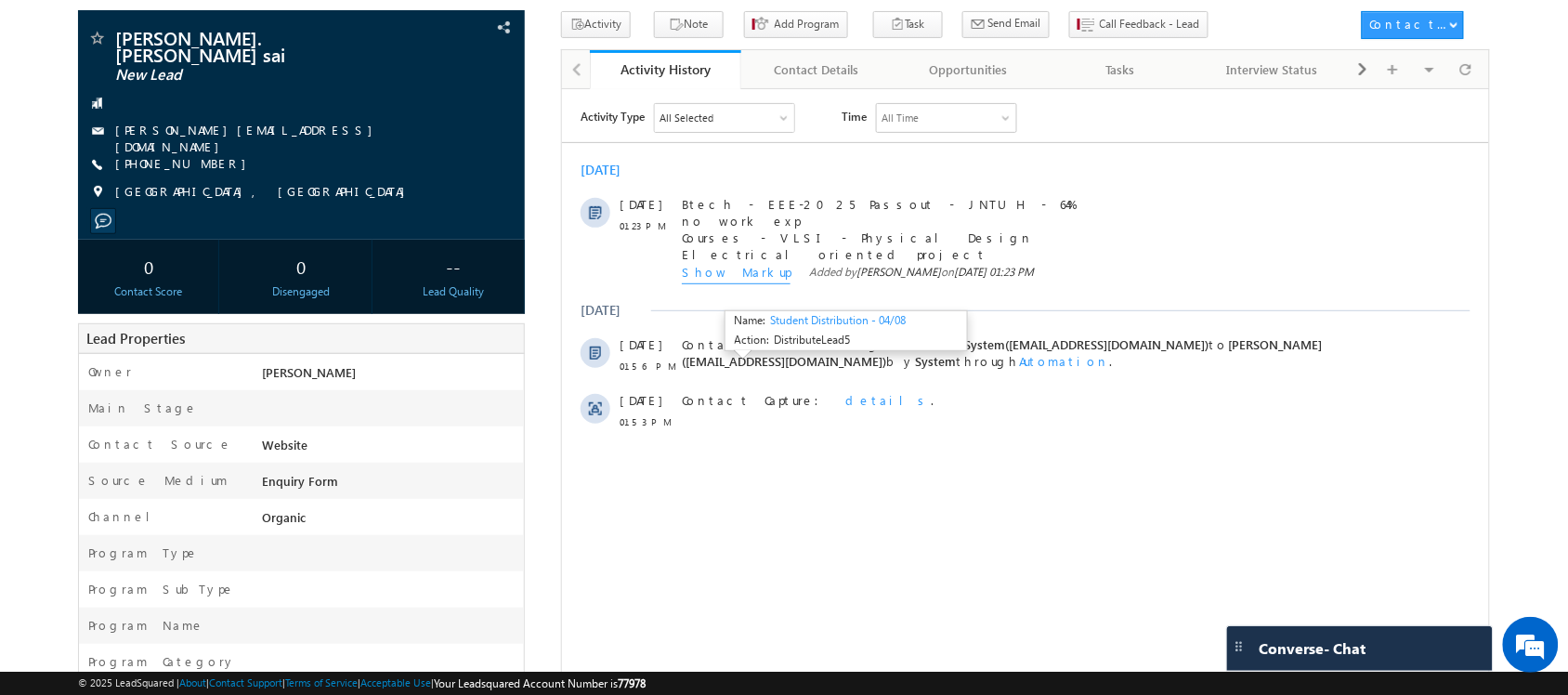
click at [16, 249] on body "Menu Shubham lsq6@ maven -sili con.c om" at bounding box center [784, 563] width 1568 height 1358
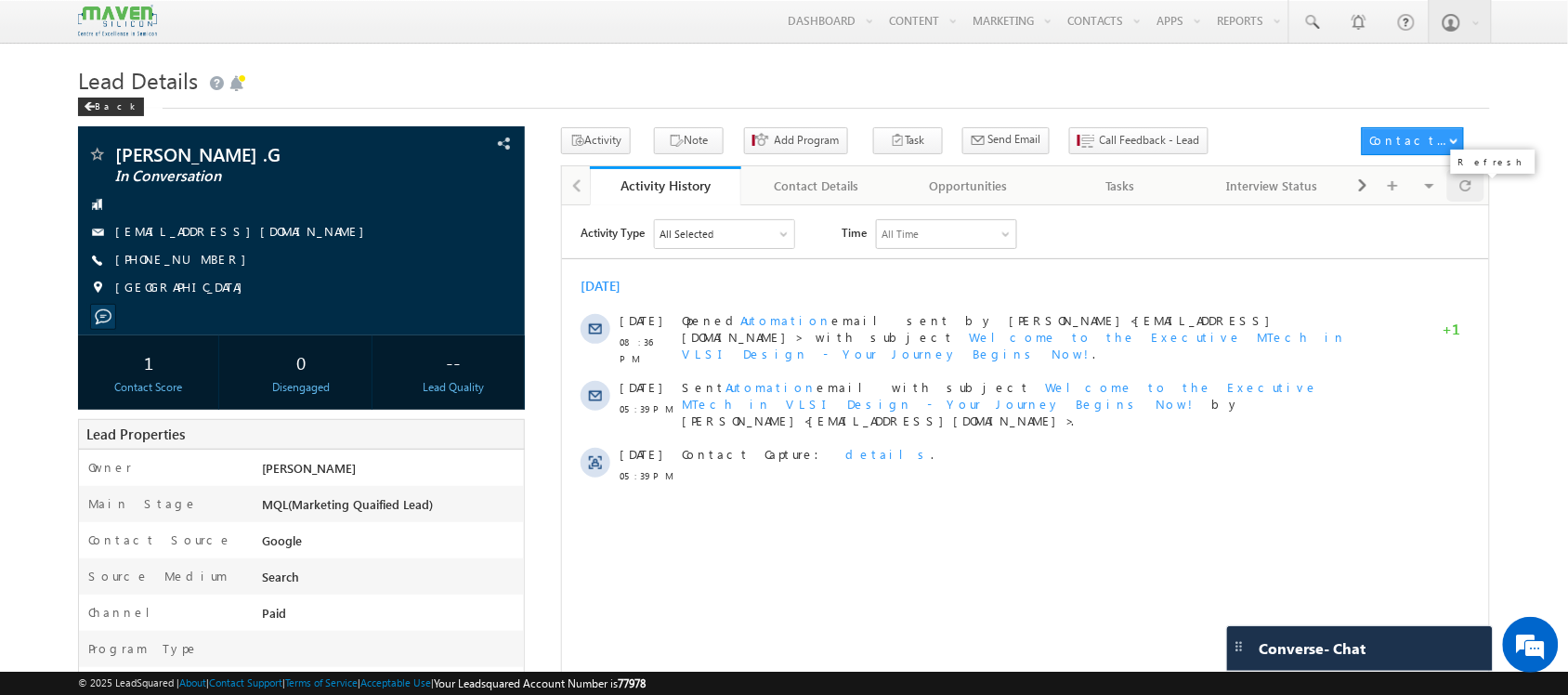
click at [1457, 191] on div at bounding box center [1466, 185] width 36 height 33
drag, startPoint x: 252, startPoint y: 228, endPoint x: 250, endPoint y: 247, distance: 19.1
click at [250, 247] on div "[PERSON_NAME] .G In Conversation [EMAIL_ADDRESS][DOMAIN_NAME] [PHONE_NUMBER]" at bounding box center [300, 226] width 427 height 162
copy div "[EMAIL_ADDRESS][DOMAIN_NAME]"
click at [1461, 202] on span at bounding box center [1467, 185] width 11 height 33
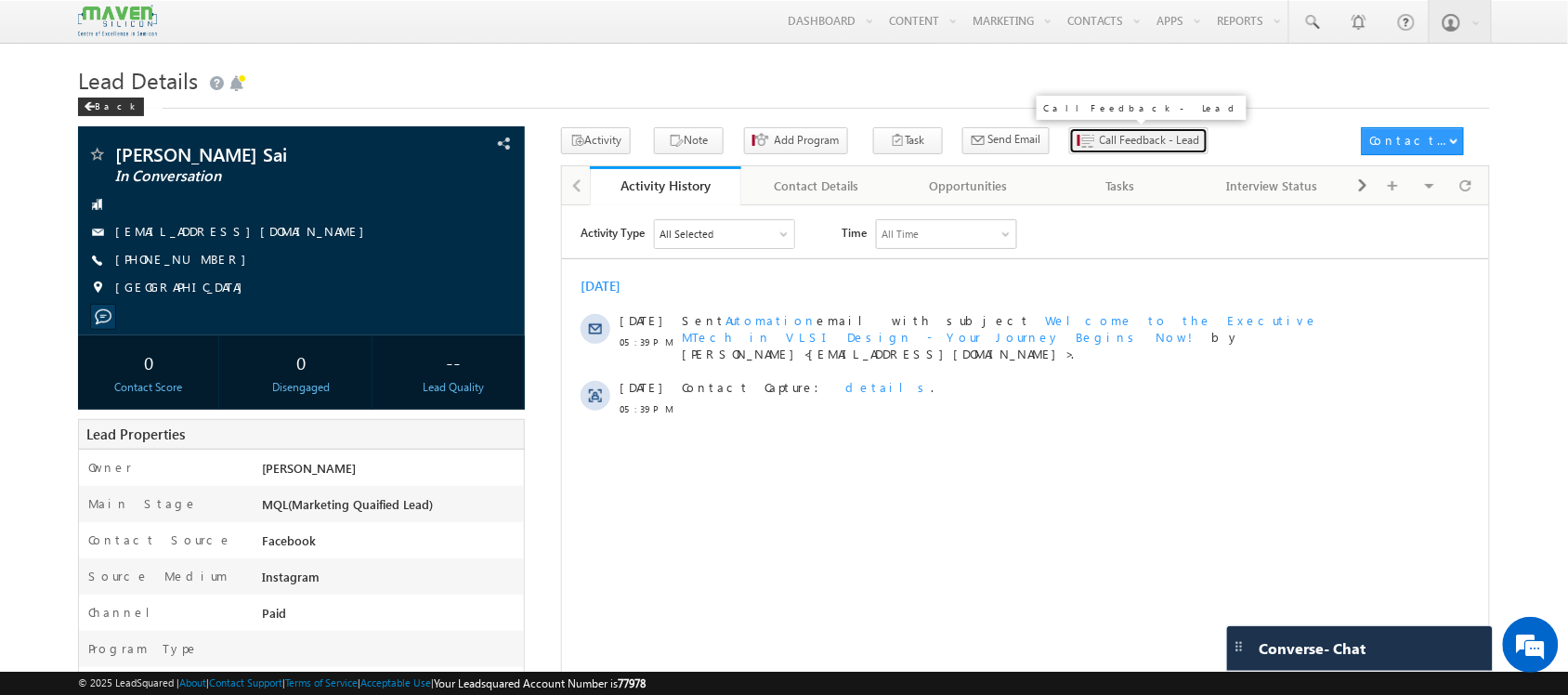
click at [1111, 146] on span "Call Feedback - Lead" at bounding box center [1149, 140] width 100 height 16
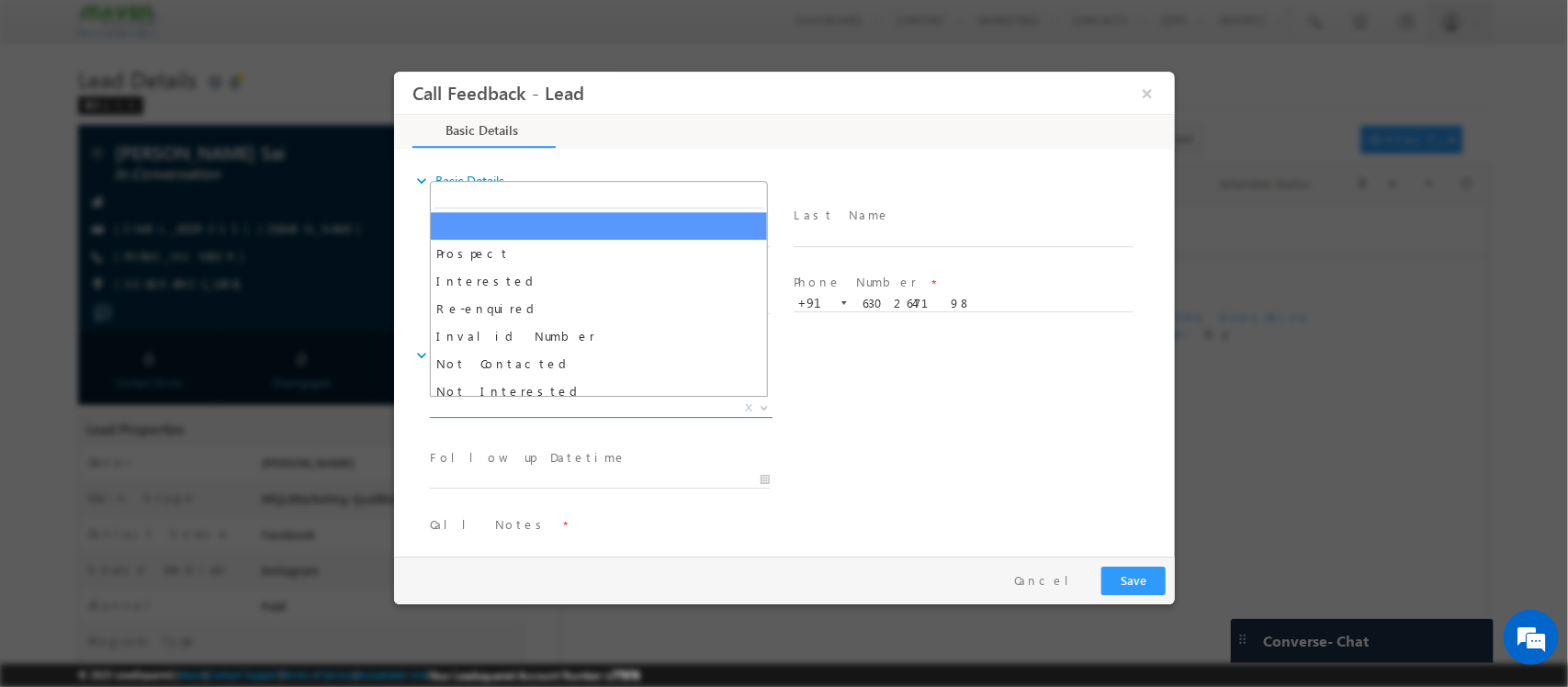
click at [623, 407] on span "X" at bounding box center [600, 408] width 342 height 18
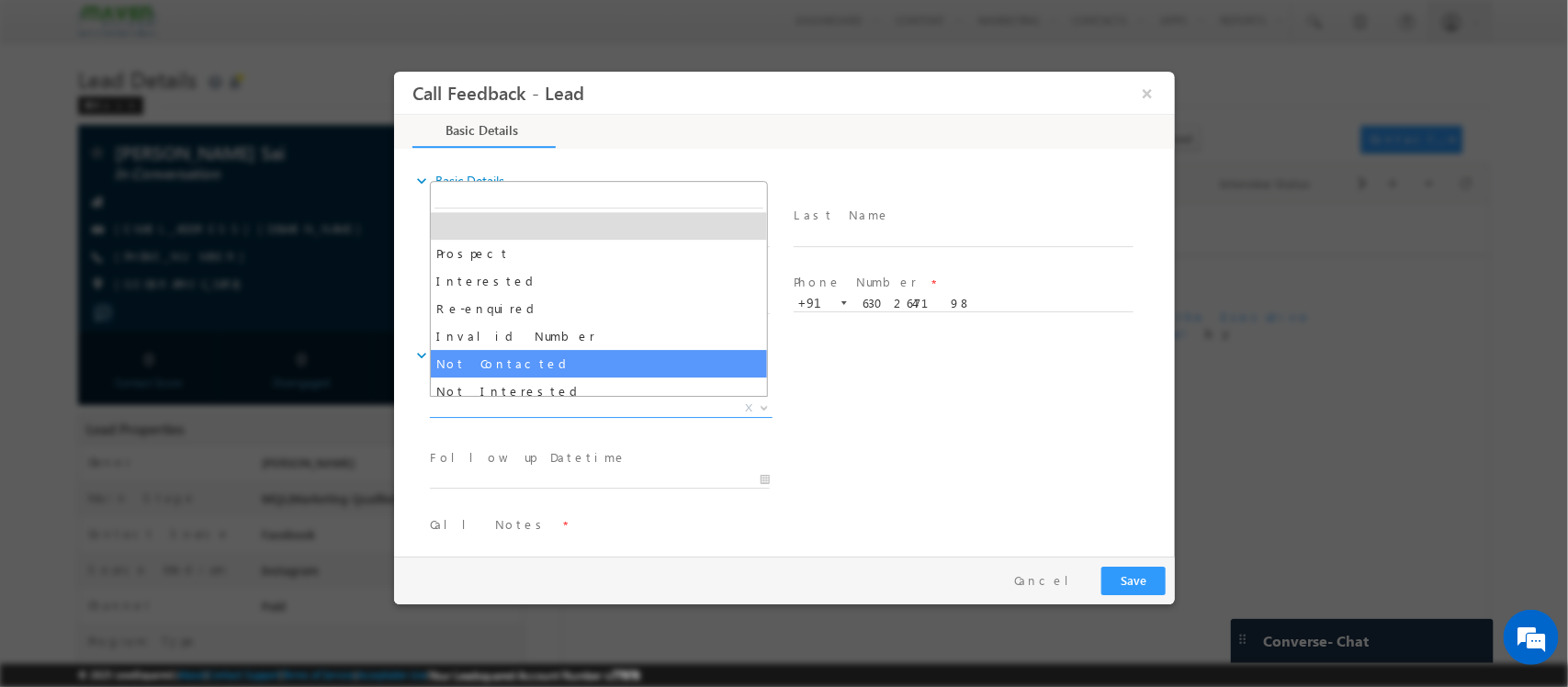
select select "Not Contacted"
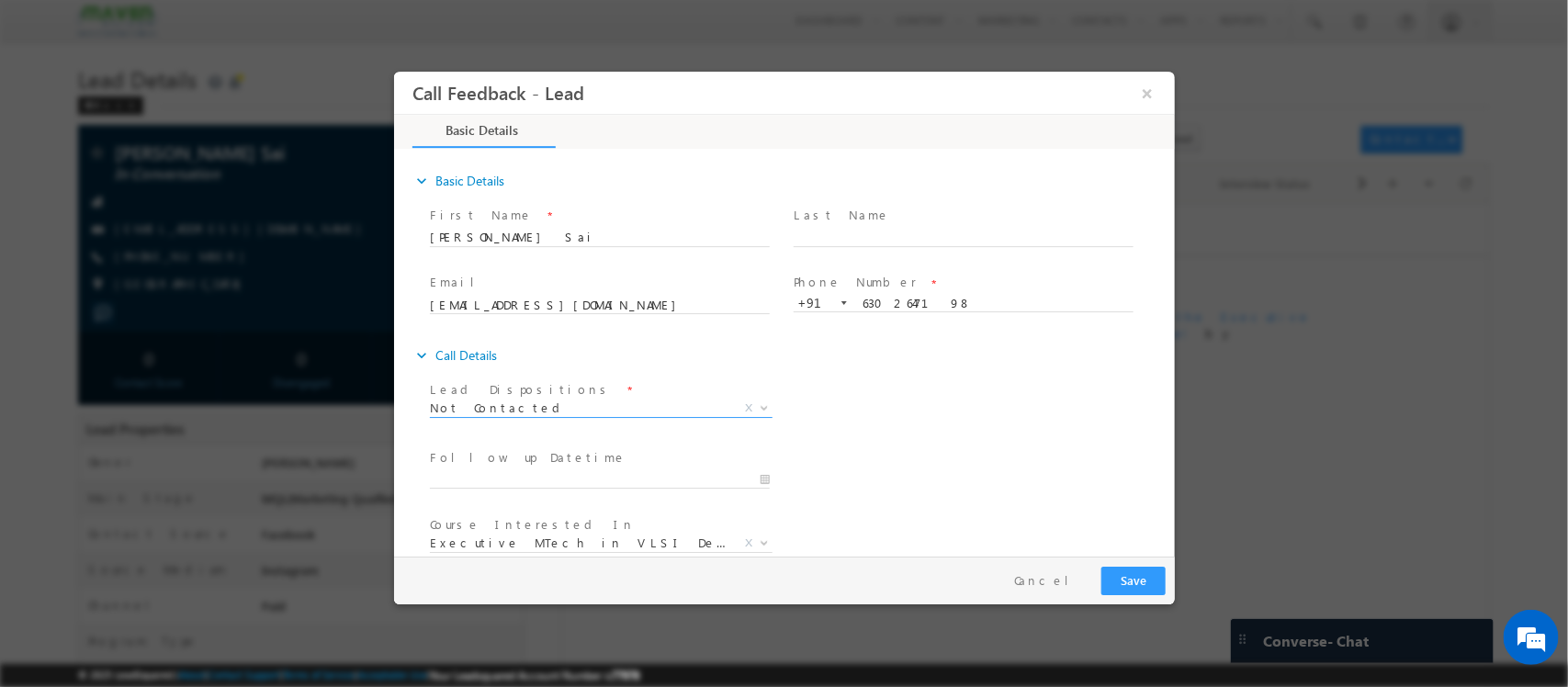
scroll to position [98, 0]
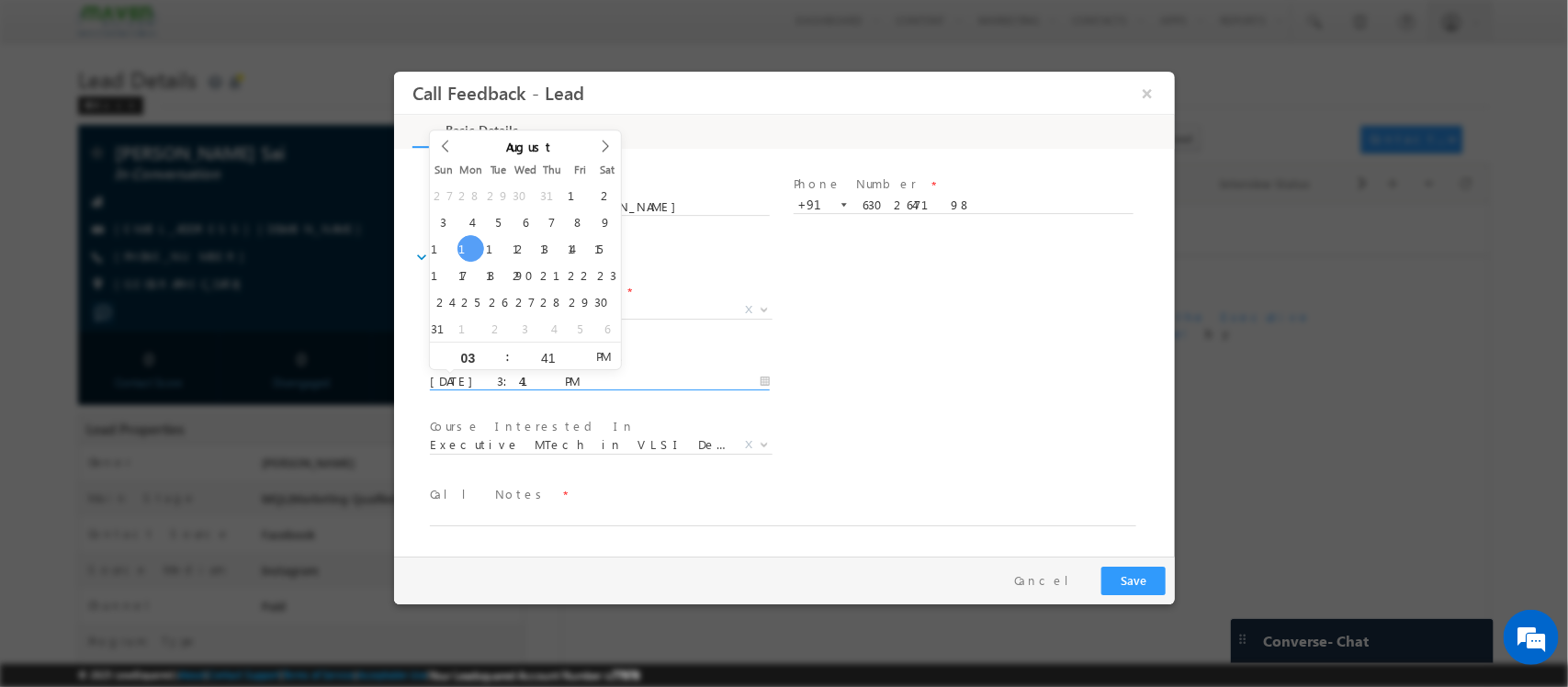
click at [540, 373] on input "11/08/2025 3:41 PM" at bounding box center [599, 382] width 340 height 18
type input "12/08/2025 3:41 PM"
click at [611, 503] on span "Call Notes *" at bounding box center [772, 494] width 686 height 20
click at [523, 523] on textarea at bounding box center [782, 515] width 706 height 21
type textarea "dnp"
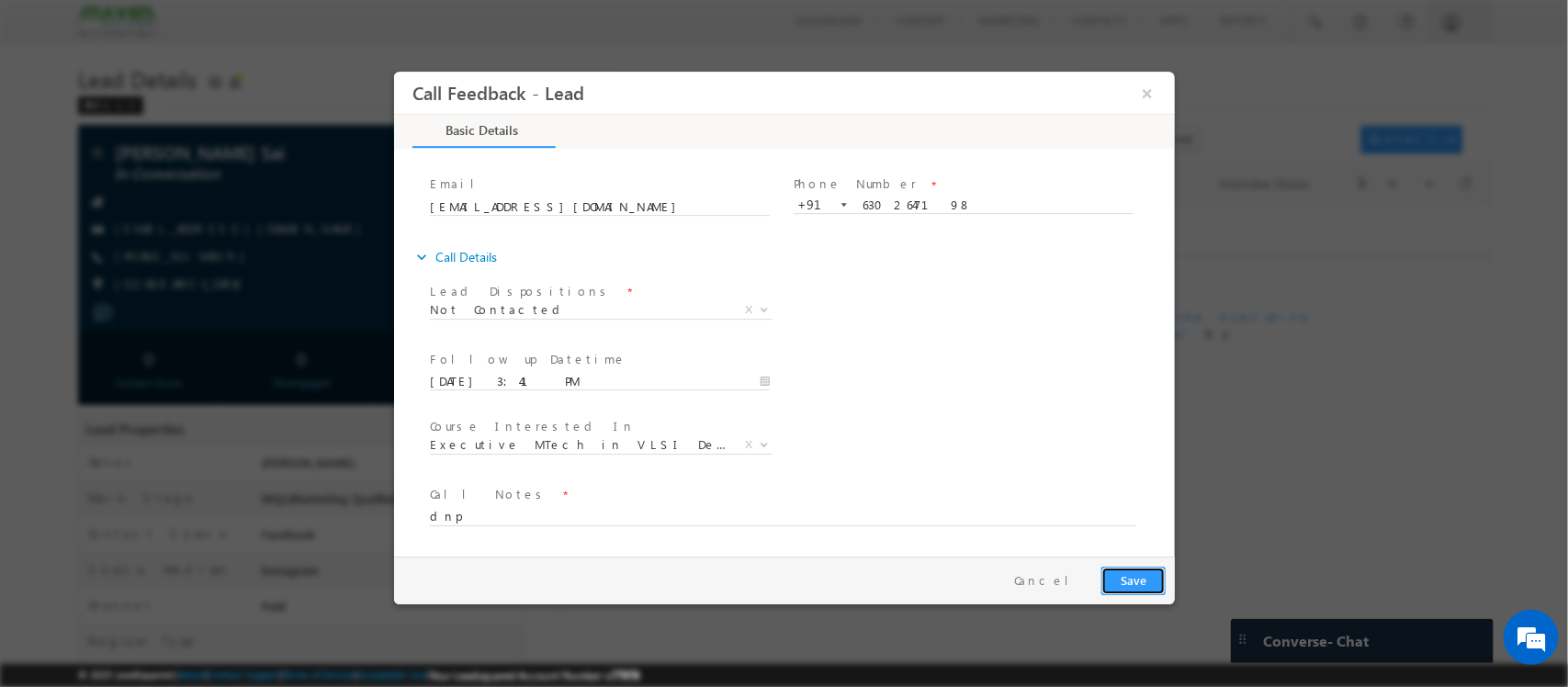
click at [1128, 575] on button "Save" at bounding box center [1132, 581] width 64 height 28
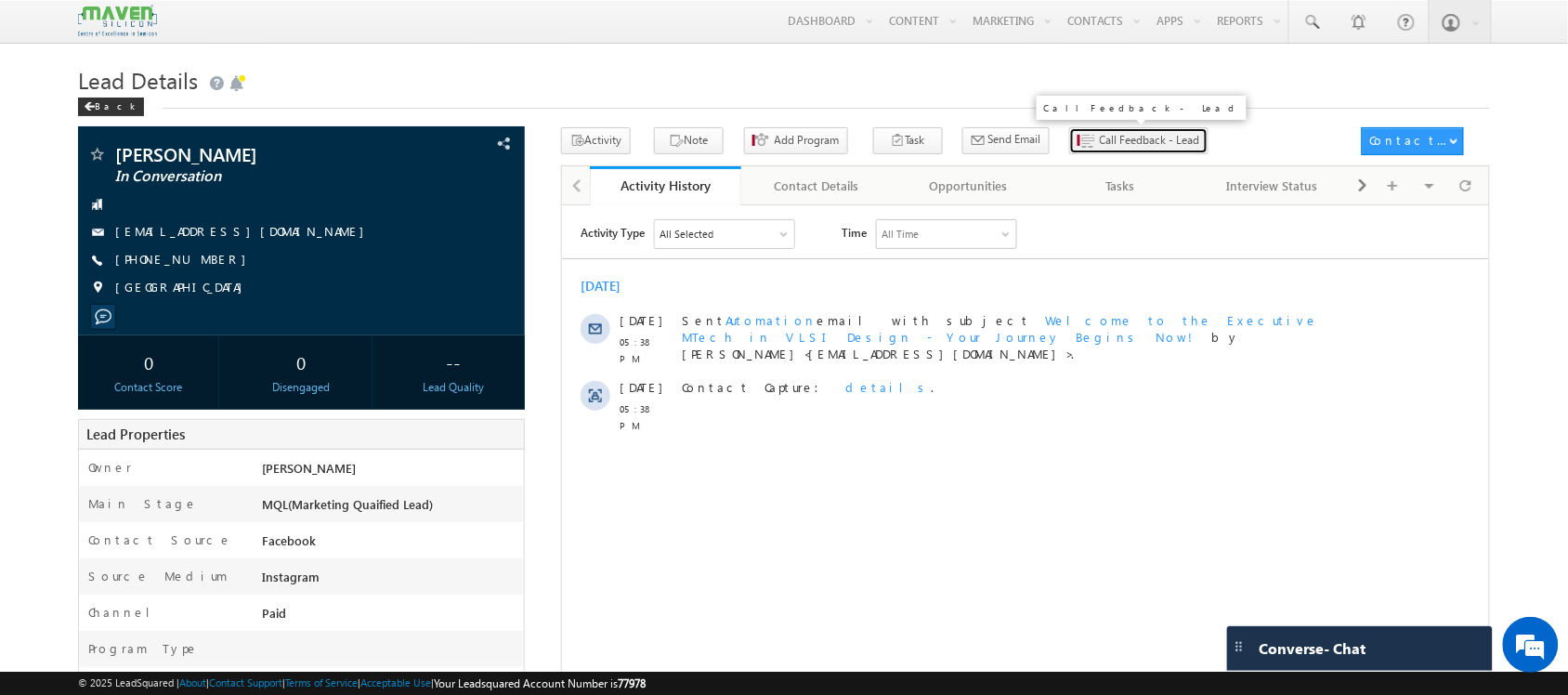
click at [1100, 133] on span "Call Feedback - Lead" at bounding box center [1149, 140] width 100 height 16
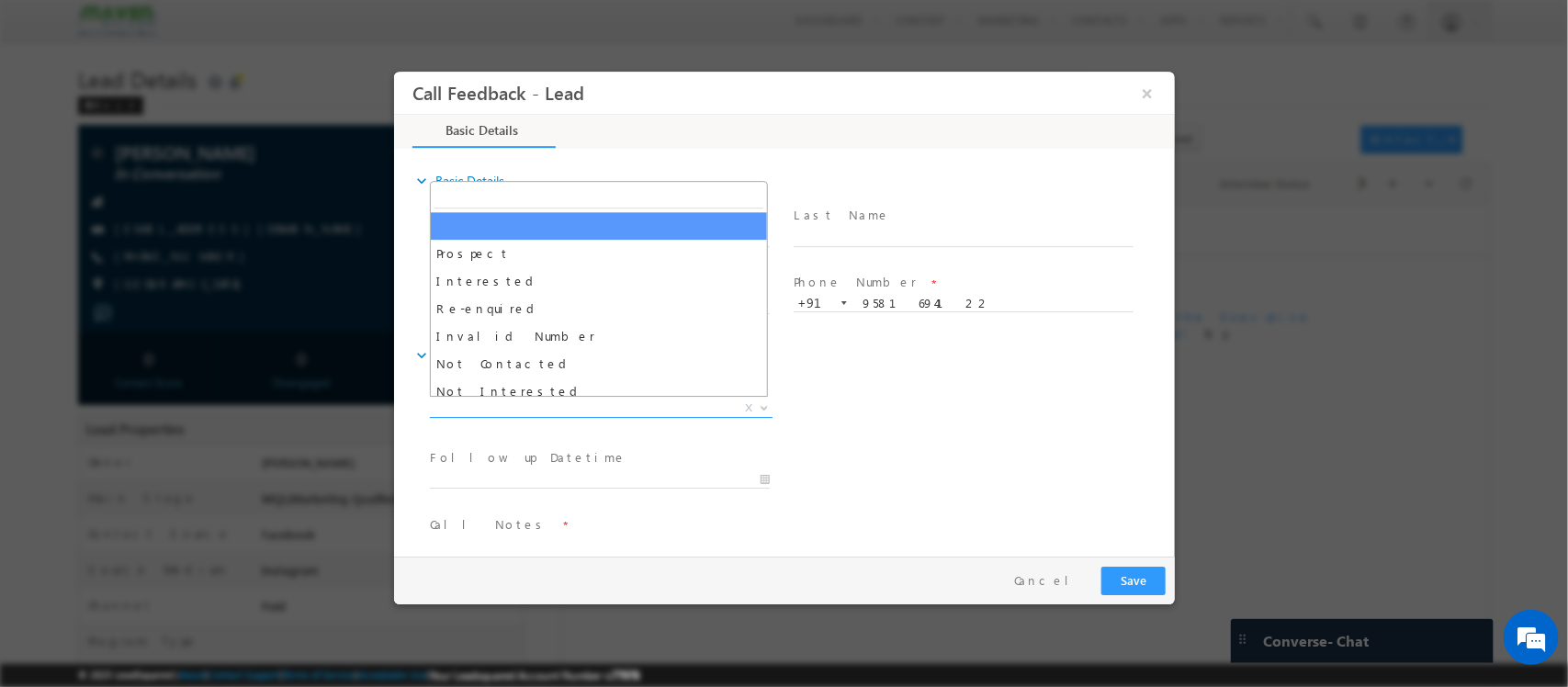
click at [665, 401] on span "X" at bounding box center [600, 408] width 342 height 18
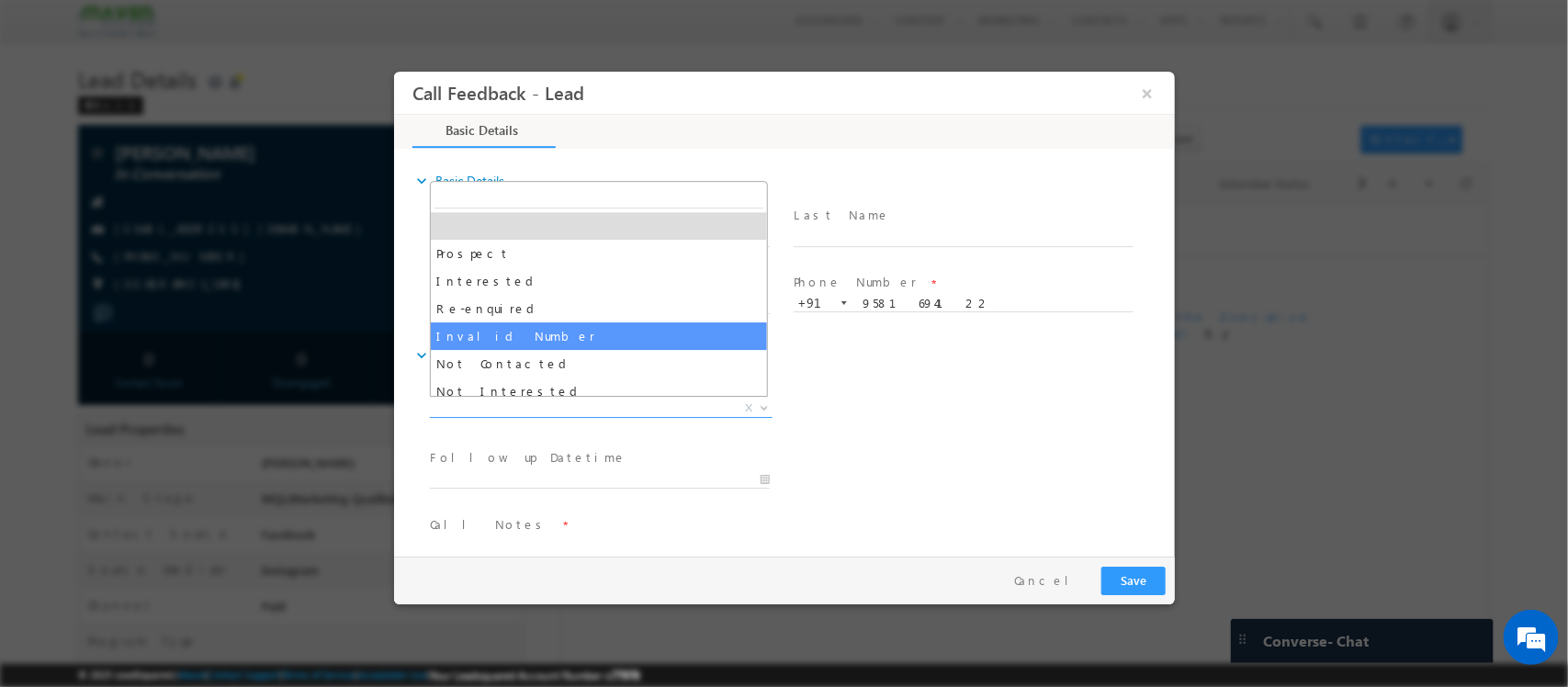
scroll to position [114, 0]
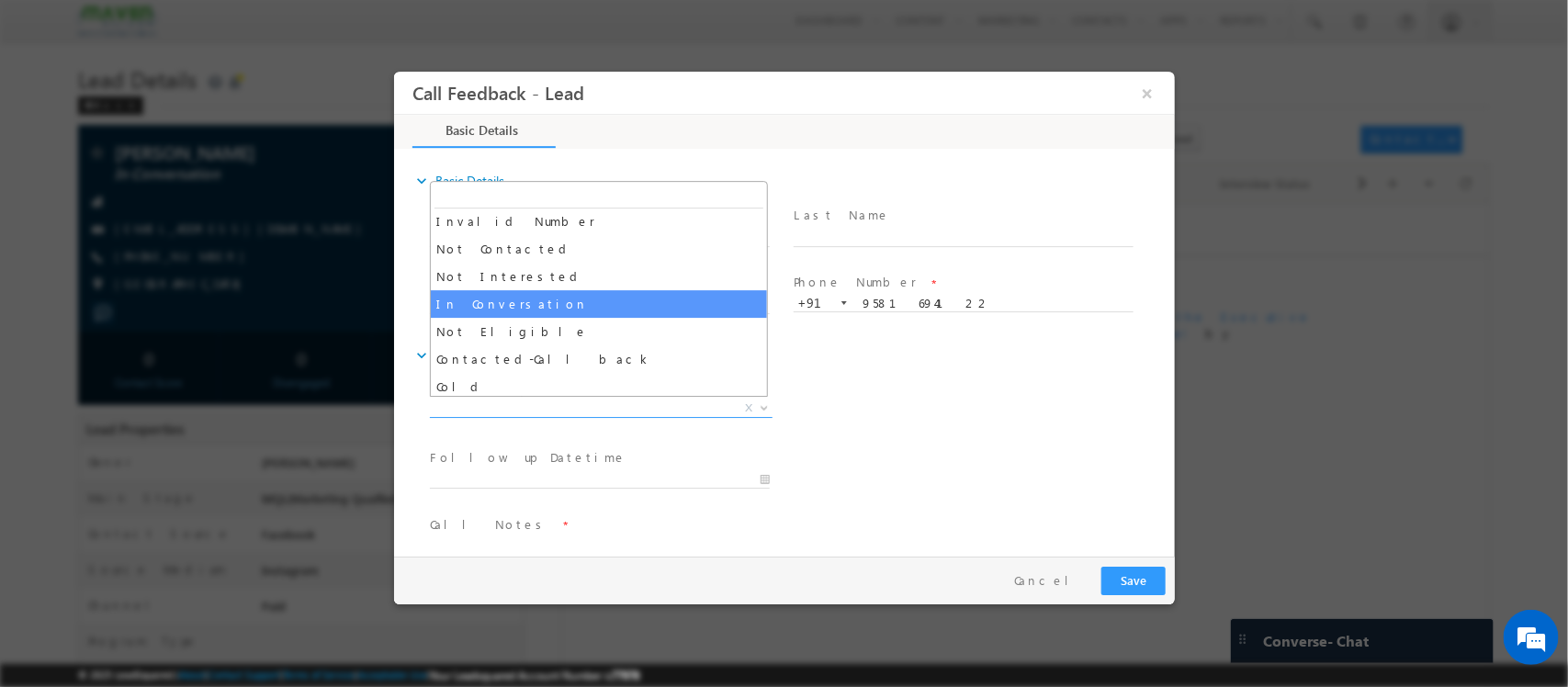
select select "In Conversation"
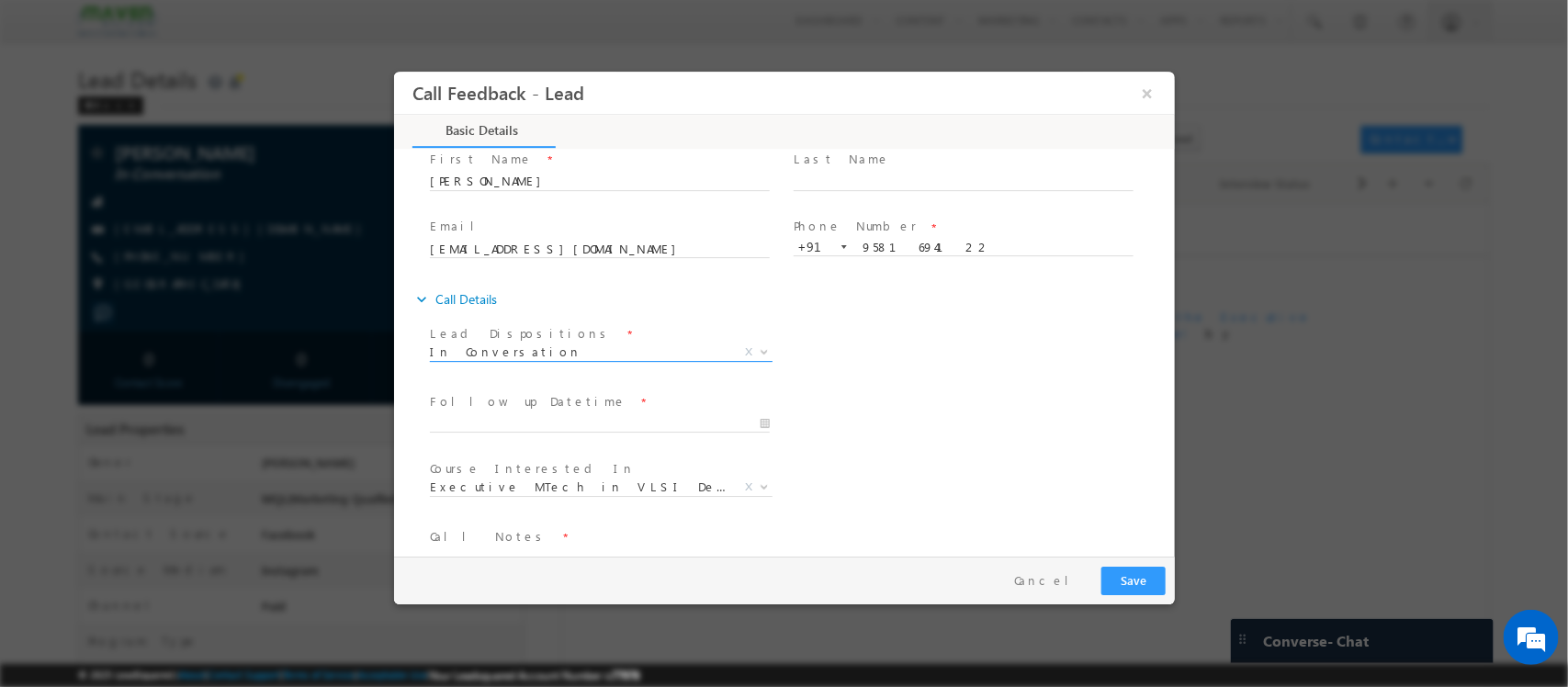
scroll to position [98, 0]
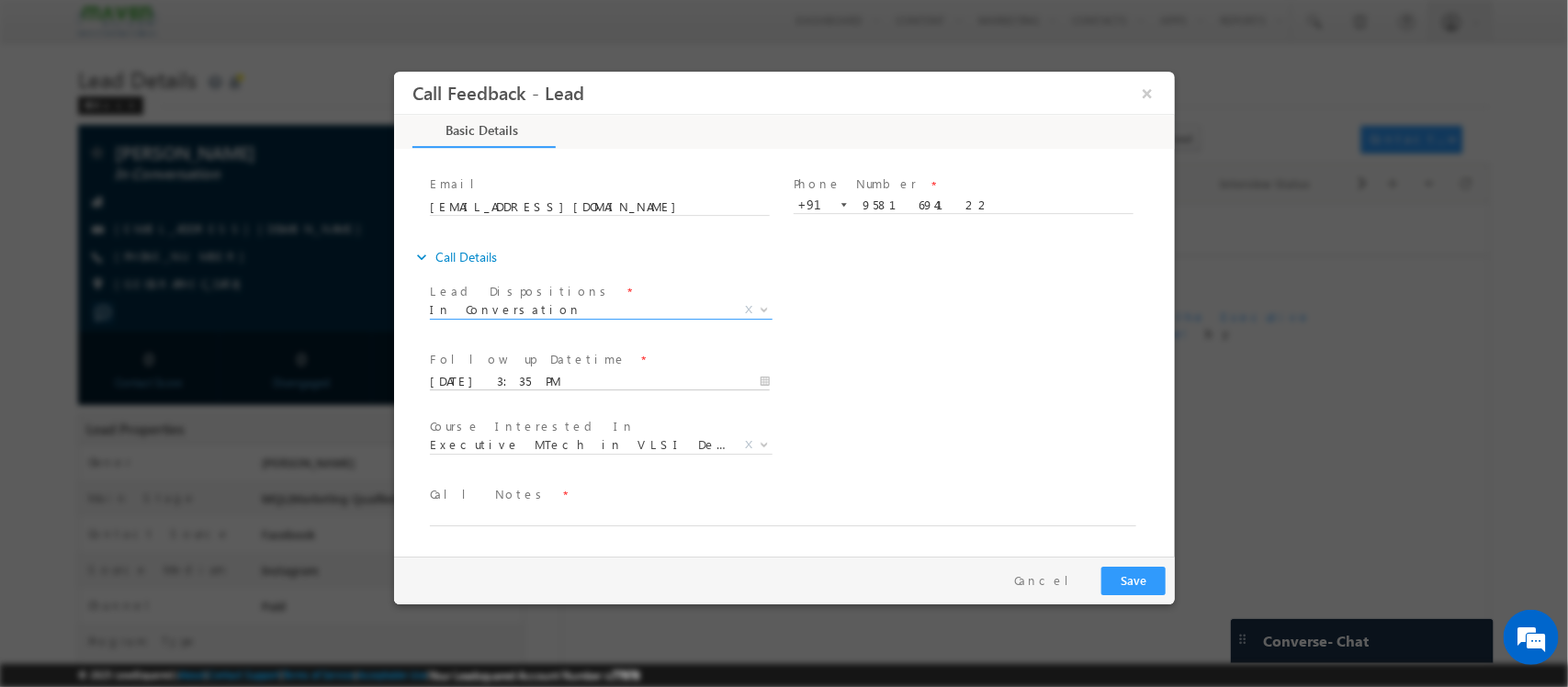
click at [665, 375] on input "[DATE] 3:35 PM" at bounding box center [599, 382] width 340 height 18
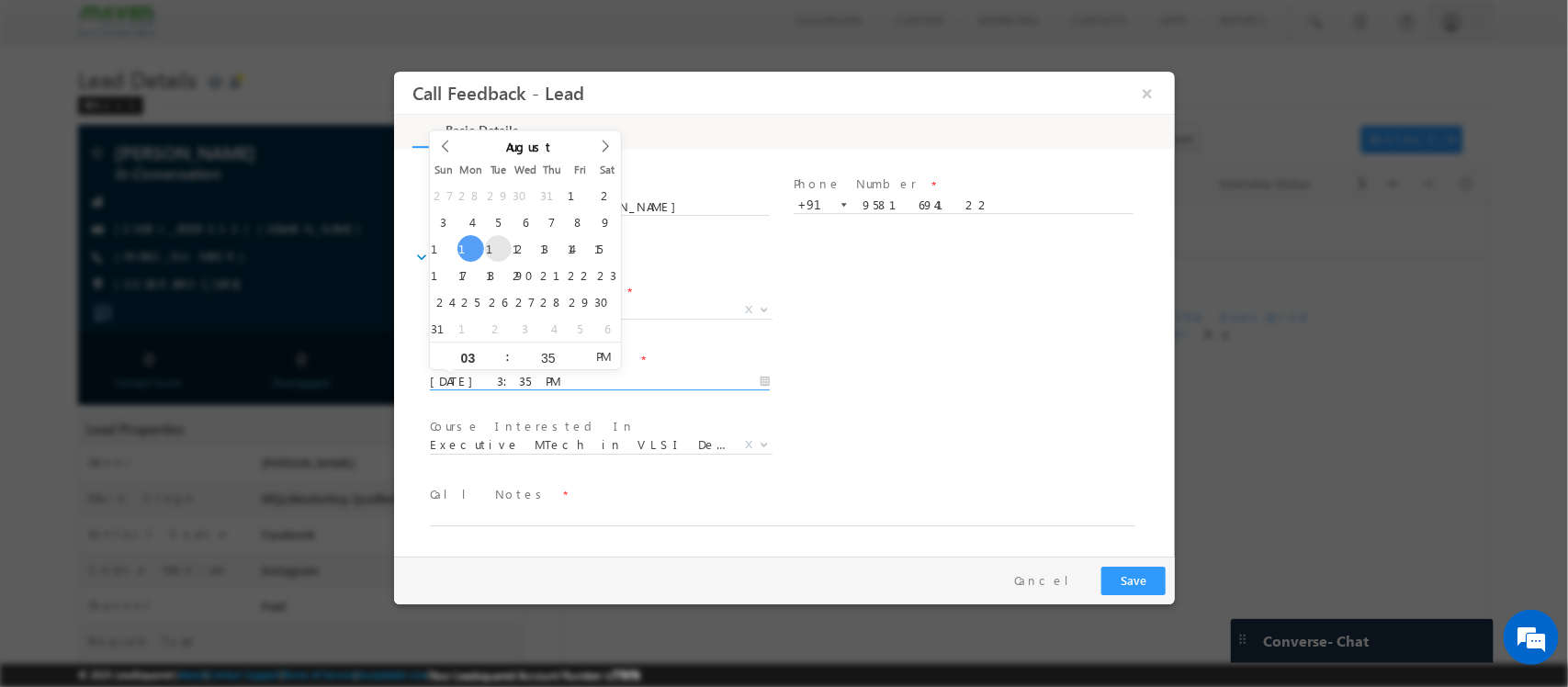
type input "[DATE] 3:35 PM"
click at [644, 503] on span "Call Notes *" at bounding box center [772, 494] width 686 height 20
click at [593, 513] on textarea at bounding box center [782, 515] width 706 height 21
paste textarea "npu// eligible / Btech- 2017 - 72% / 6+ years work exp/ Insemi / Physical desig…"
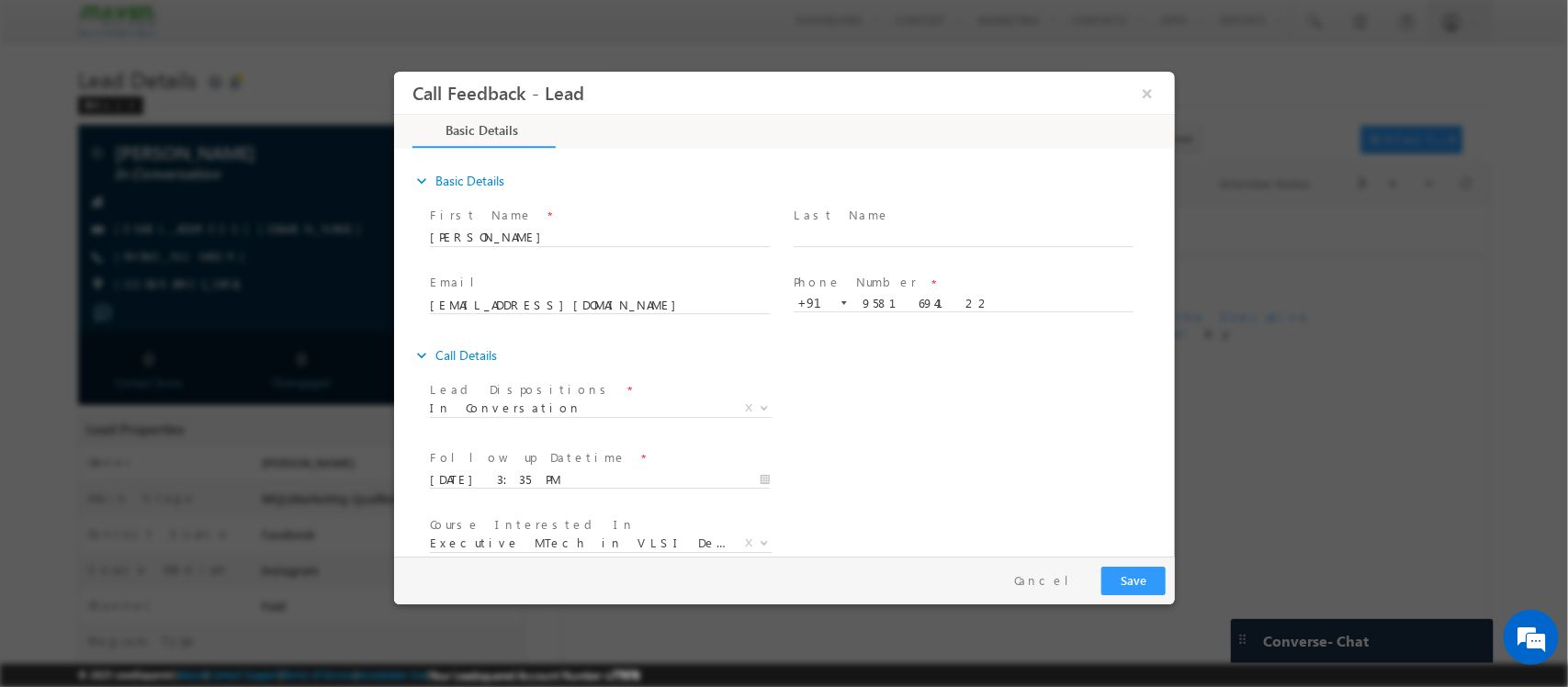
scroll to position [112, 0]
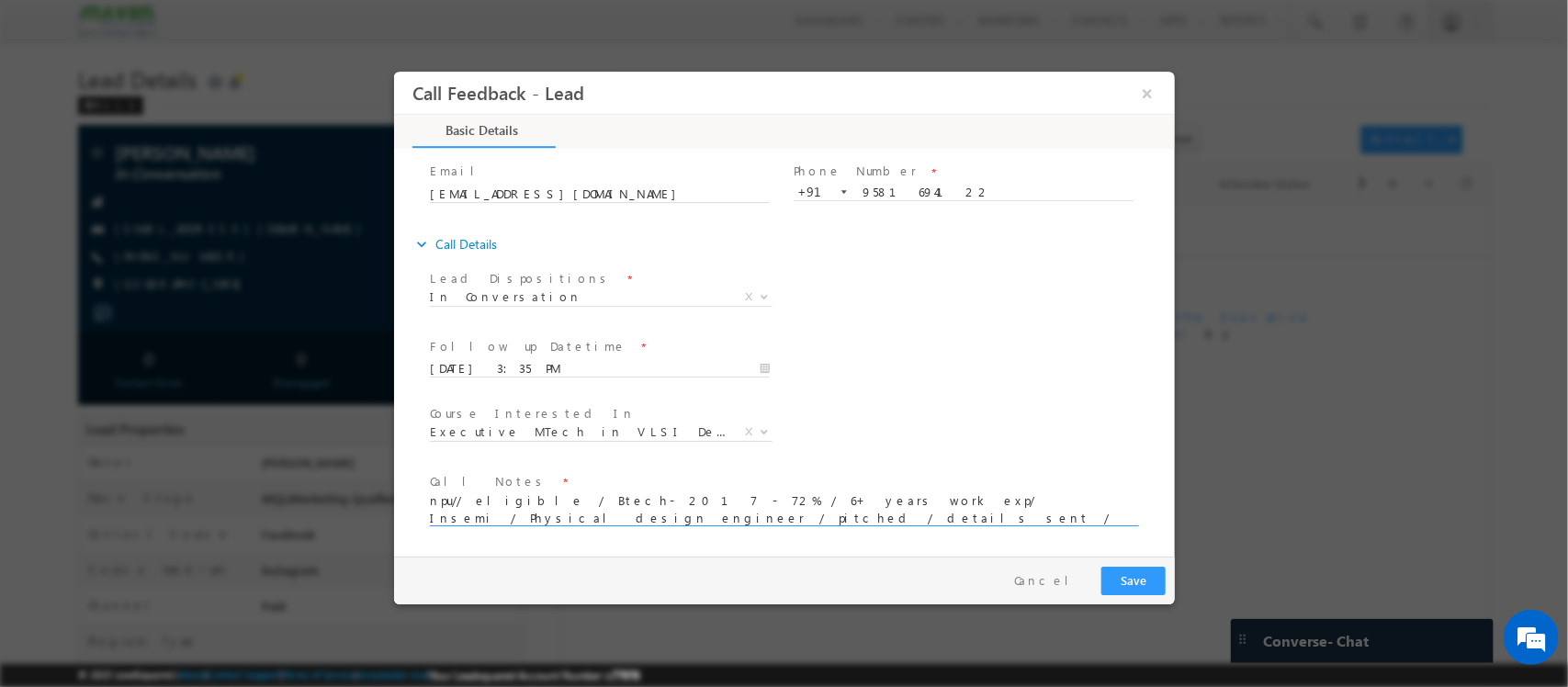
type textarea "npu// eligible / Btech- 2017 - 72% / 6+ years work exp/ Insemi / Physical desig…"
click at [1124, 567] on button "Save" at bounding box center [1132, 581] width 64 height 28
